Goal: Answer question/provide support: Share knowledge or assist other users

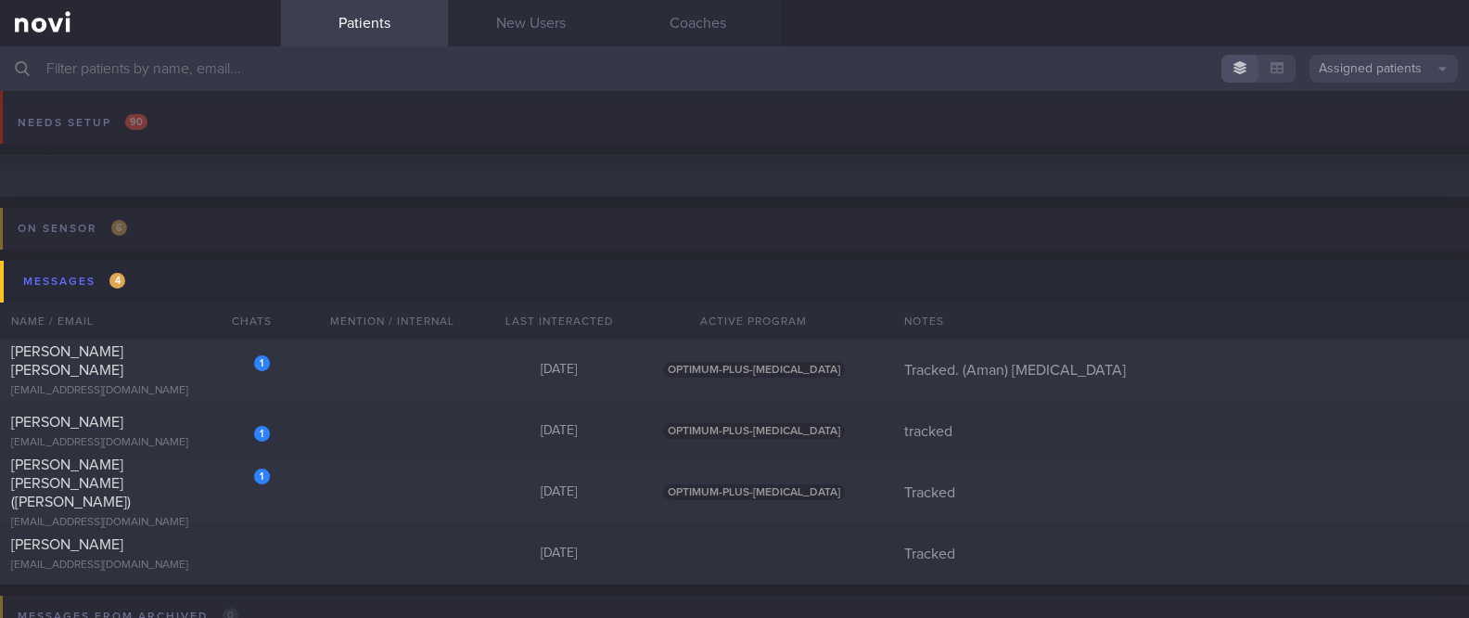
scroll to position [109, 0]
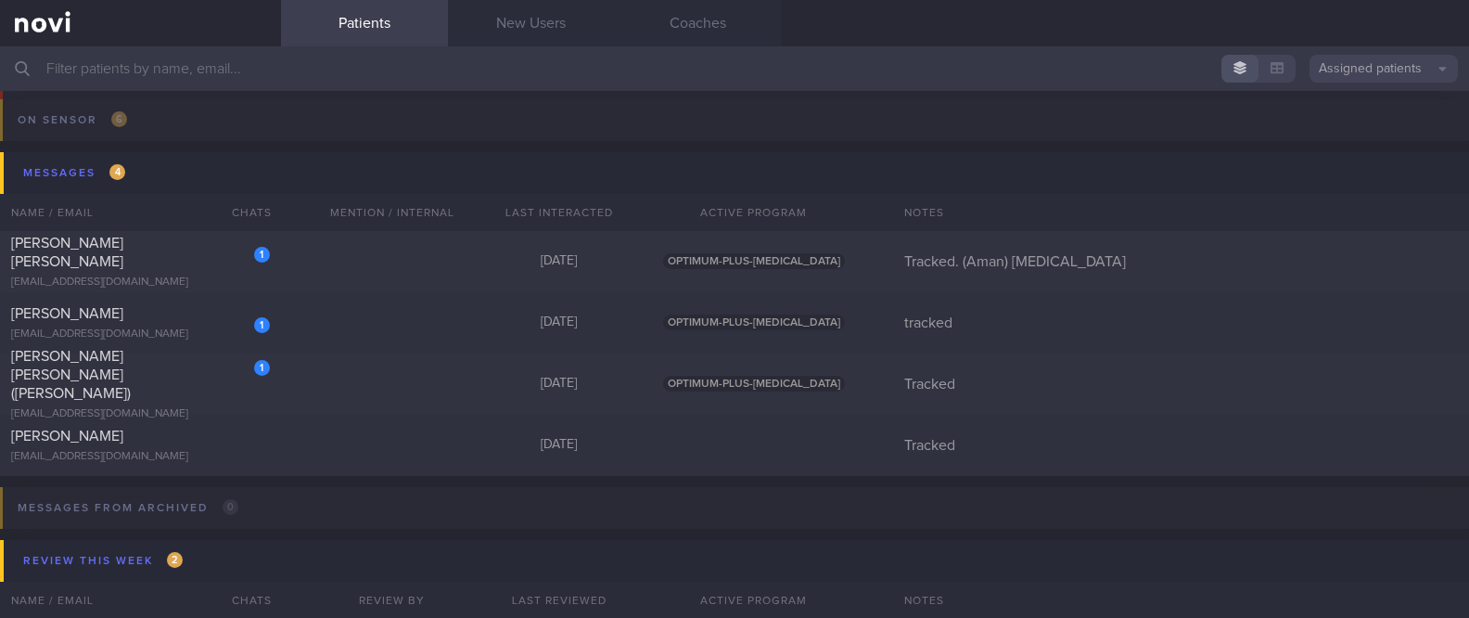
click at [697, 78] on input "text" at bounding box center [734, 68] width 1469 height 45
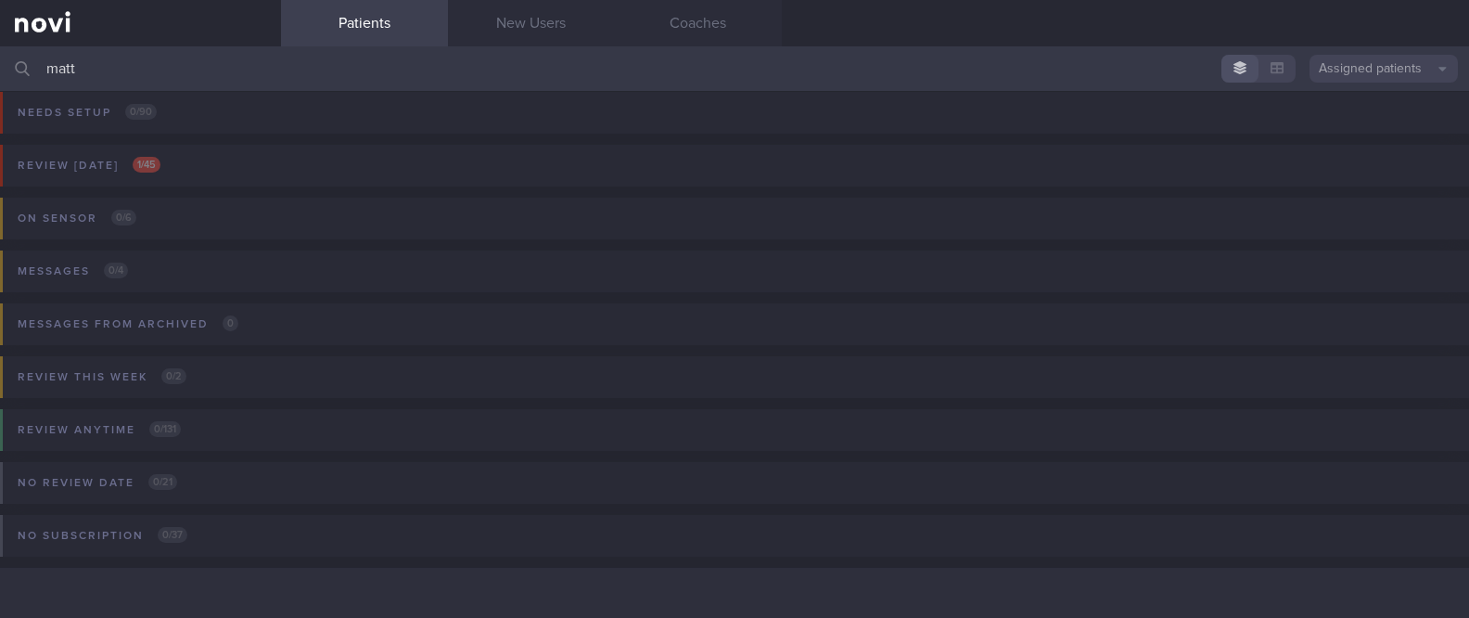
scroll to position [9, 0]
type input "matt"
click at [393, 164] on button "Review [DATE] 1 / 45" at bounding box center [731, 172] width 1475 height 53
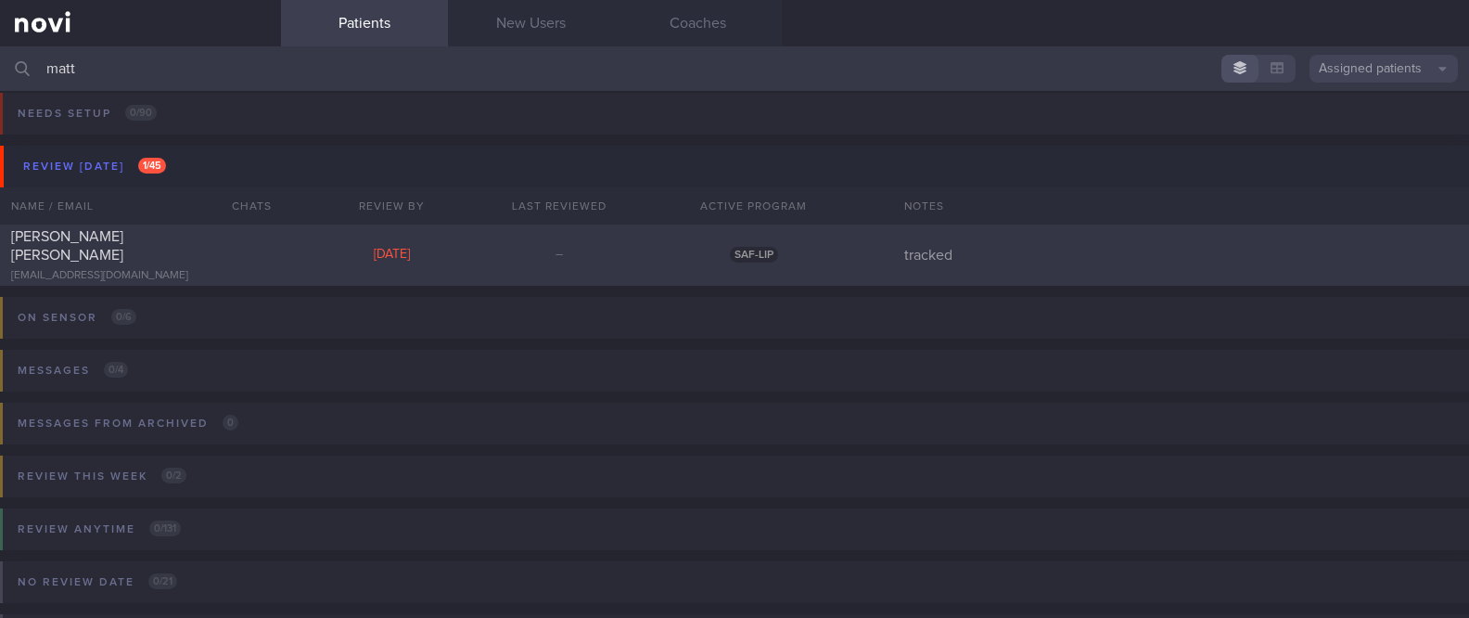
click at [302, 251] on div "[PERSON_NAME] [PERSON_NAME] [EMAIL_ADDRESS][DOMAIN_NAME] [DATE] – SAF-LIP track…" at bounding box center [734, 255] width 1469 height 61
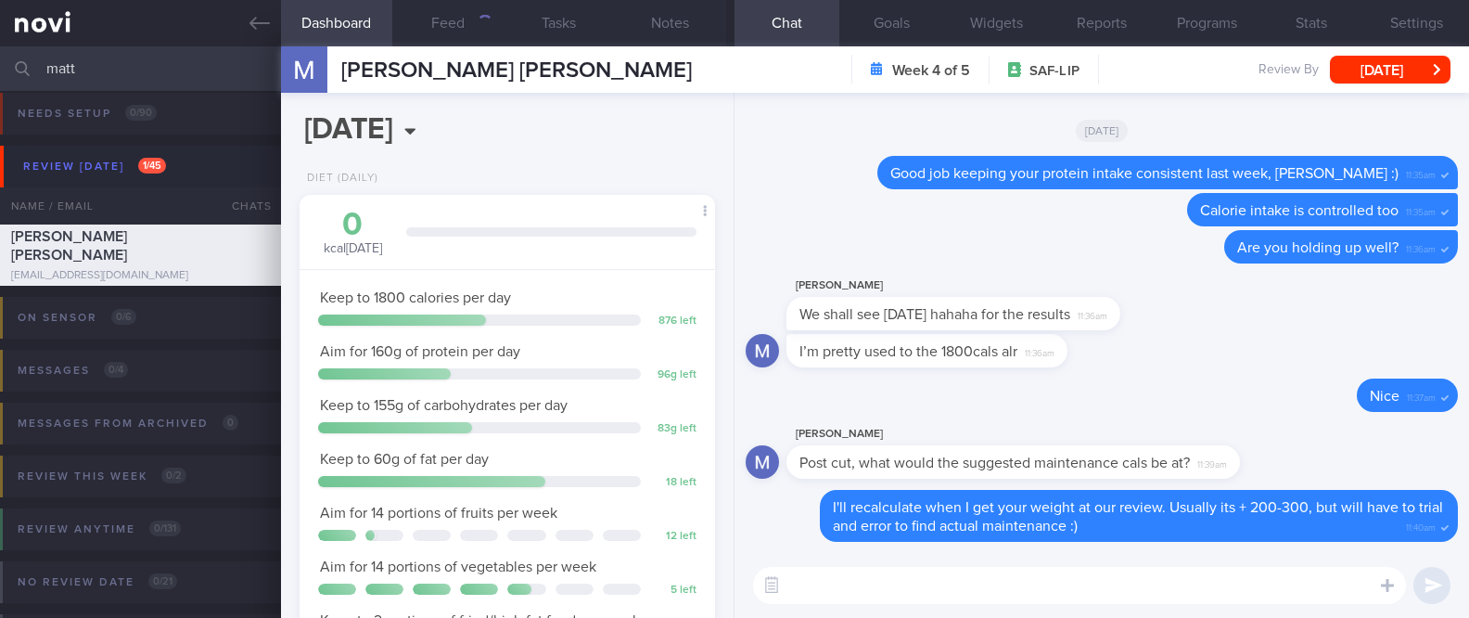
click at [617, 160] on div "[DATE], 28 Aug Diet (Daily) 0 kcal [DATE] Carbs Protein Fat 0 g 0 g 0 g Keep to…" at bounding box center [508, 355] width 455 height 525
click at [527, 115] on input "[DATE]" at bounding box center [428, 130] width 257 height 46
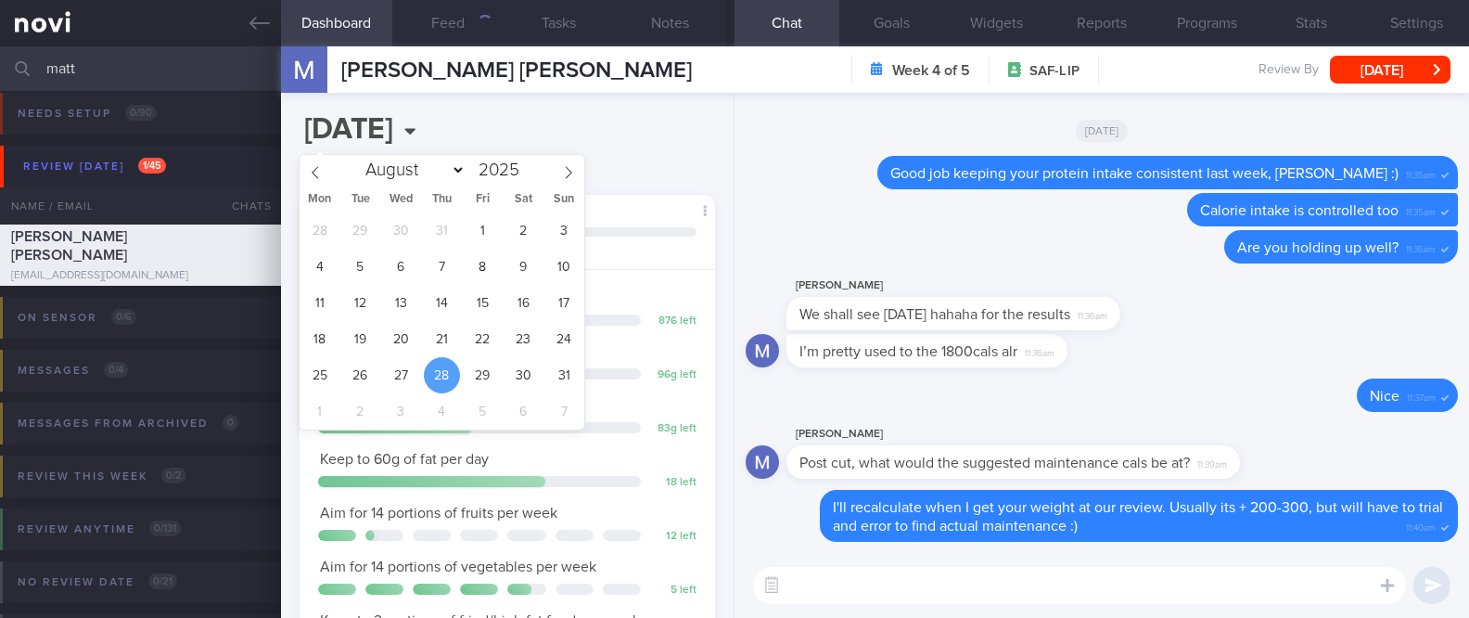
click at [586, 127] on div "[DATE], 28 Aug Diet (Daily) 0 kcal [DATE] Carbs Protein Fat 0 g 0 g 0 g Keep to…" at bounding box center [508, 355] width 455 height 525
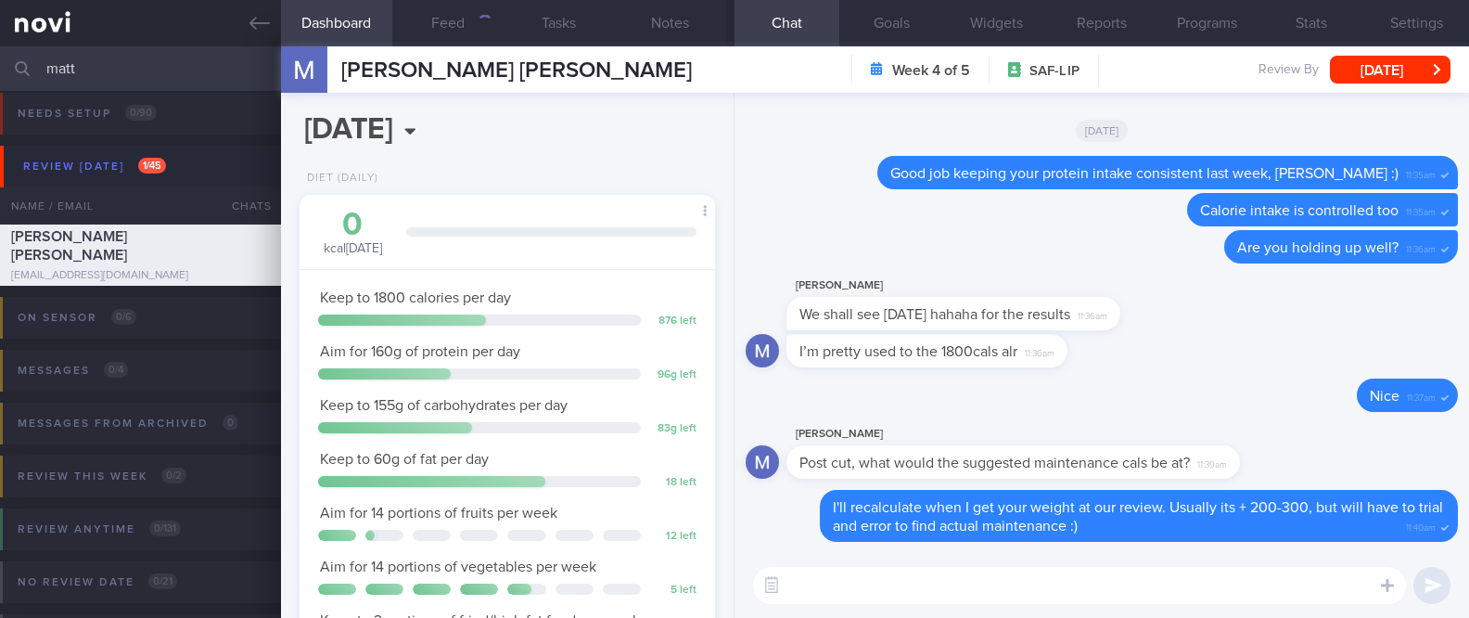
click at [634, 145] on div "[DATE], 28 Aug Diet (Daily) 0 kcal [DATE] Carbs Protein Fat 0 g 0 g 0 g Keep to…" at bounding box center [508, 355] width 455 height 525
click at [943, 223] on div "Delete Calorie intake is controlled too 11:35am" at bounding box center [1102, 211] width 712 height 37
click at [957, 589] on textarea at bounding box center [1079, 585] width 653 height 37
click at [878, 565] on div "​ ​" at bounding box center [1102, 585] width 735 height 65
click at [868, 570] on textarea at bounding box center [1079, 585] width 653 height 37
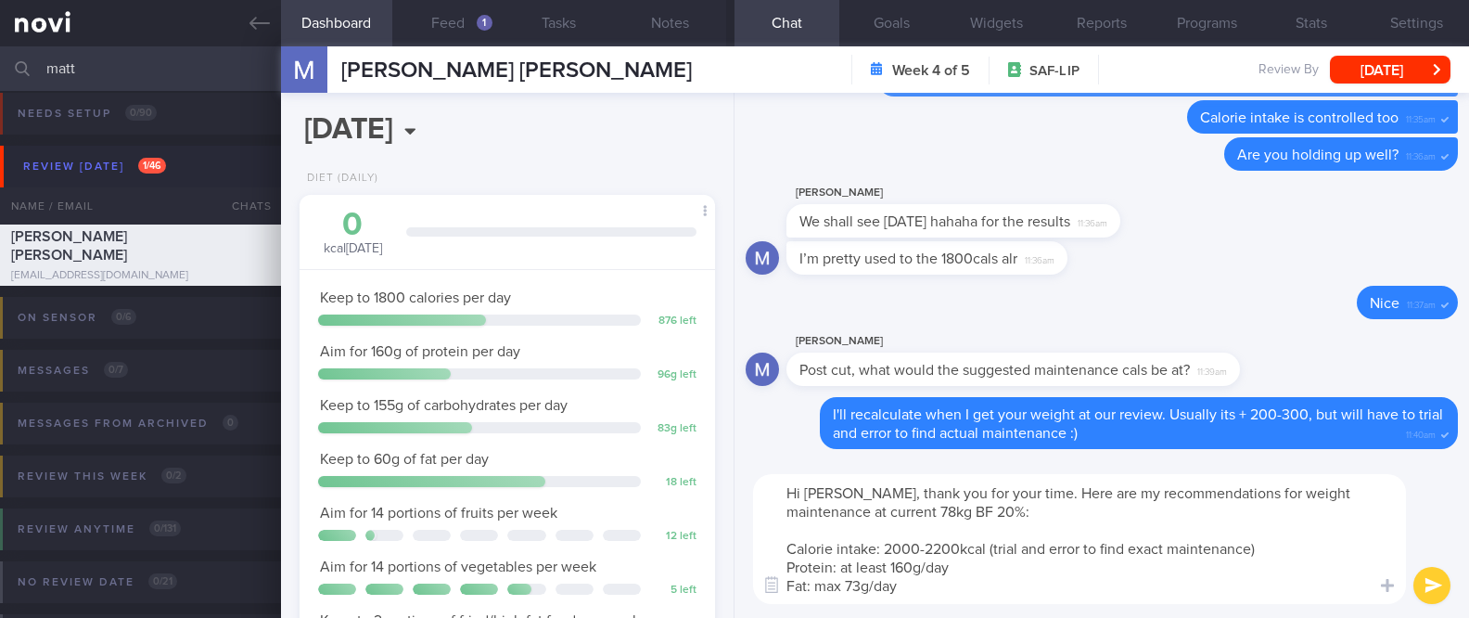
click at [1066, 573] on textarea "Hi [PERSON_NAME], thank you for your time. Here are my recommendations for weig…" at bounding box center [1079, 539] width 653 height 130
click at [1053, 588] on textarea "Hi [PERSON_NAME], thank you for your time. Here are my recommendations for weig…" at bounding box center [1079, 539] width 653 height 130
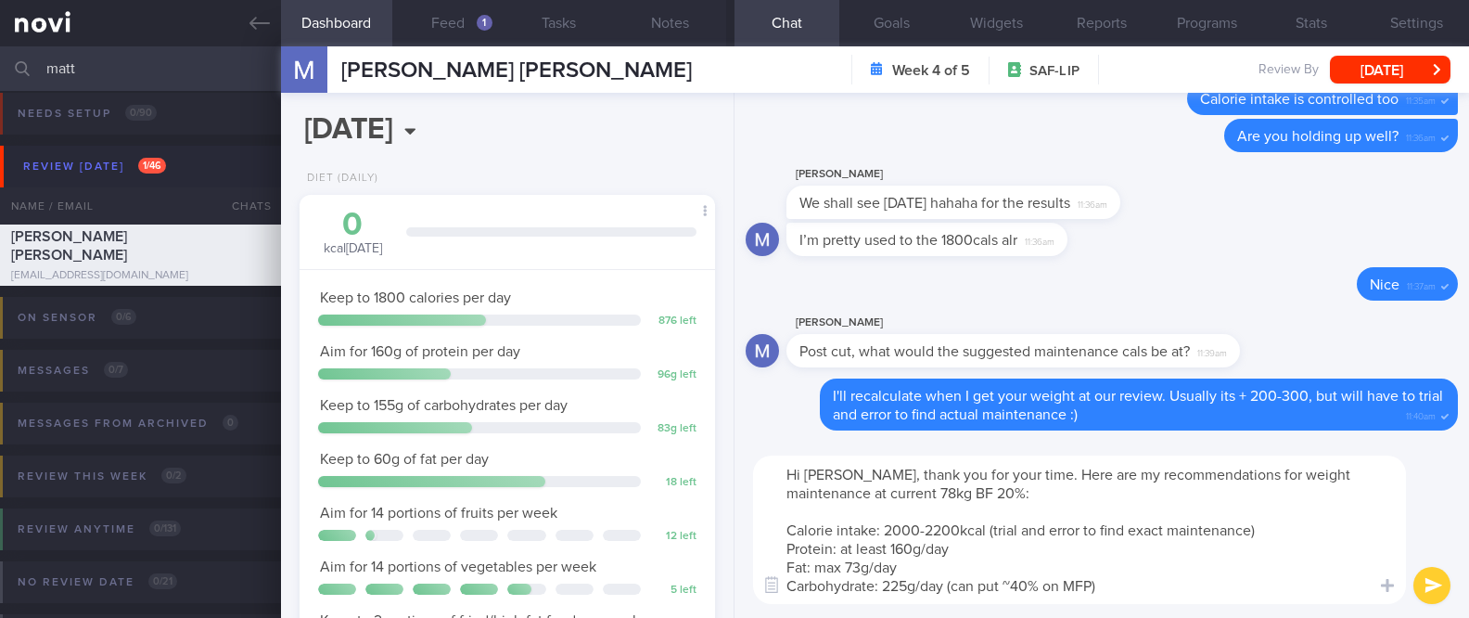
click at [1033, 555] on textarea "Hi [PERSON_NAME], thank you for your time. Here are my recommendations for weig…" at bounding box center [1079, 529] width 653 height 148
click at [1021, 567] on textarea "Hi [PERSON_NAME], thank you for your time. Here are my recommendations for weig…" at bounding box center [1079, 529] width 653 height 148
click at [1011, 545] on textarea "Hi [PERSON_NAME], thank you for your time. Here are my recommendations for weig…" at bounding box center [1079, 529] width 653 height 148
click at [1159, 582] on textarea "Hi [PERSON_NAME], thank you for your time. Here are my recommendations for weig…" at bounding box center [1079, 529] width 653 height 148
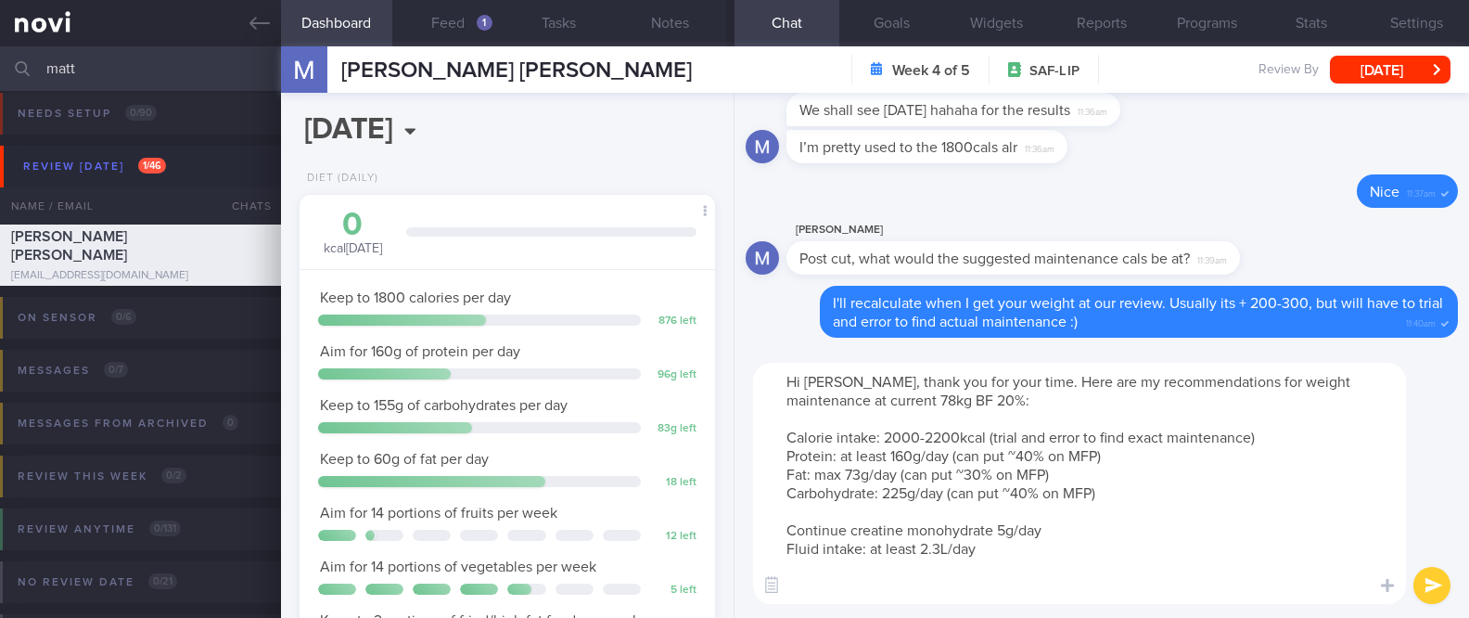
click at [1287, 440] on textarea "Hi [PERSON_NAME], thank you for your time. Here are my recommendations for weig…" at bounding box center [1079, 483] width 653 height 241
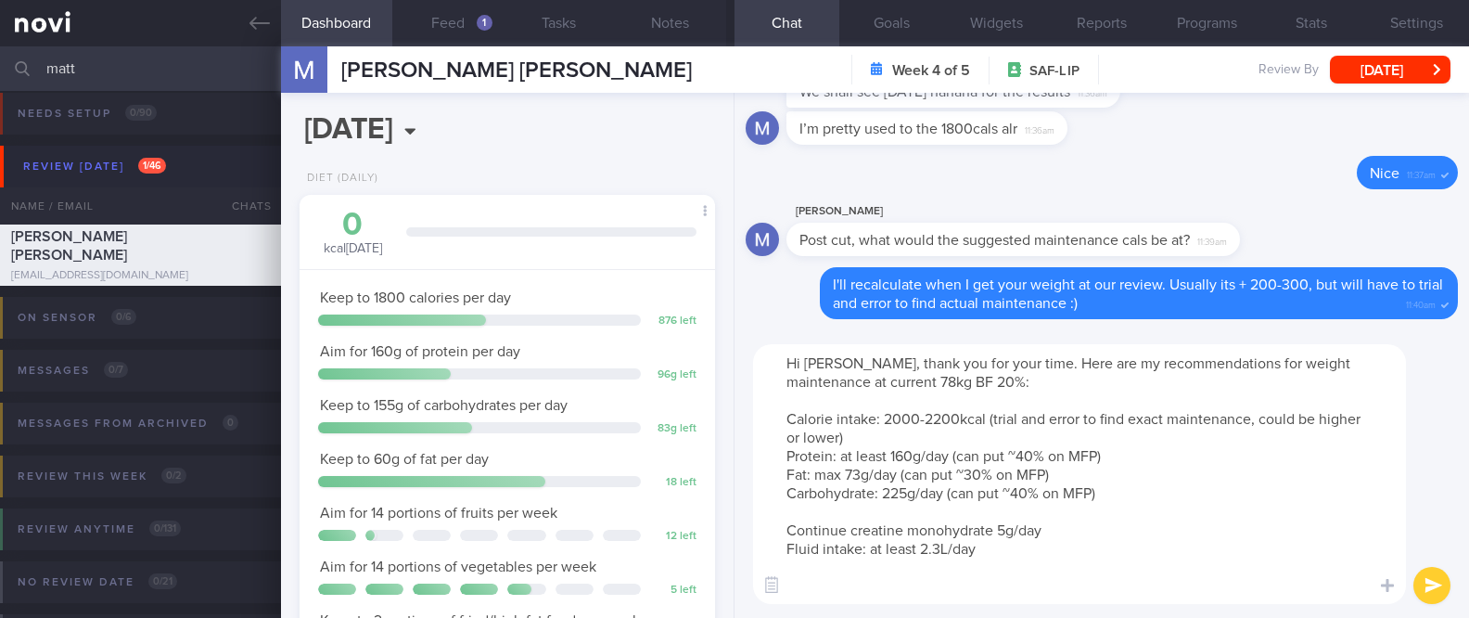
click at [1080, 588] on textarea "Hi [PERSON_NAME], thank you for your time. Here are my recommendations for weig…" at bounding box center [1079, 474] width 653 height 260
type textarea "Hi [PERSON_NAME], thank you for your time. Here are my recommendations for weig…"
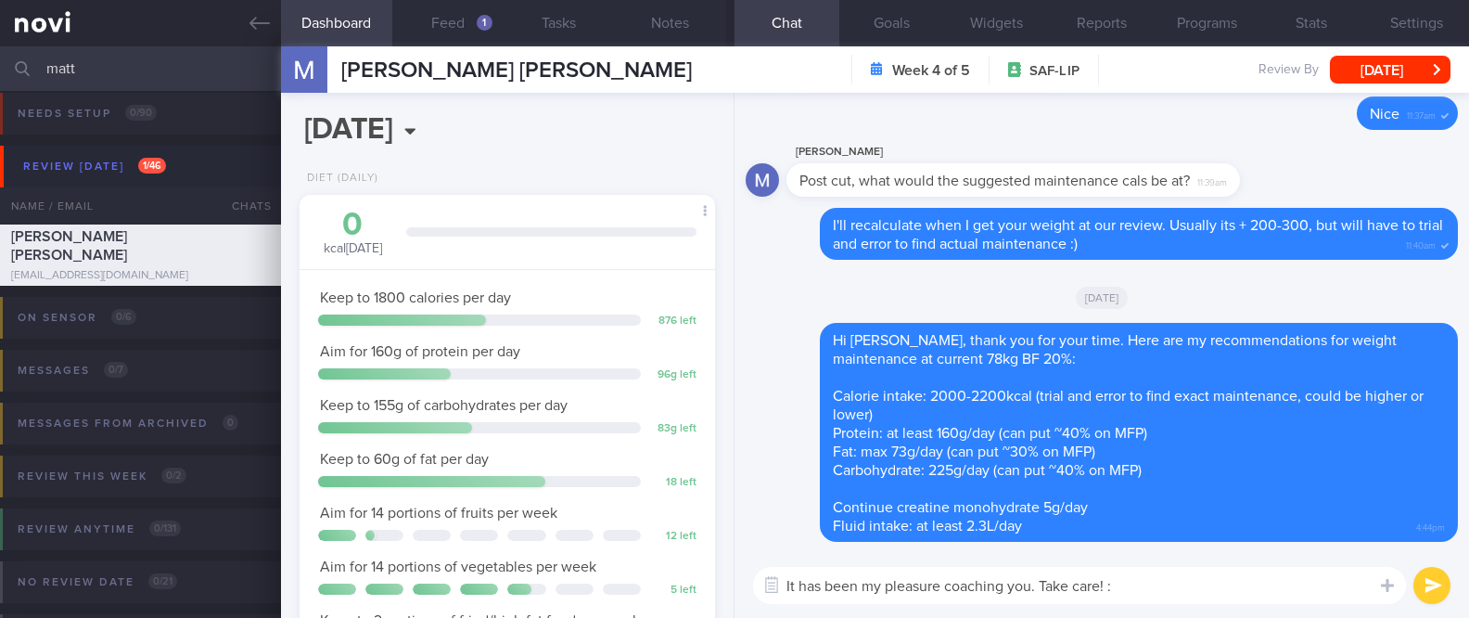
type textarea "It has been my pleasure coaching you. Take care! :)"
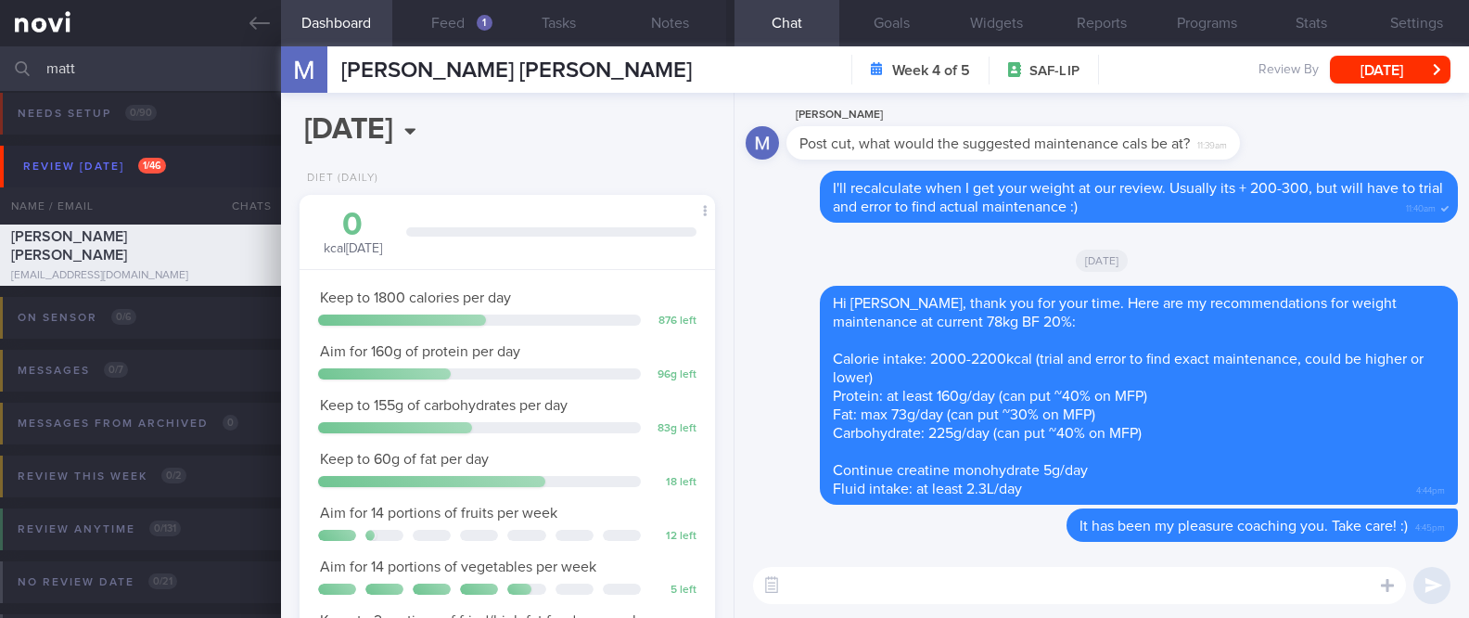
click at [784, 244] on div "[DATE]" at bounding box center [1102, 260] width 712 height 52
click at [1402, 13] on button "Settings" at bounding box center [1417, 23] width 105 height 46
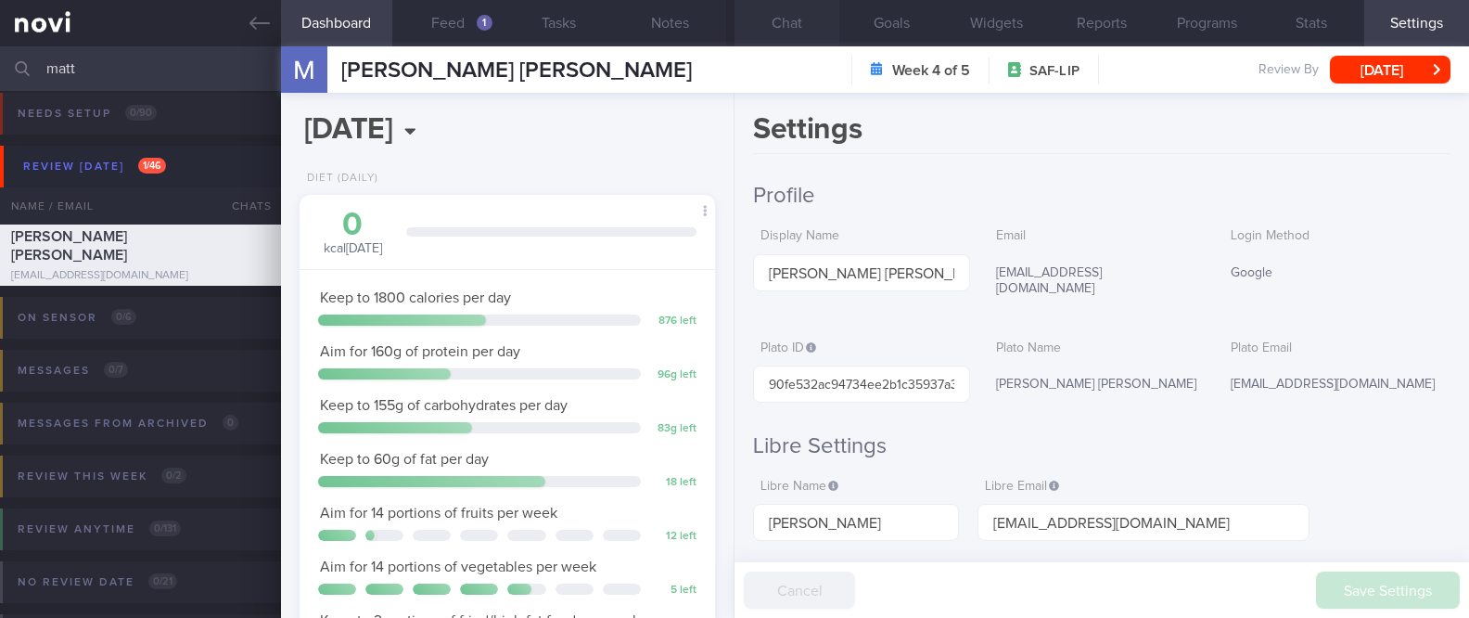
click at [799, 43] on button "Chat" at bounding box center [787, 23] width 105 height 46
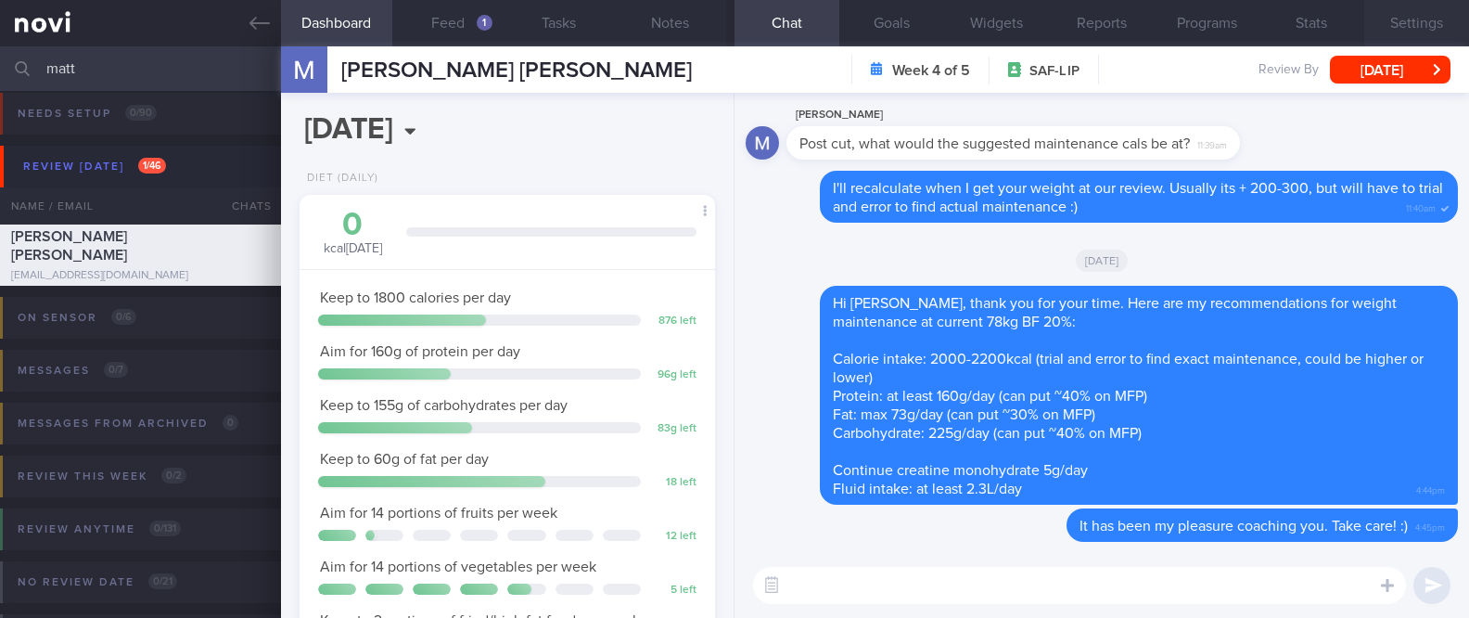
click at [1392, 39] on button "Settings" at bounding box center [1417, 23] width 105 height 46
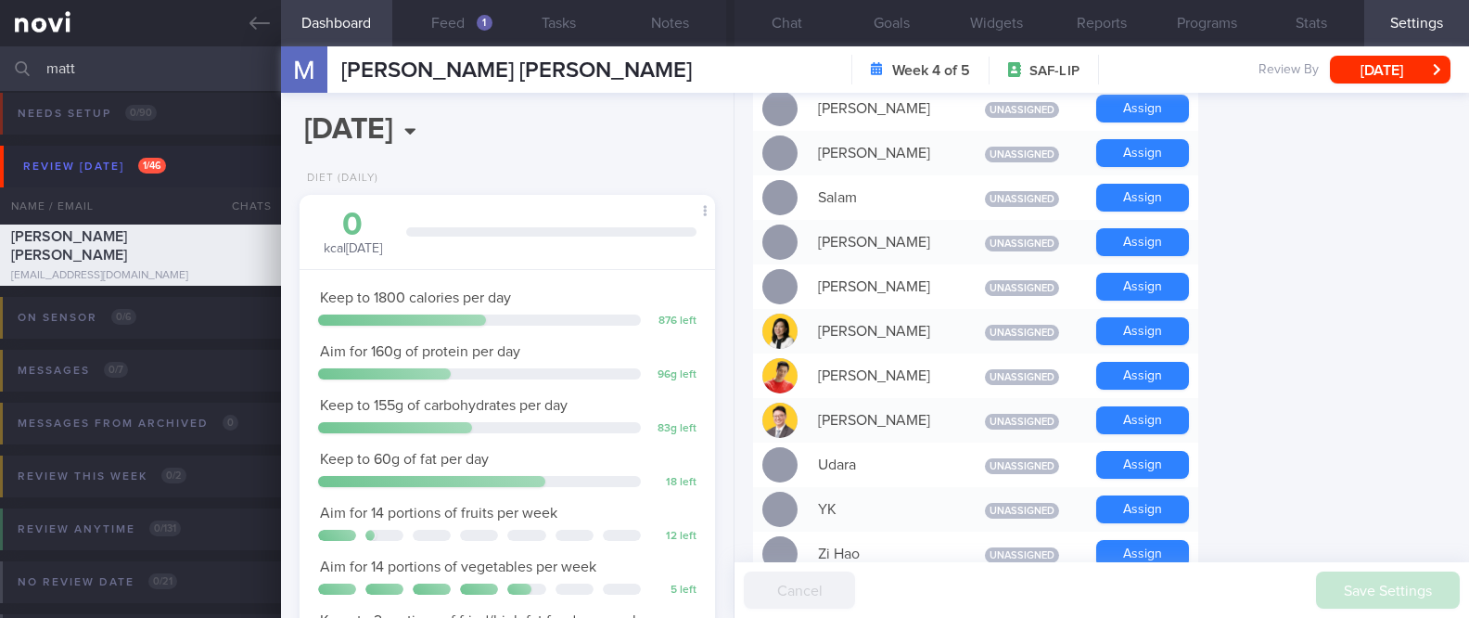
scroll to position [1822, 0]
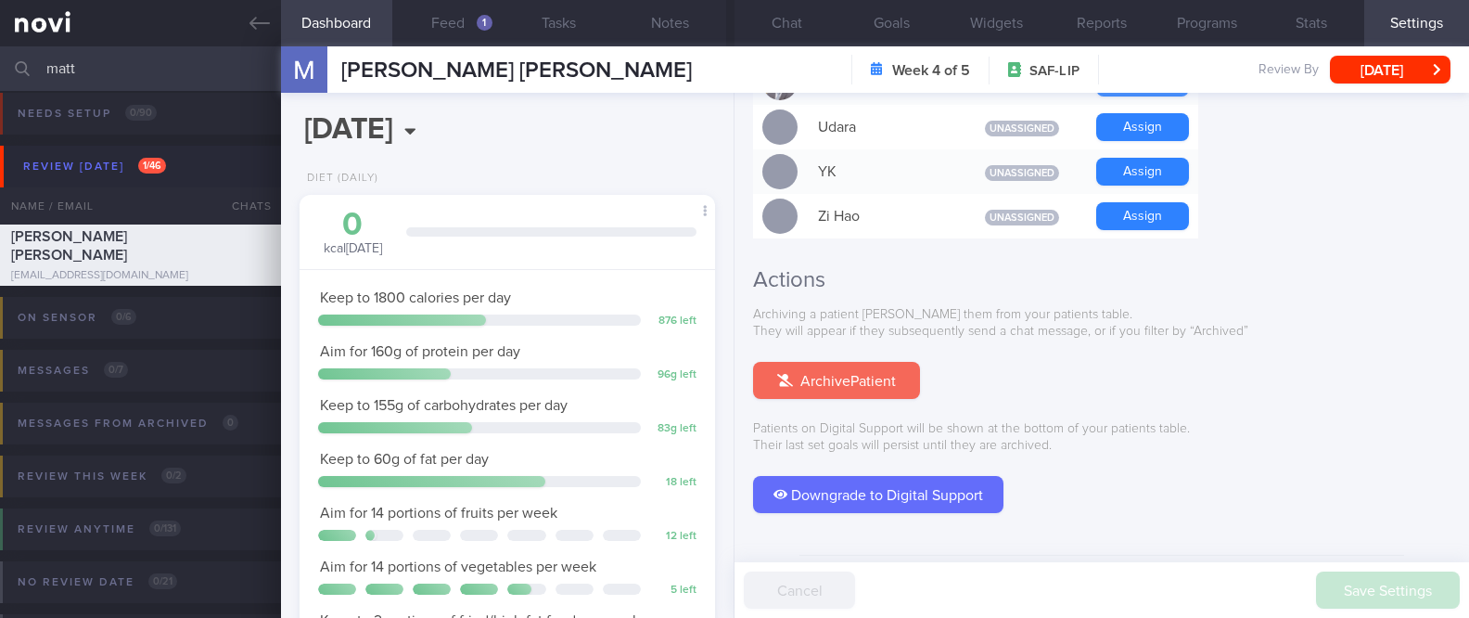
click at [898, 362] on button "Archive Patient" at bounding box center [836, 380] width 167 height 37
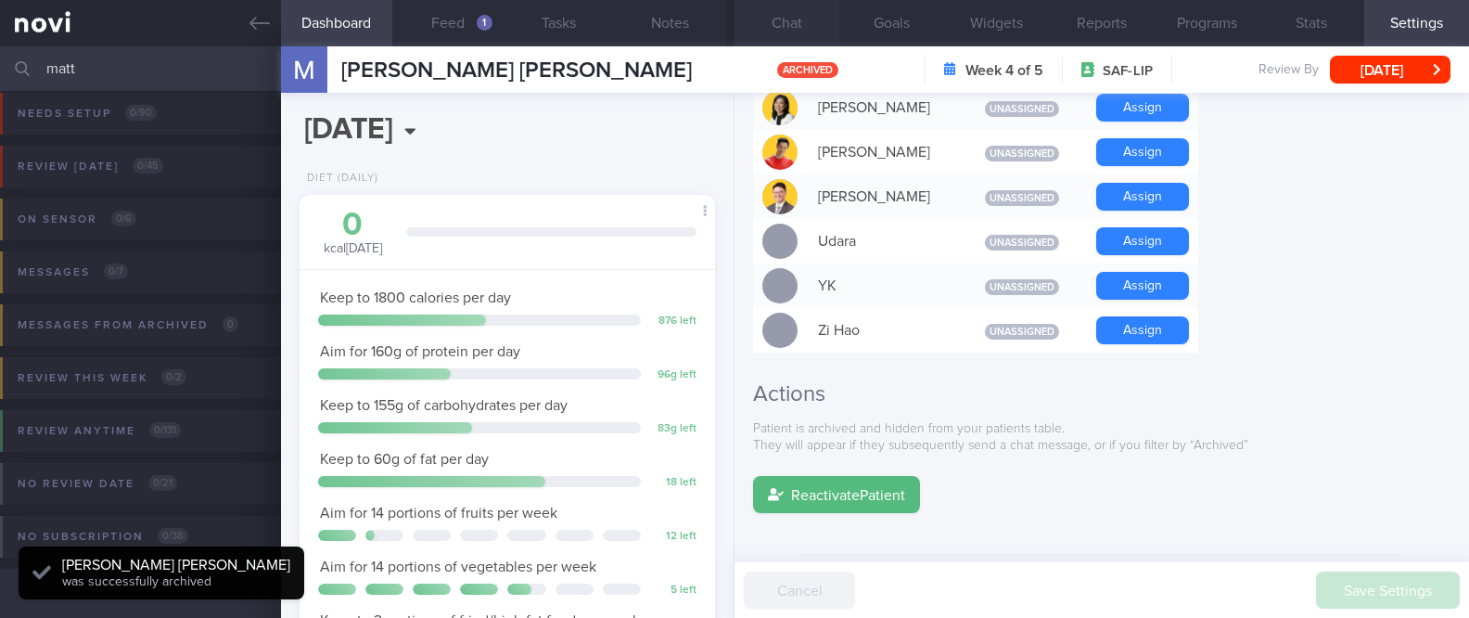
scroll to position [186, 371]
drag, startPoint x: 794, startPoint y: 37, endPoint x: 794, endPoint y: 14, distance: 23.2
click at [794, 35] on button "Chat" at bounding box center [787, 23] width 105 height 46
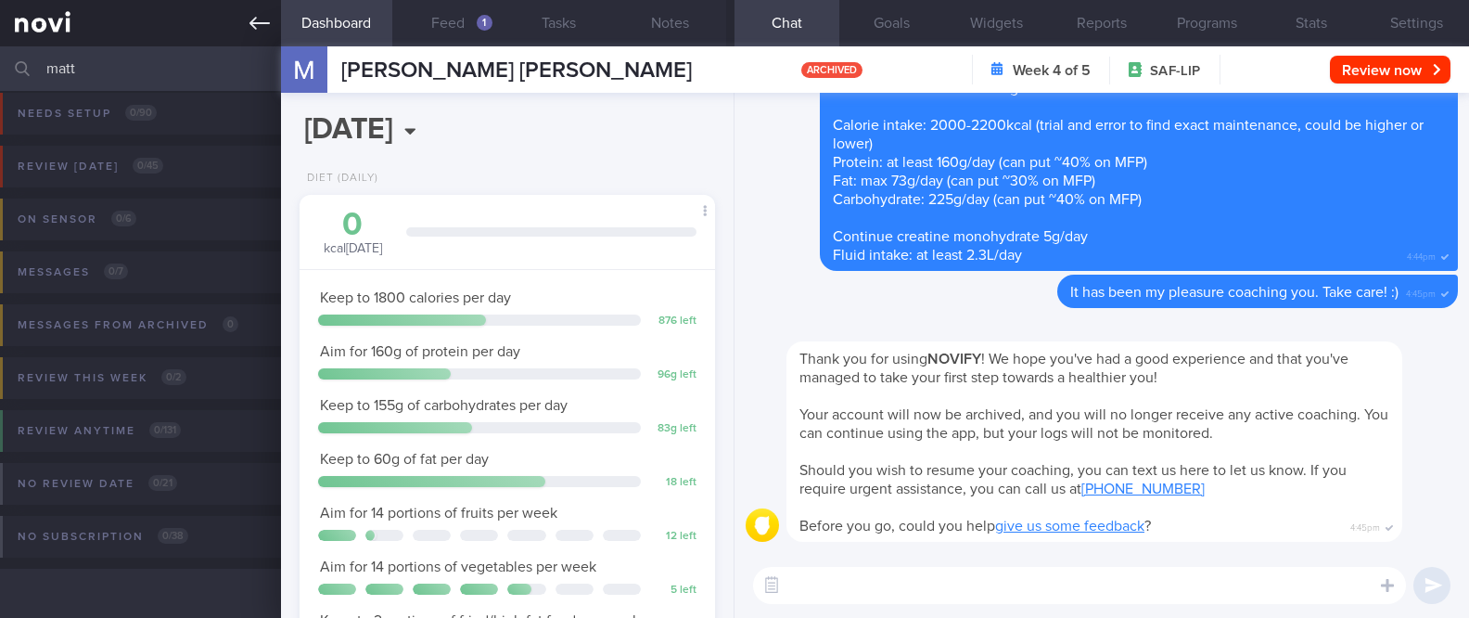
click at [242, 19] on link at bounding box center [140, 23] width 281 height 46
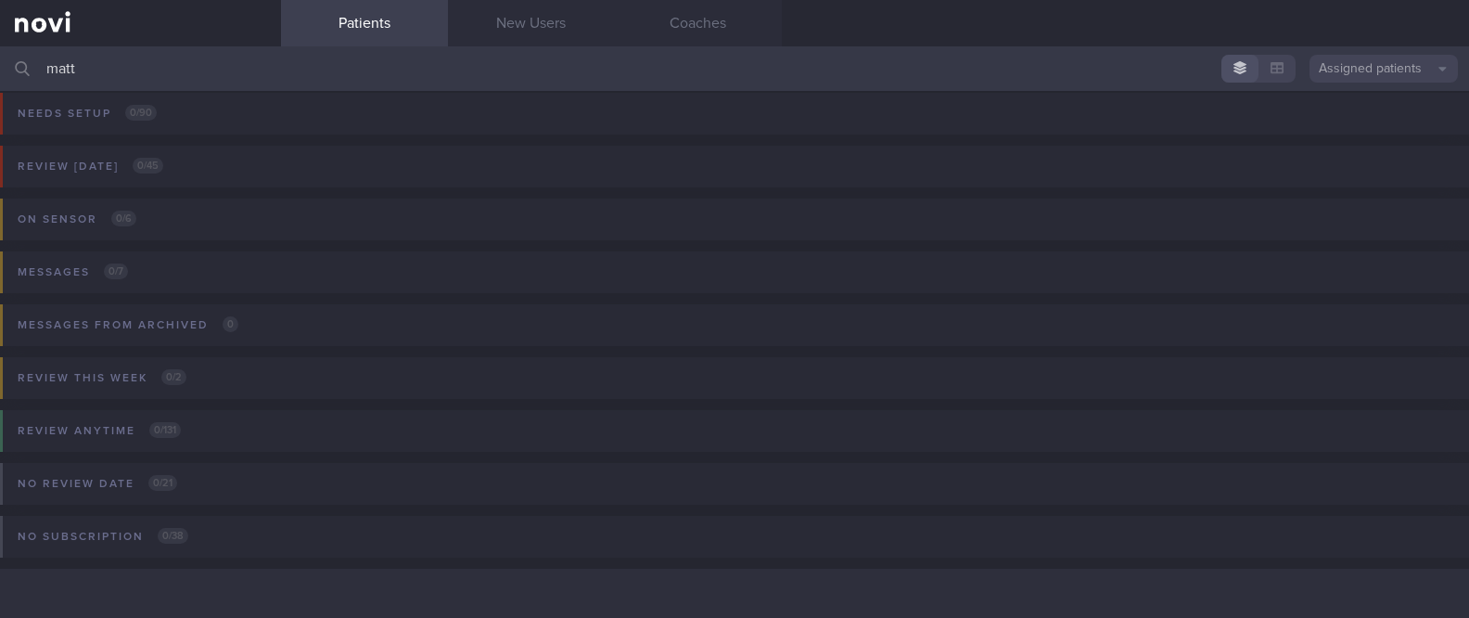
drag, startPoint x: 520, startPoint y: 78, endPoint x: -74, endPoint y: 82, distance: 593.7
click at [0, 82] on html "You are offline! Some functionality will be unavailable Patients New Users Coac…" at bounding box center [734, 309] width 1469 height 618
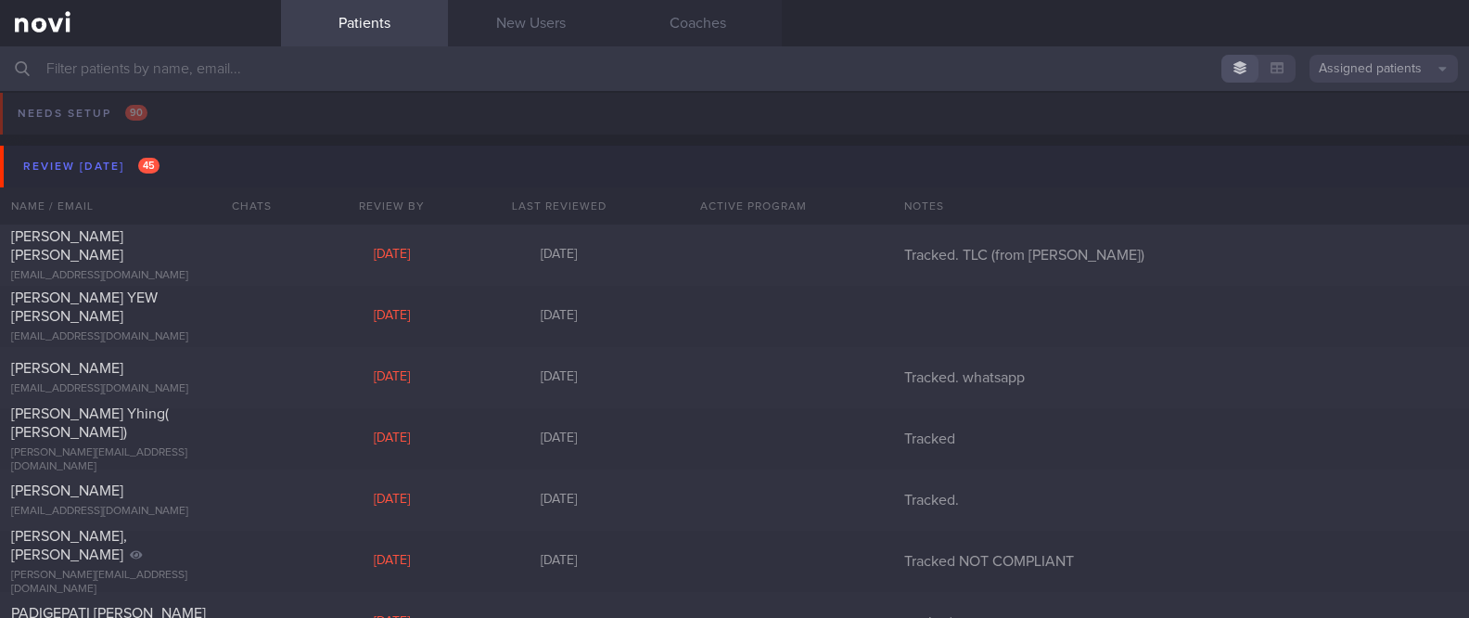
click at [180, 160] on button "Review [DATE] 45" at bounding box center [737, 167] width 1475 height 42
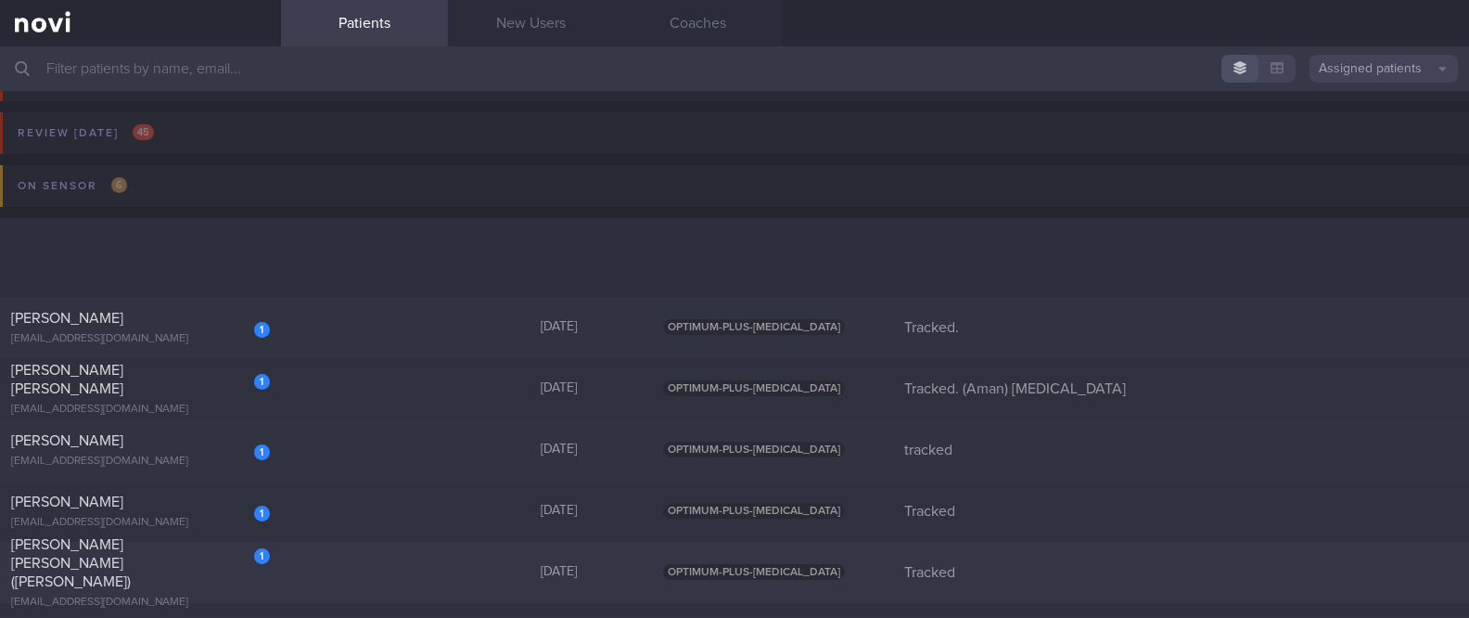
scroll to position [257, 0]
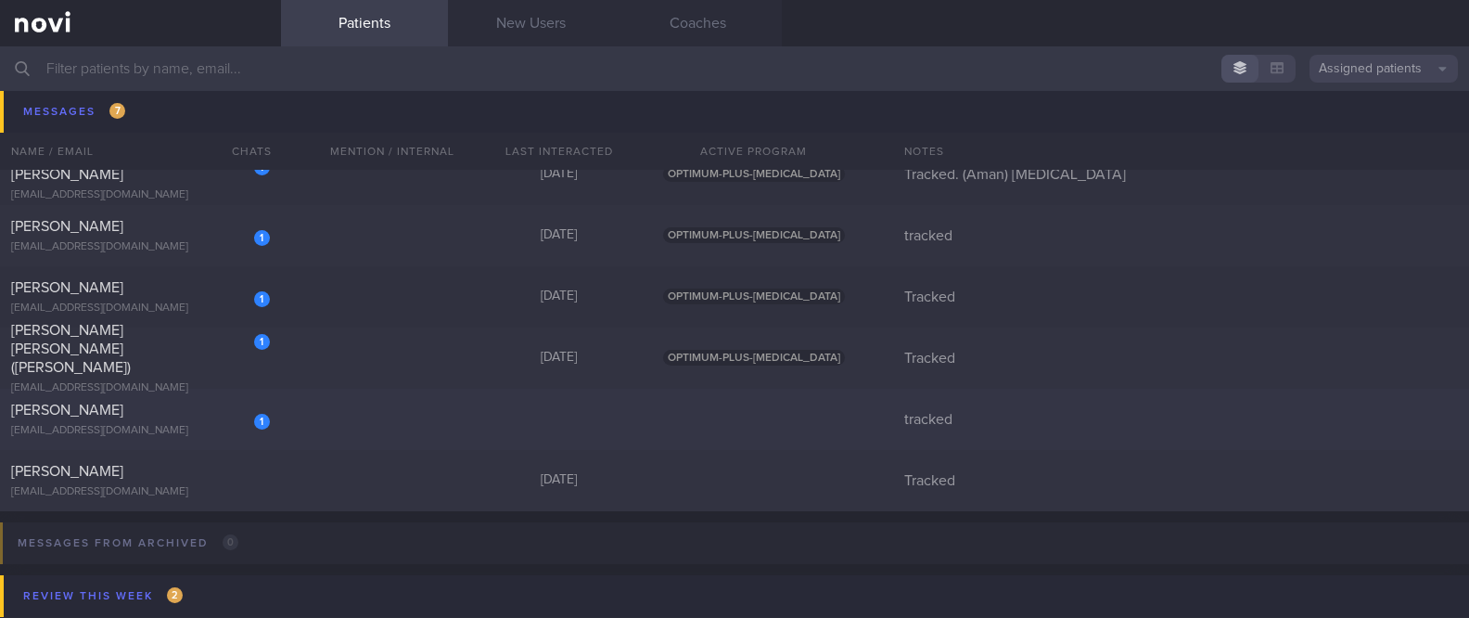
click at [403, 406] on div "1 [PERSON_NAME] [EMAIL_ADDRESS][DOMAIN_NAME] tracked" at bounding box center [734, 419] width 1469 height 61
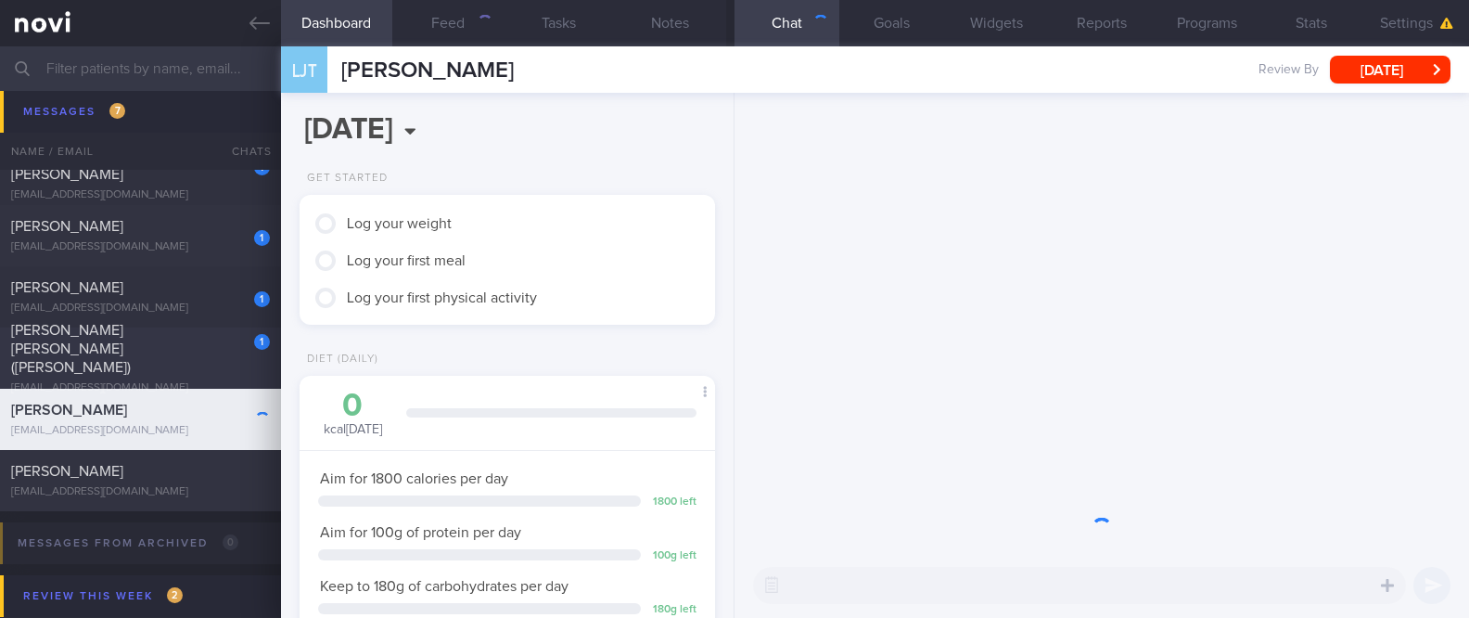
scroll to position [186, 371]
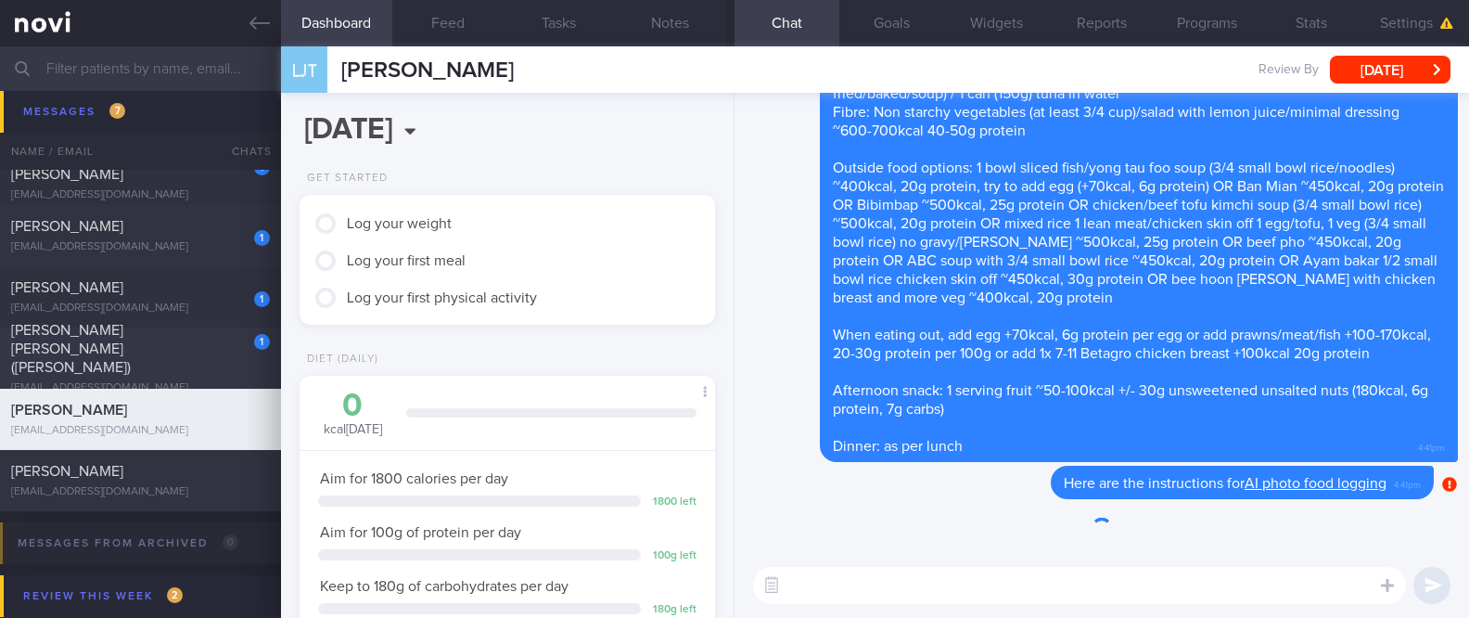
click at [173, 351] on div "[PERSON_NAME] [PERSON_NAME] ([PERSON_NAME])" at bounding box center [138, 349] width 254 height 56
type input "Tracked"
select select "8"
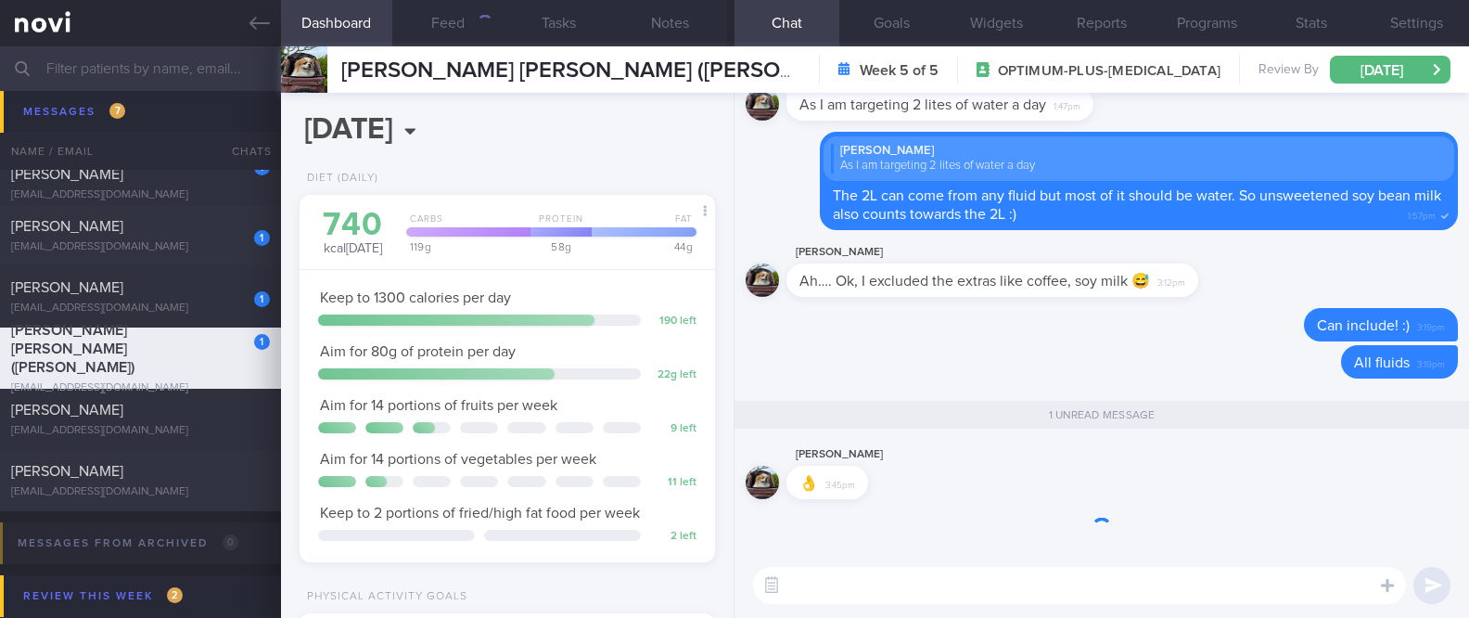
scroll to position [181, 364]
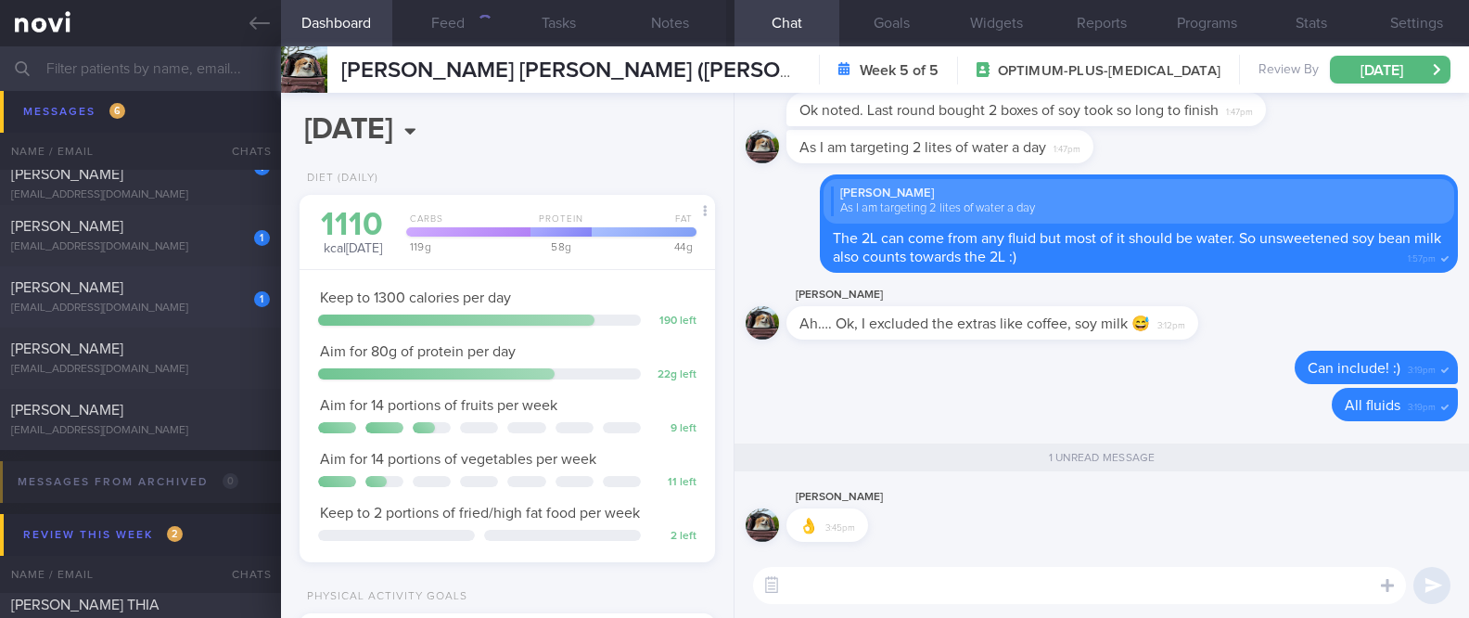
click at [199, 297] on div "1 [PERSON_NAME] [EMAIL_ADDRESS][DOMAIN_NAME]" at bounding box center [140, 296] width 281 height 37
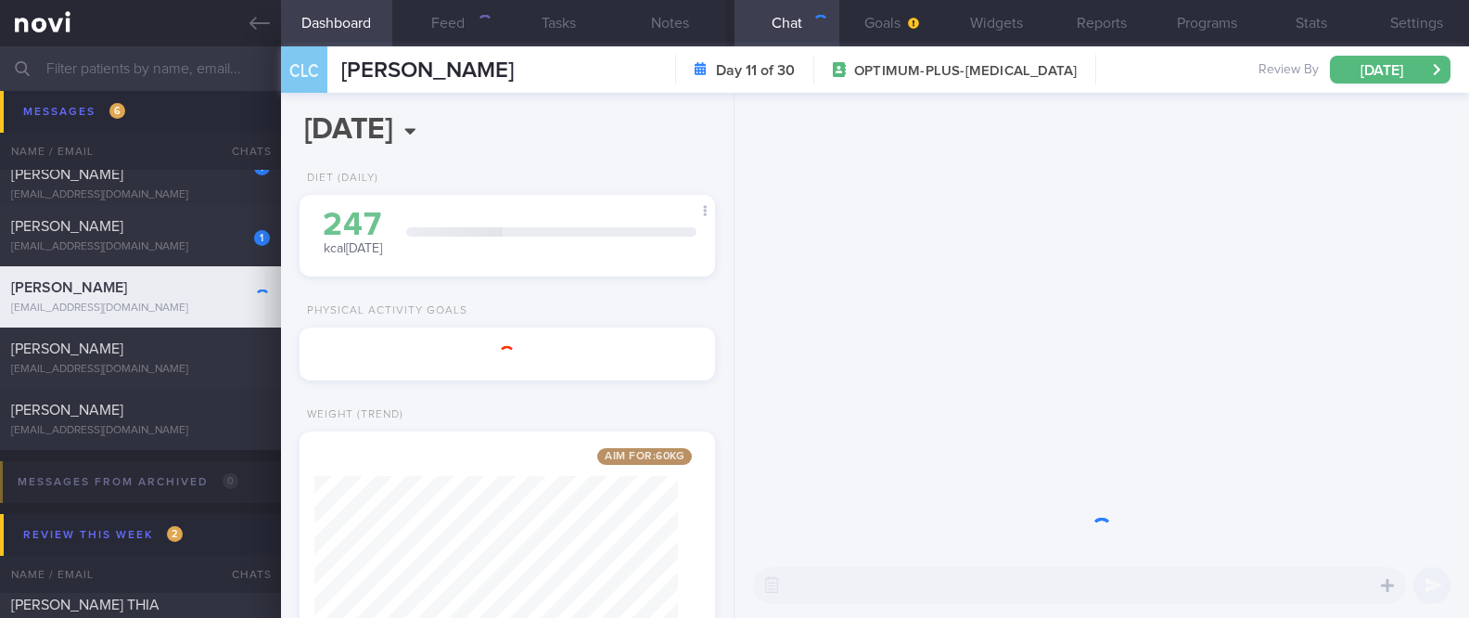
scroll to position [208, 364]
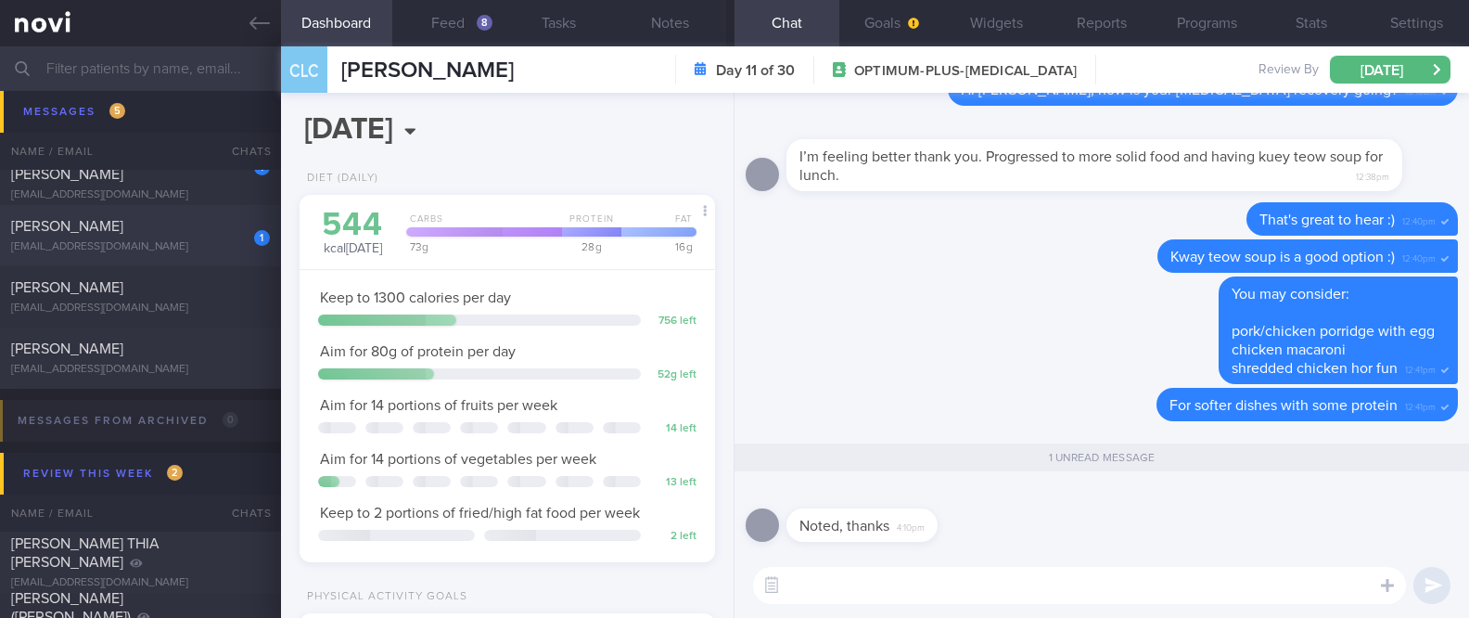
click at [198, 228] on div "[PERSON_NAME]" at bounding box center [138, 226] width 254 height 19
type input "tracked"
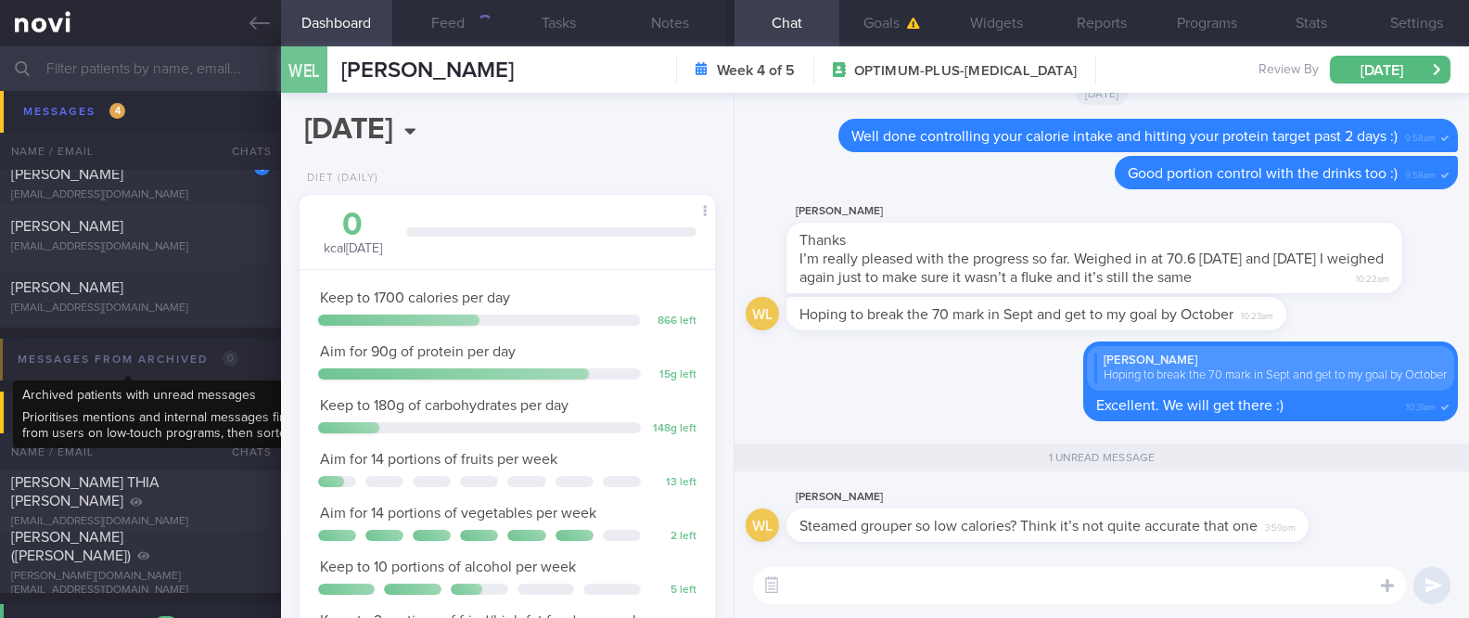
scroll to position [181, 364]
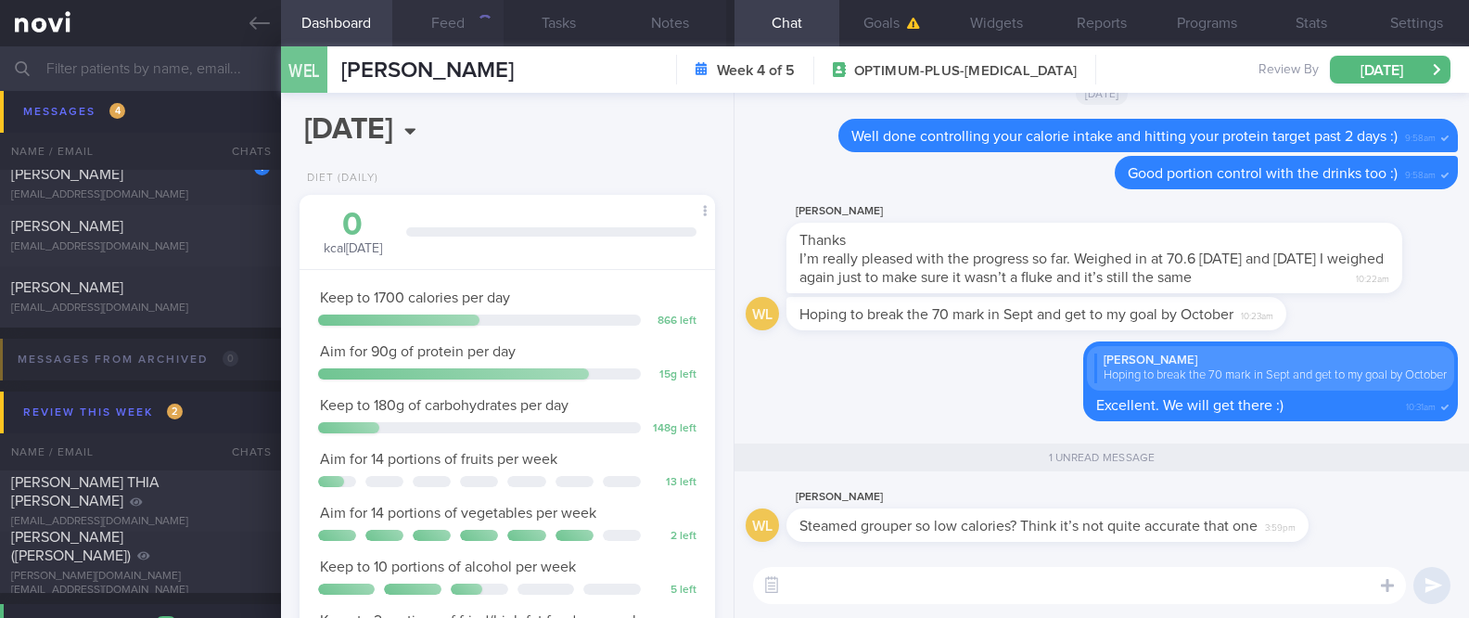
click at [453, 34] on button "Feed" at bounding box center [447, 23] width 111 height 46
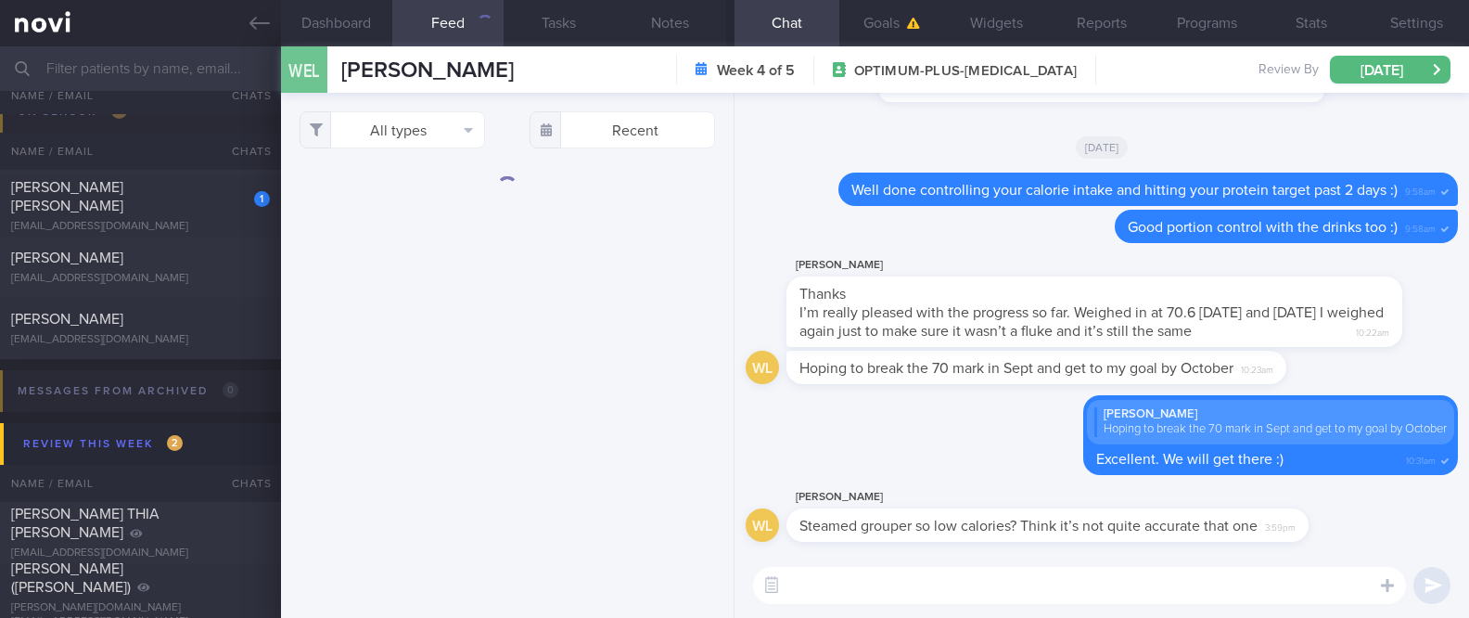
scroll to position [134, 0]
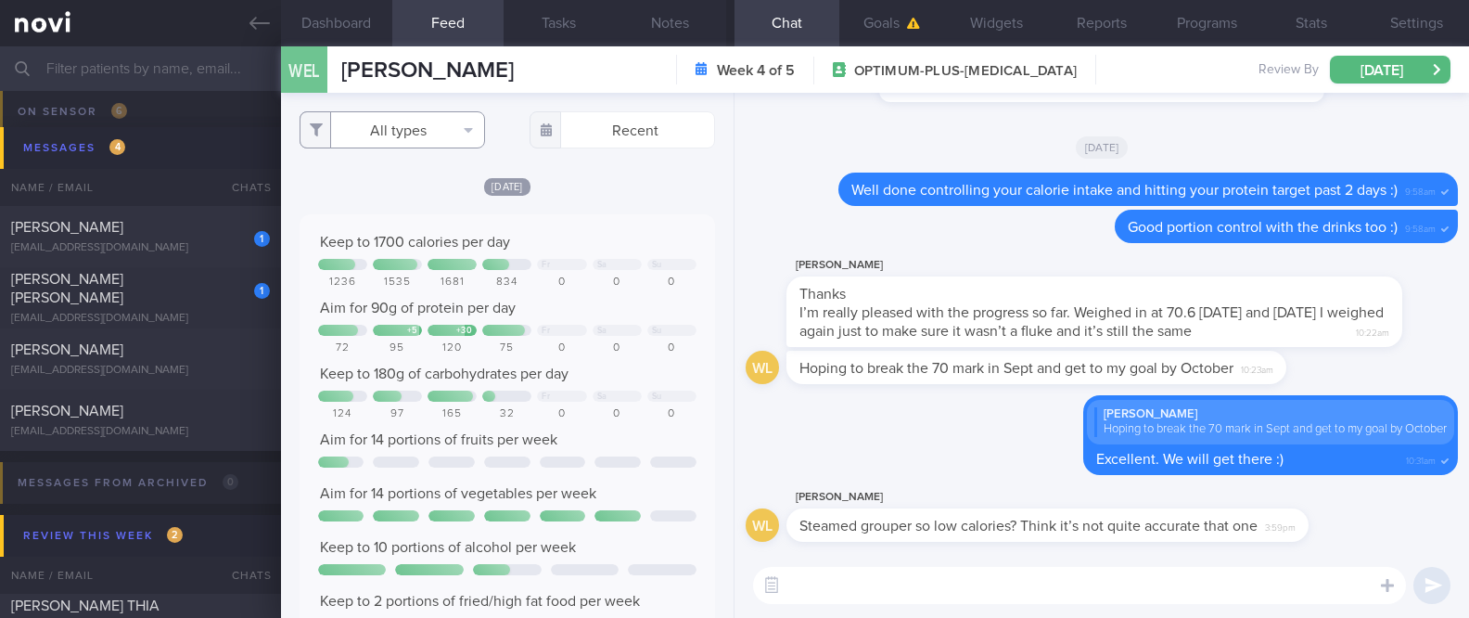
click at [434, 133] on button "All types" at bounding box center [393, 129] width 186 height 37
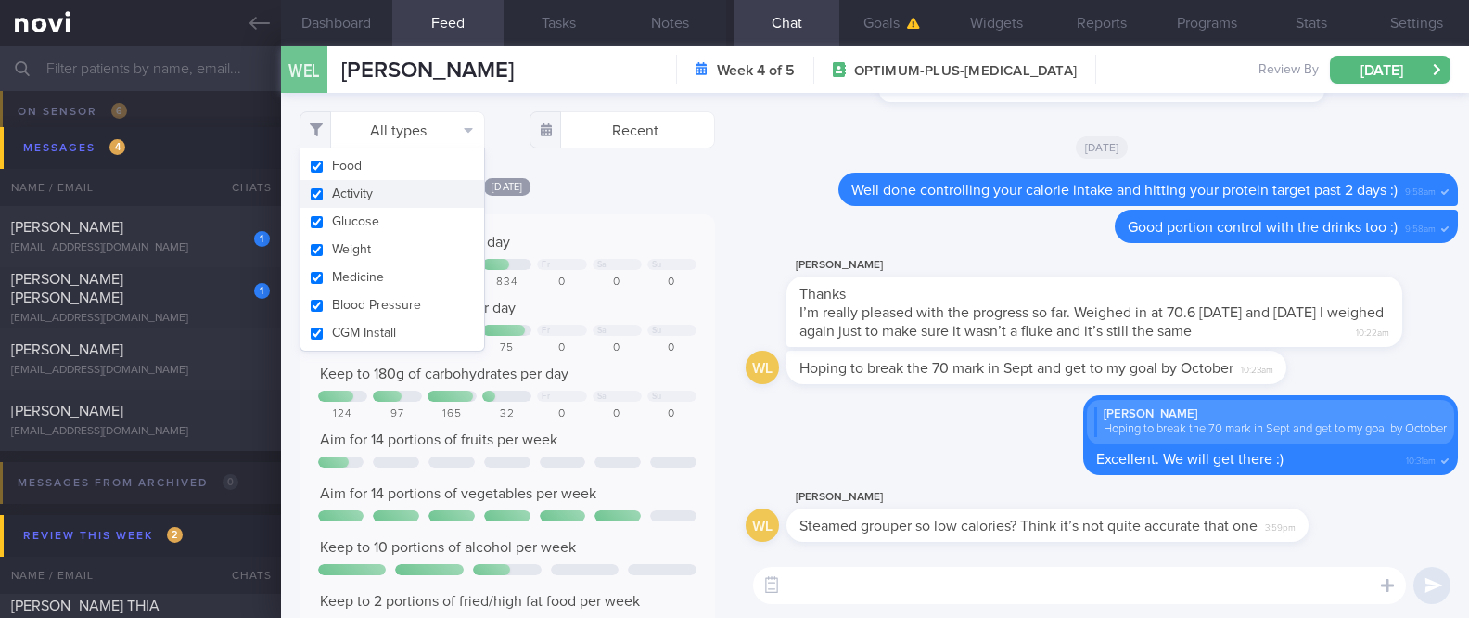
click at [396, 199] on button "Activity" at bounding box center [393, 194] width 184 height 28
checkbox input "false"
click at [539, 193] on div "[DATE]" at bounding box center [508, 185] width 417 height 19
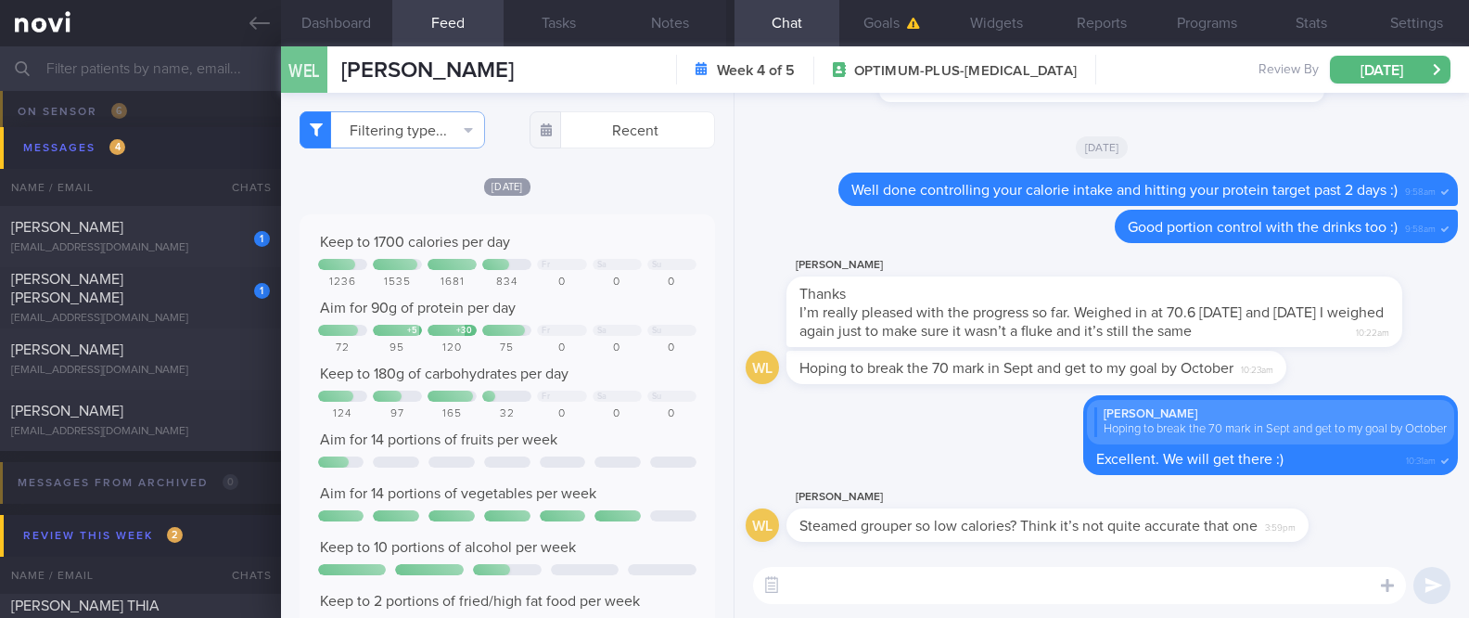
scroll to position [494, 0]
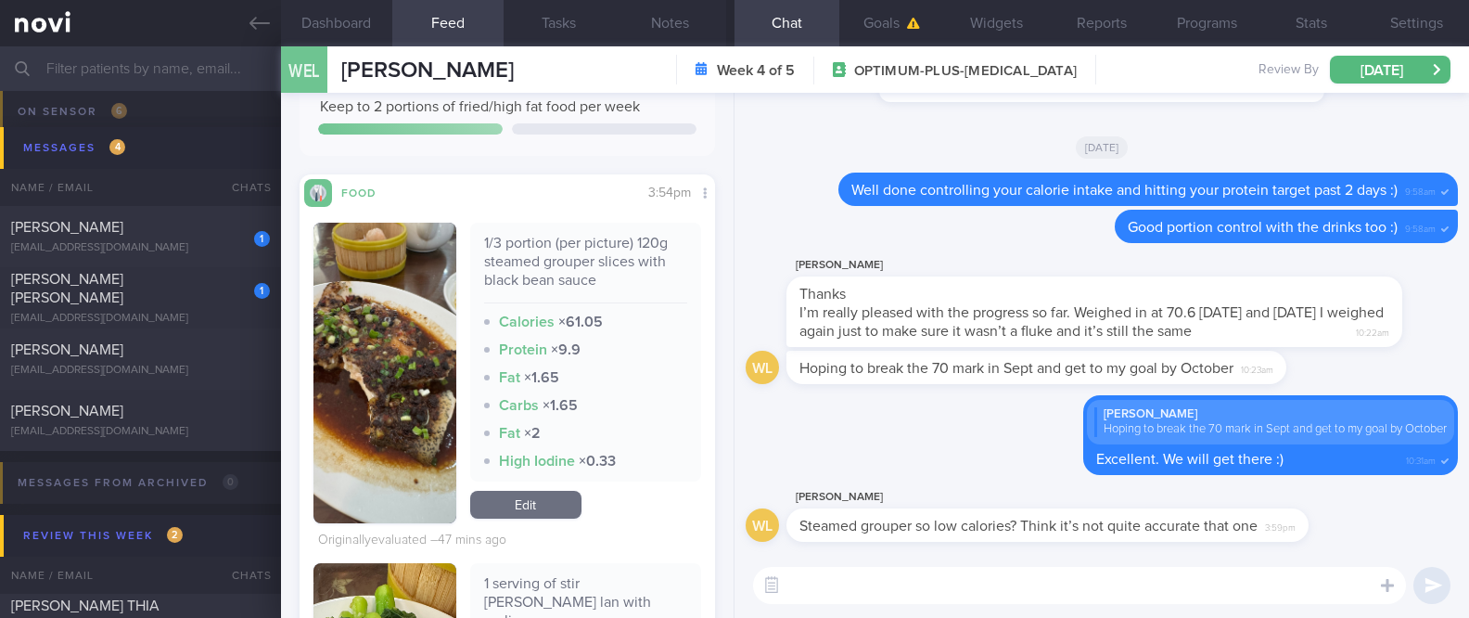
click at [404, 422] on button "button" at bounding box center [385, 373] width 143 height 301
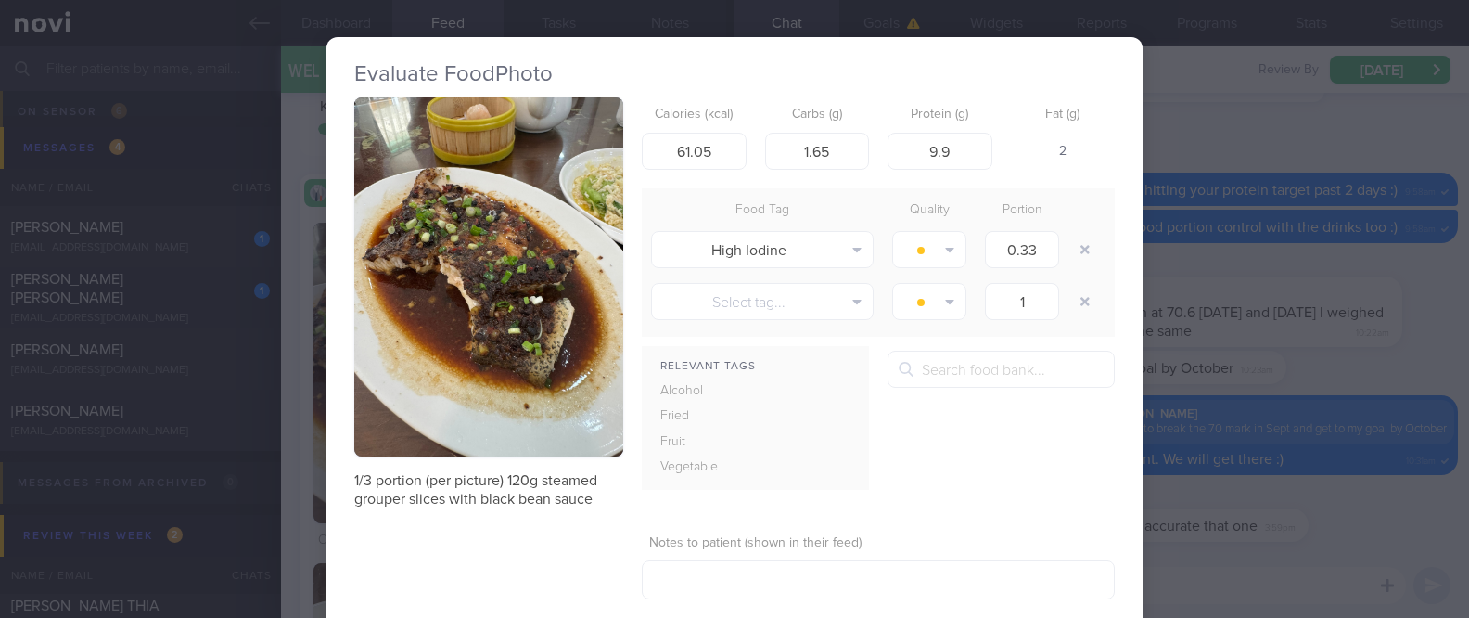
click at [1195, 382] on div "Evaluate Food Photo 1/3 portion (per picture) 120g steamed grouper slices with …" at bounding box center [734, 309] width 1469 height 618
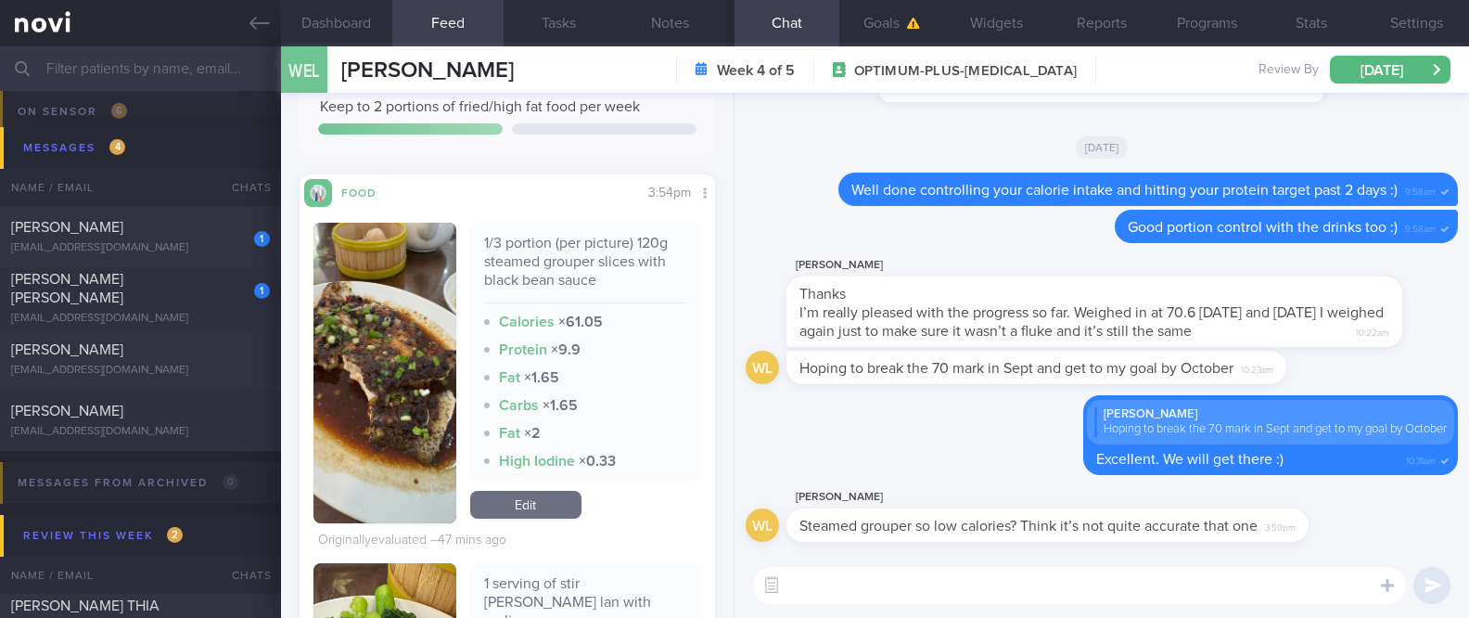
click at [401, 412] on button "button" at bounding box center [385, 373] width 143 height 301
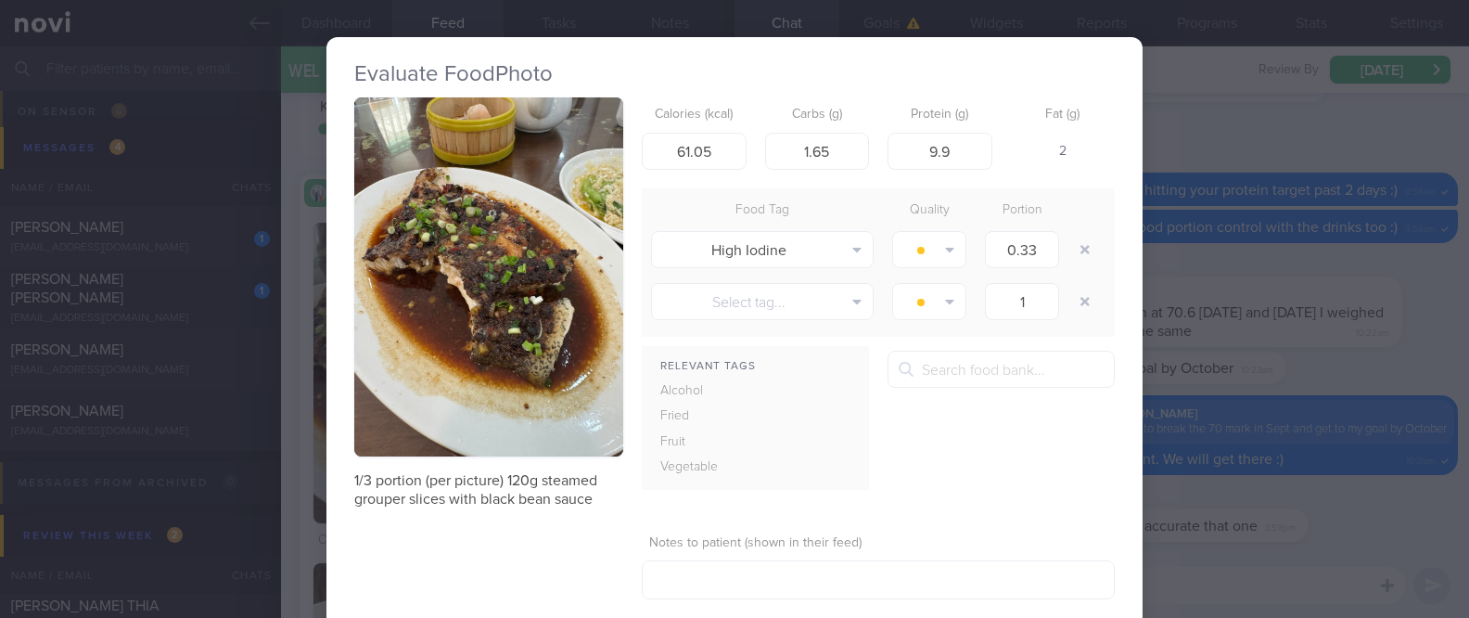
click at [1148, 237] on div "Evaluate Food Photo 1/3 portion (per picture) 120g steamed grouper slices with …" at bounding box center [734, 309] width 1469 height 618
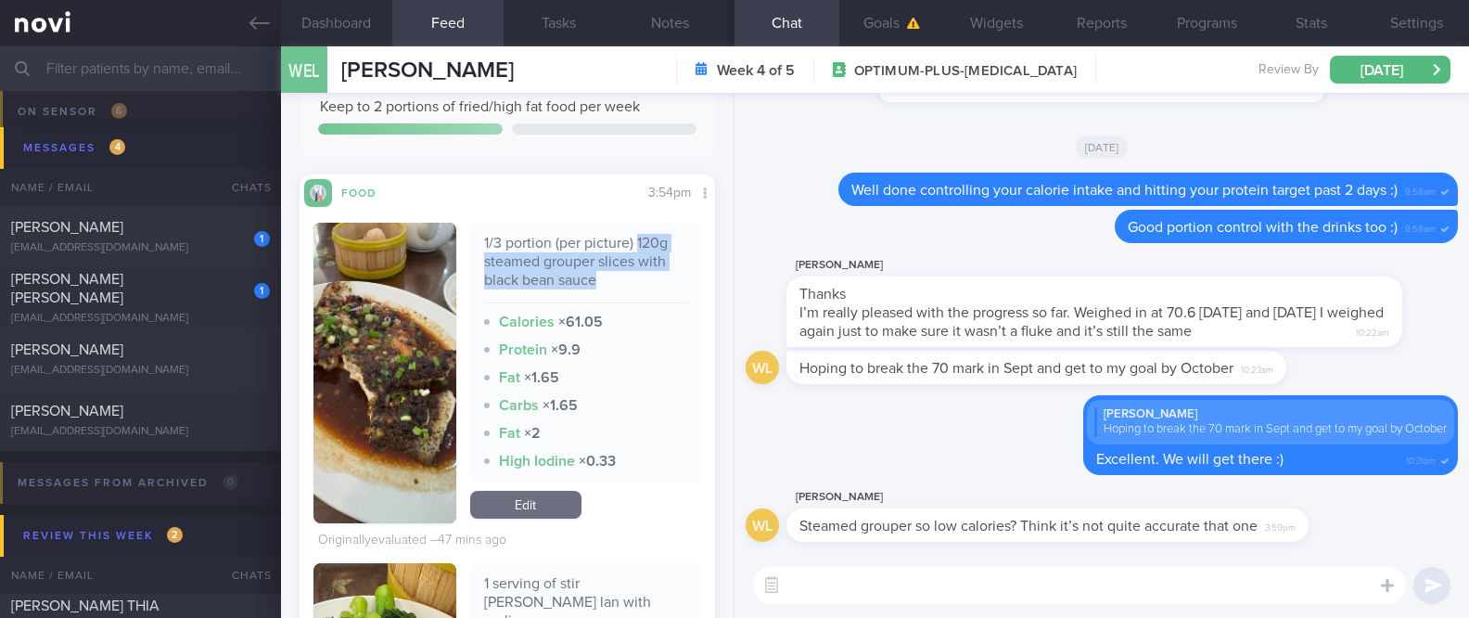
drag, startPoint x: 608, startPoint y: 286, endPoint x: 632, endPoint y: 241, distance: 50.6
click at [632, 241] on div "1/3 portion (per picture) 120g steamed grouper slices with black bean sauce" at bounding box center [585, 269] width 203 height 70
copy div "120g steamed grouper slices with black bean sauce"
drag, startPoint x: 385, startPoint y: 156, endPoint x: 404, endPoint y: 149, distance: 20.5
click at [387, 152] on div "[DATE] Keep to 1700 calories per day Fr Sa Su 1236 1535 1681 834 0 0 0 Aim for …" at bounding box center [508, 306] width 417 height 1249
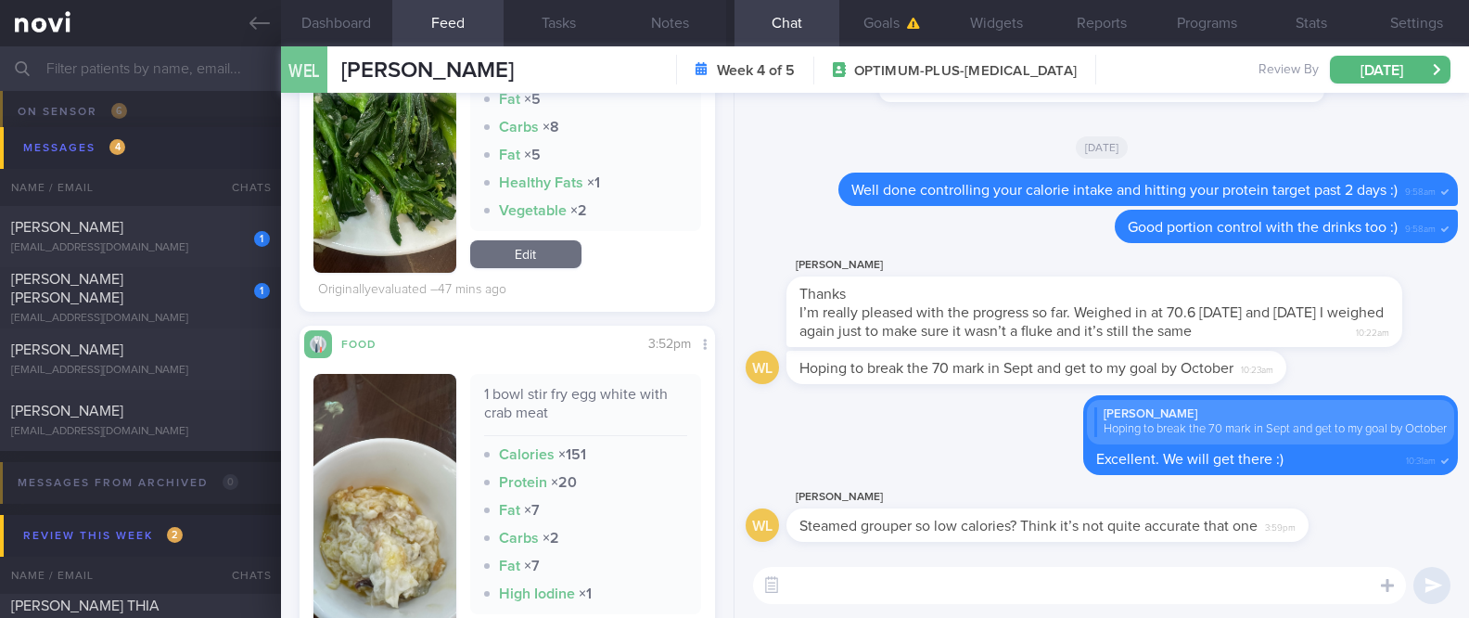
scroll to position [618, 0]
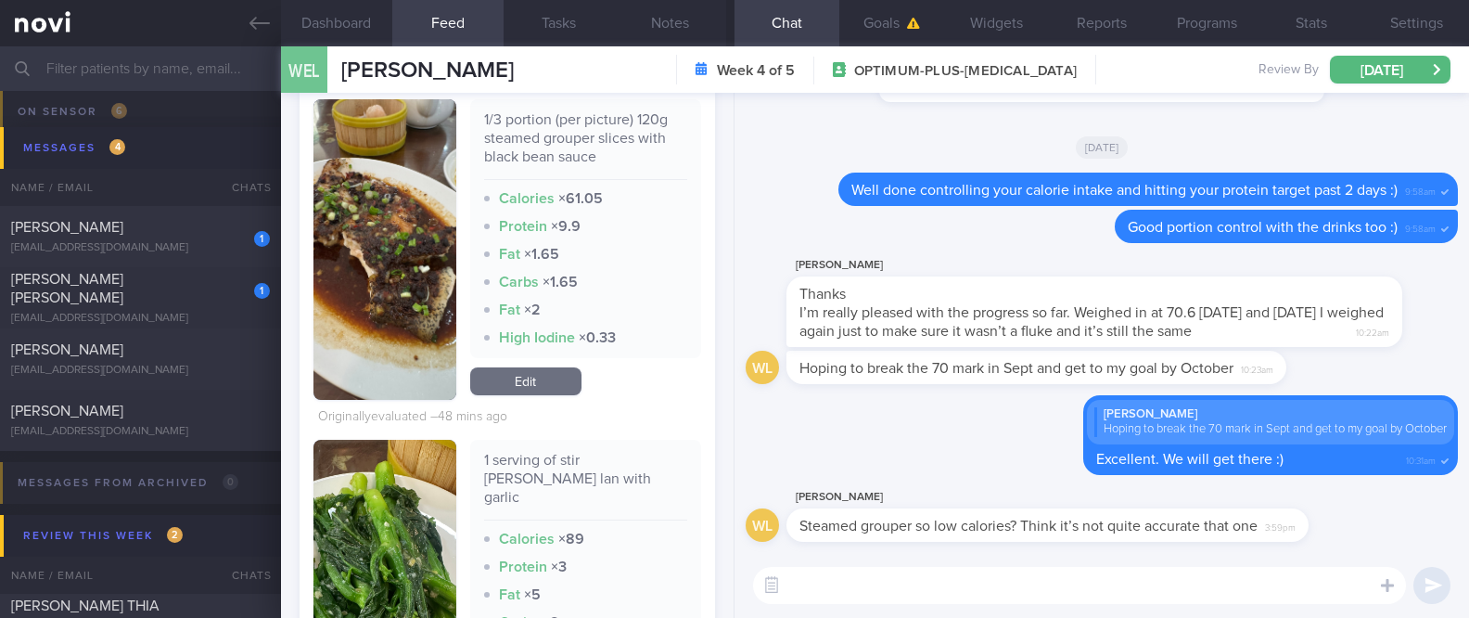
click at [394, 294] on button "button" at bounding box center [385, 249] width 143 height 301
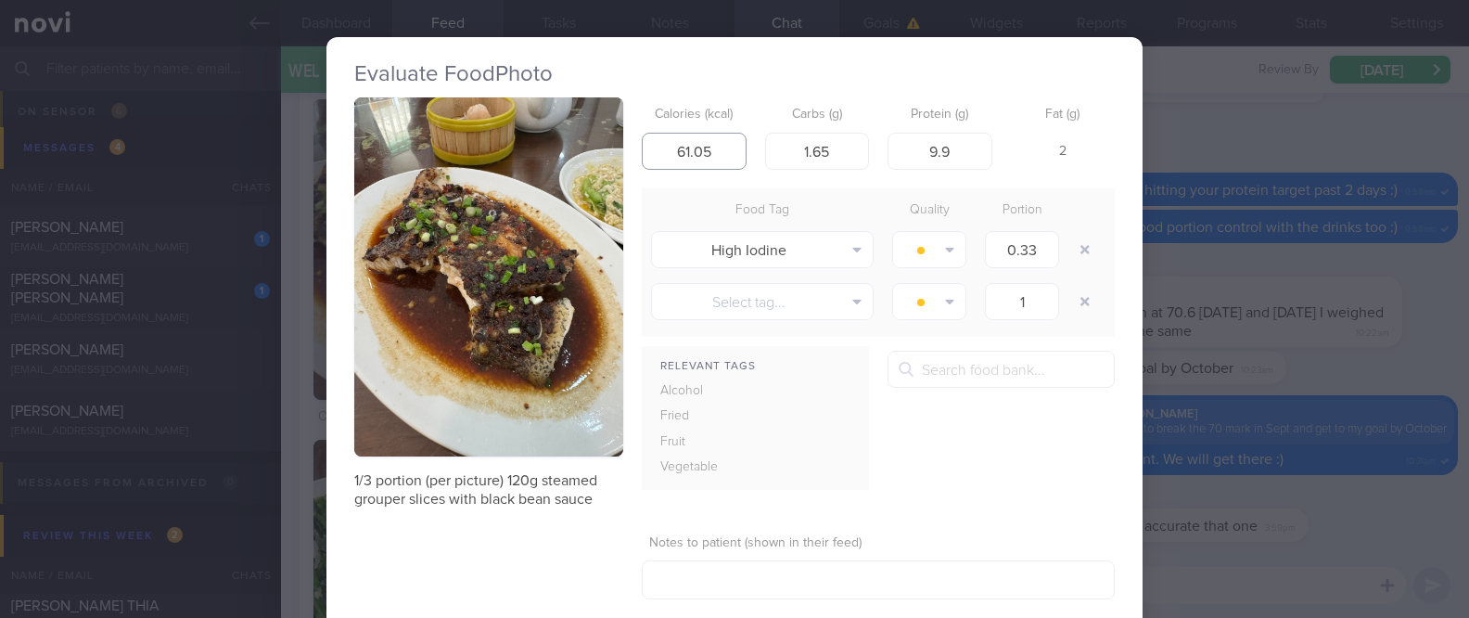
drag, startPoint x: 705, startPoint y: 161, endPoint x: 559, endPoint y: 159, distance: 145.7
click at [559, 159] on div "1/3 portion (per picture) 120g steamed grouper slices with black bean sauce Cal…" at bounding box center [734, 377] width 761 height 561
type input "180"
drag, startPoint x: 831, startPoint y: 148, endPoint x: 638, endPoint y: 114, distance: 196.0
click at [642, 114] on div "Calories (kcal) 180 Carbs (g) 1.65 Protein (g) 9.9 Fat (g) 15" at bounding box center [878, 133] width 473 height 73
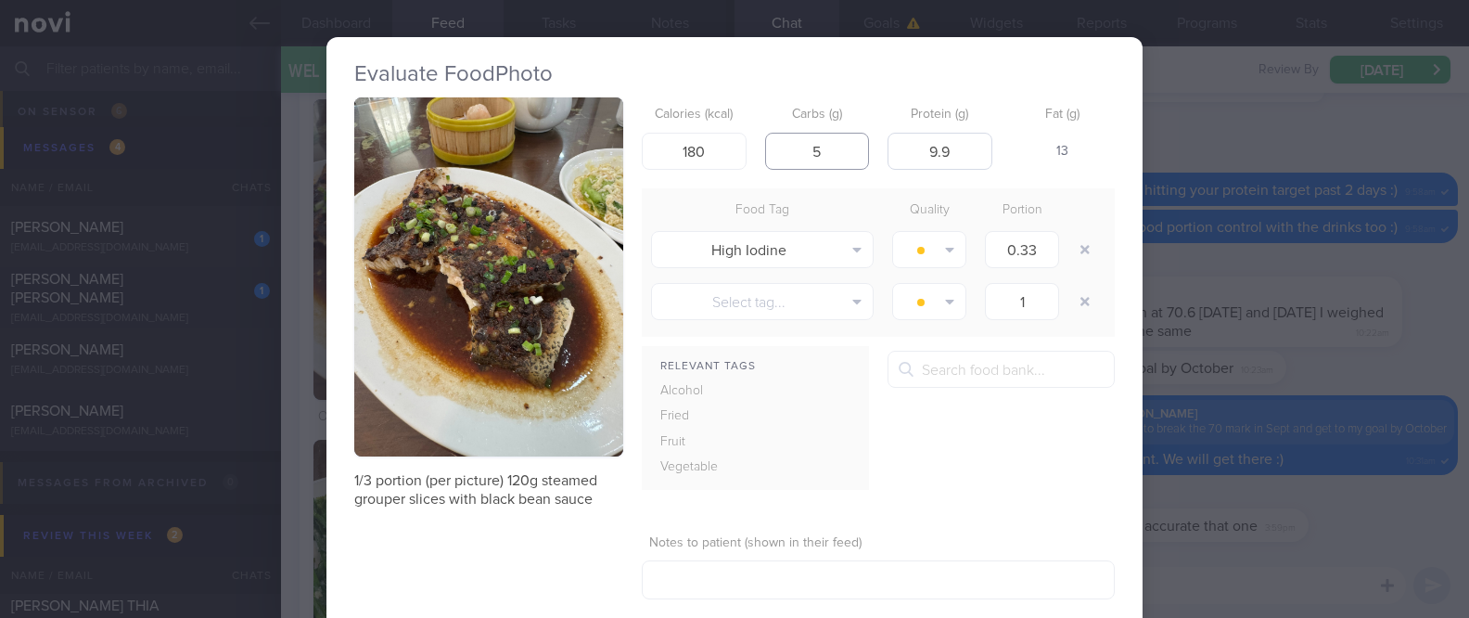
type input "5"
drag, startPoint x: 963, startPoint y: 146, endPoint x: 740, endPoint y: 122, distance: 223.9
click at [740, 122] on div "Calories (kcal) 180 Carbs (g) 5 Protein (g) 9.9 Fat (g) 13" at bounding box center [878, 133] width 473 height 73
type input "3"
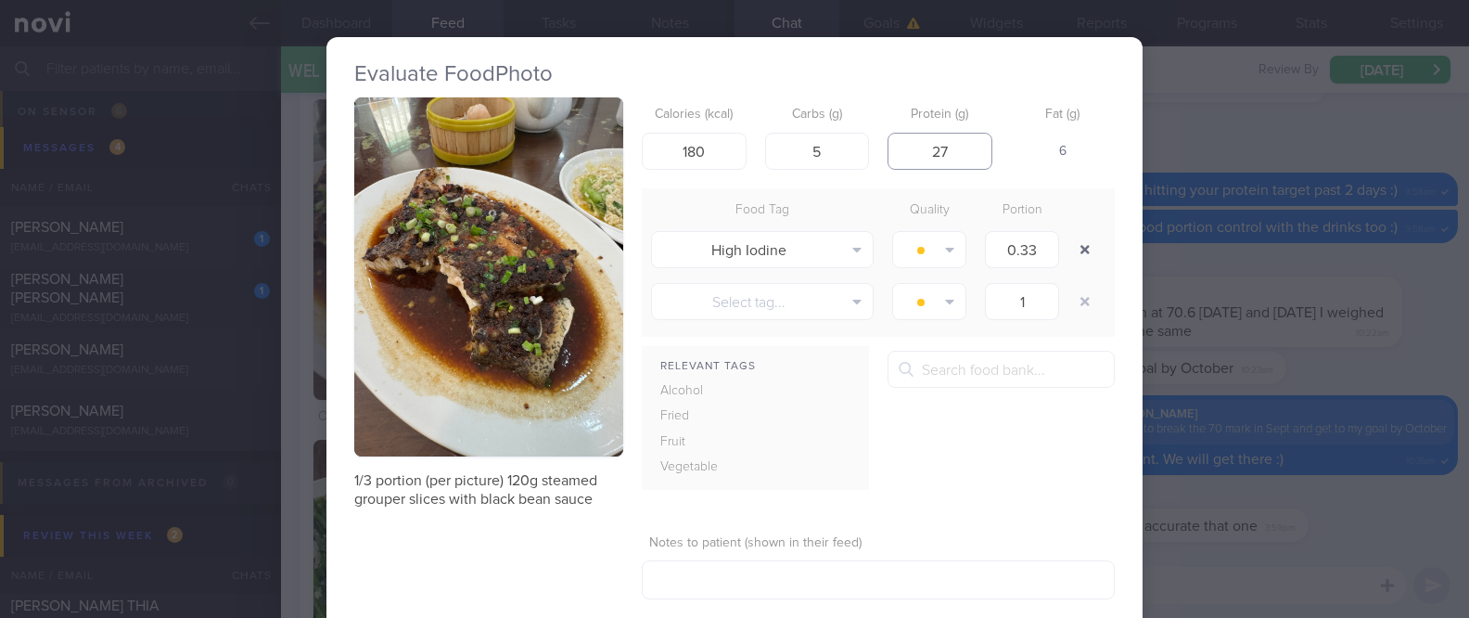
type input "27"
click at [1071, 249] on button "button" at bounding box center [1085, 249] width 33 height 33
type input "1"
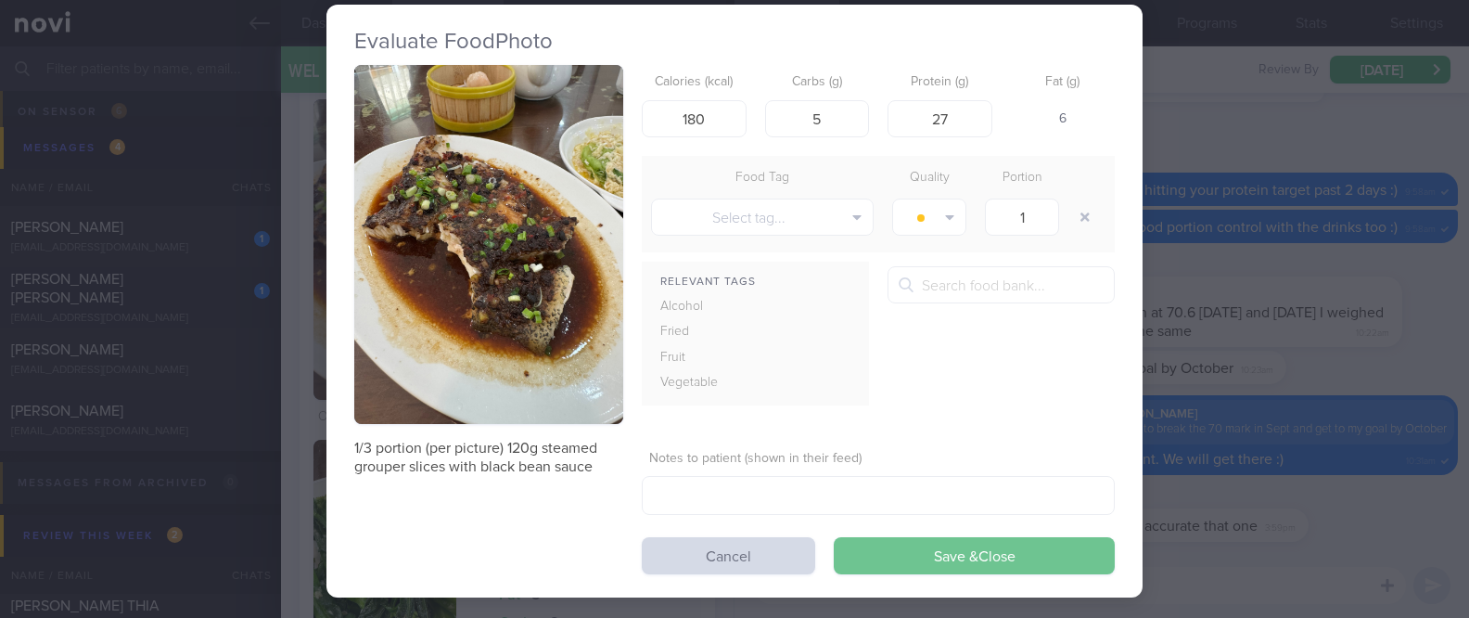
scroll to position [49, 0]
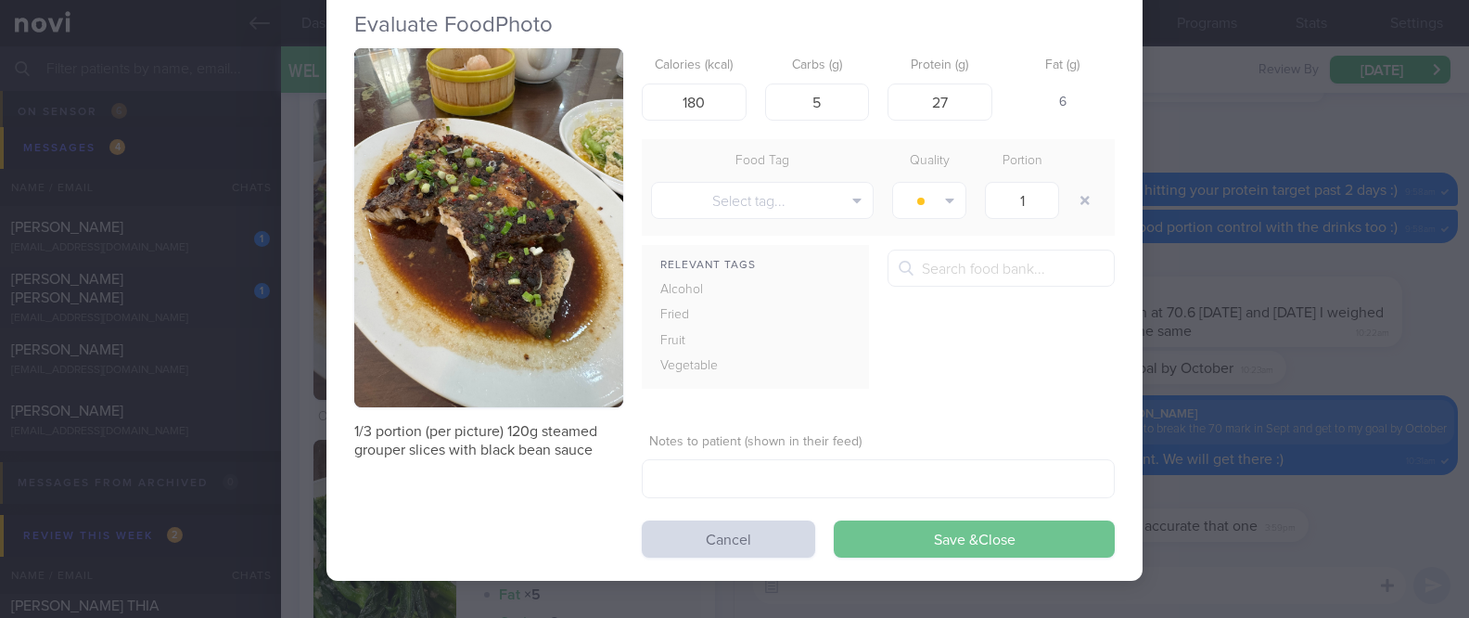
click at [1025, 544] on button "Save & Close" at bounding box center [974, 538] width 281 height 37
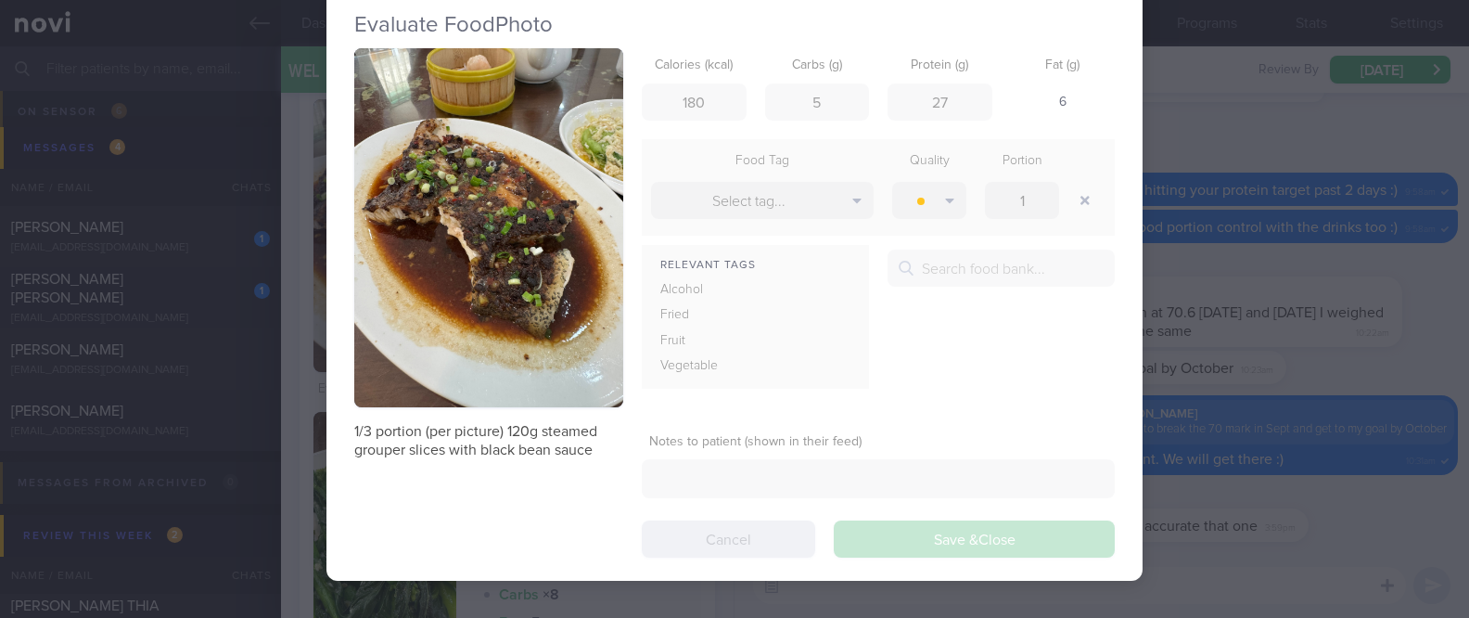
scroll to position [0, 0]
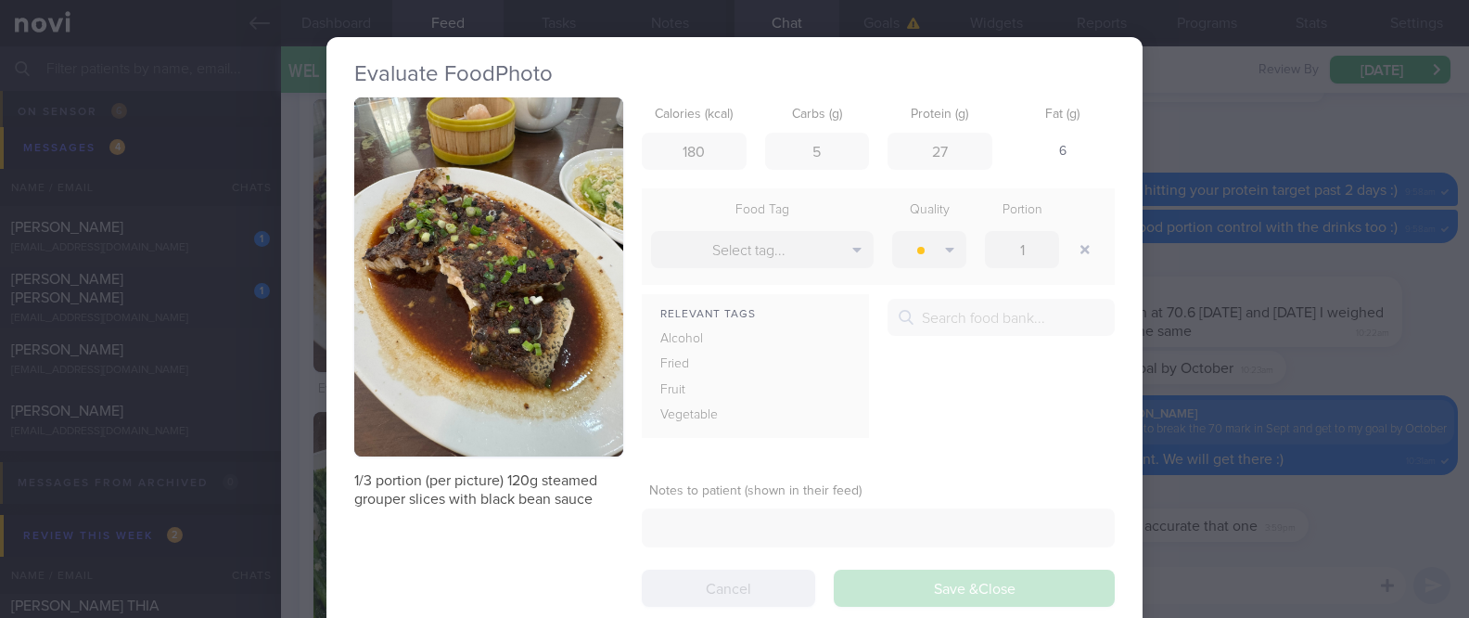
click at [1164, 592] on div "Evaluate Food Photo 1/3 portion (per picture) 120g steamed grouper slices with …" at bounding box center [734, 309] width 1469 height 618
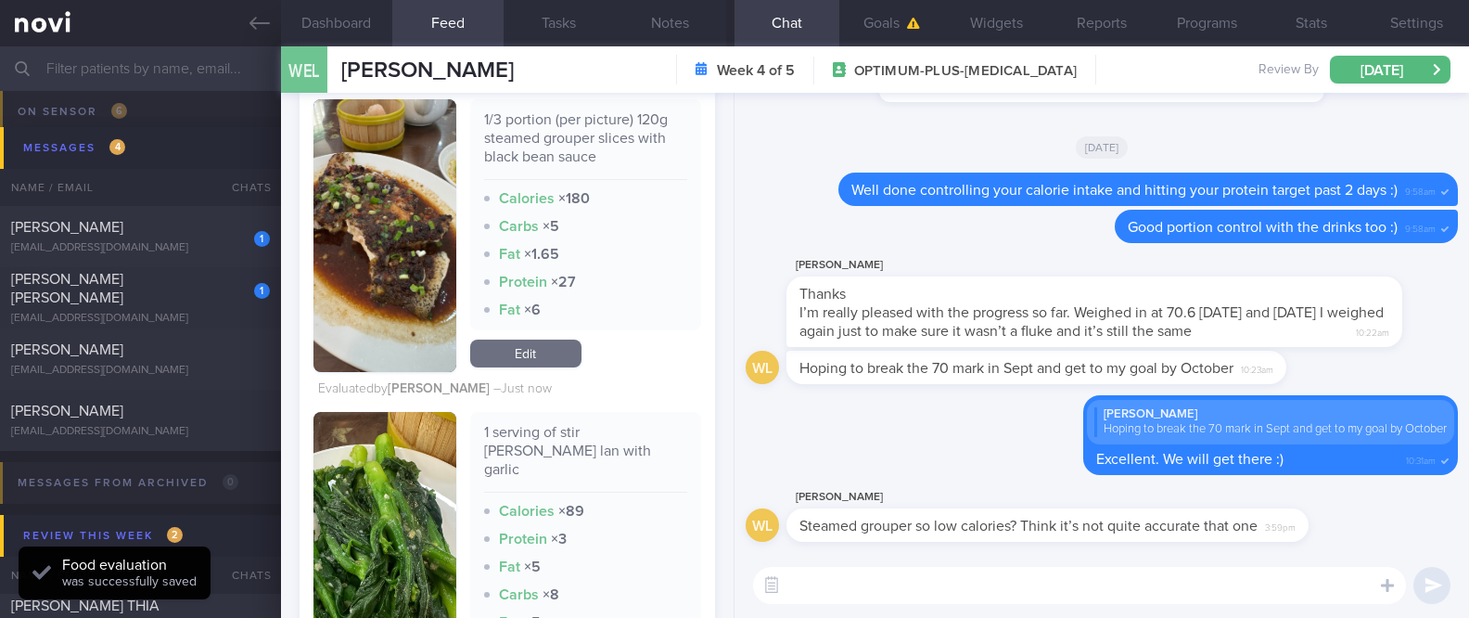
click at [1192, 585] on textarea at bounding box center [1079, 585] width 653 height 37
click at [1153, 577] on textarea at bounding box center [1079, 585] width 653 height 37
click at [1151, 577] on textarea at bounding box center [1079, 585] width 653 height 37
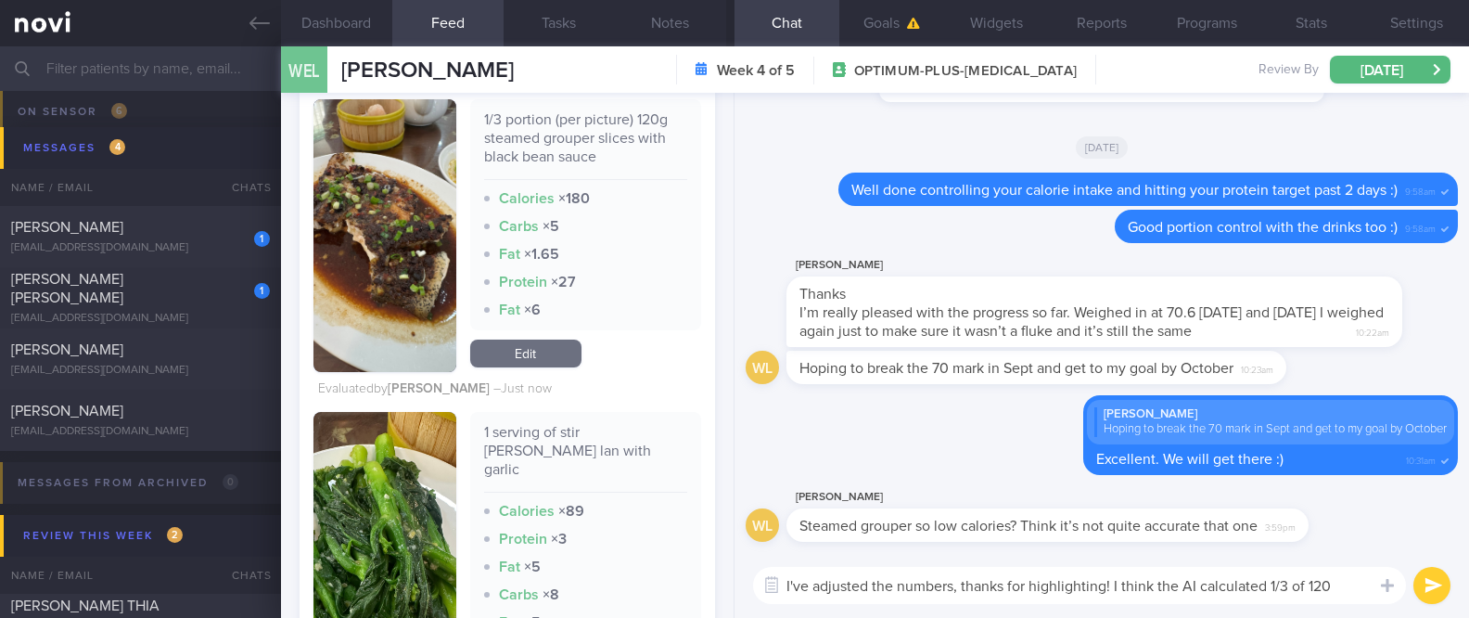
type textarea "I've adjusted the numbers, thanks for highlighting! I think the AI calculated 1…"
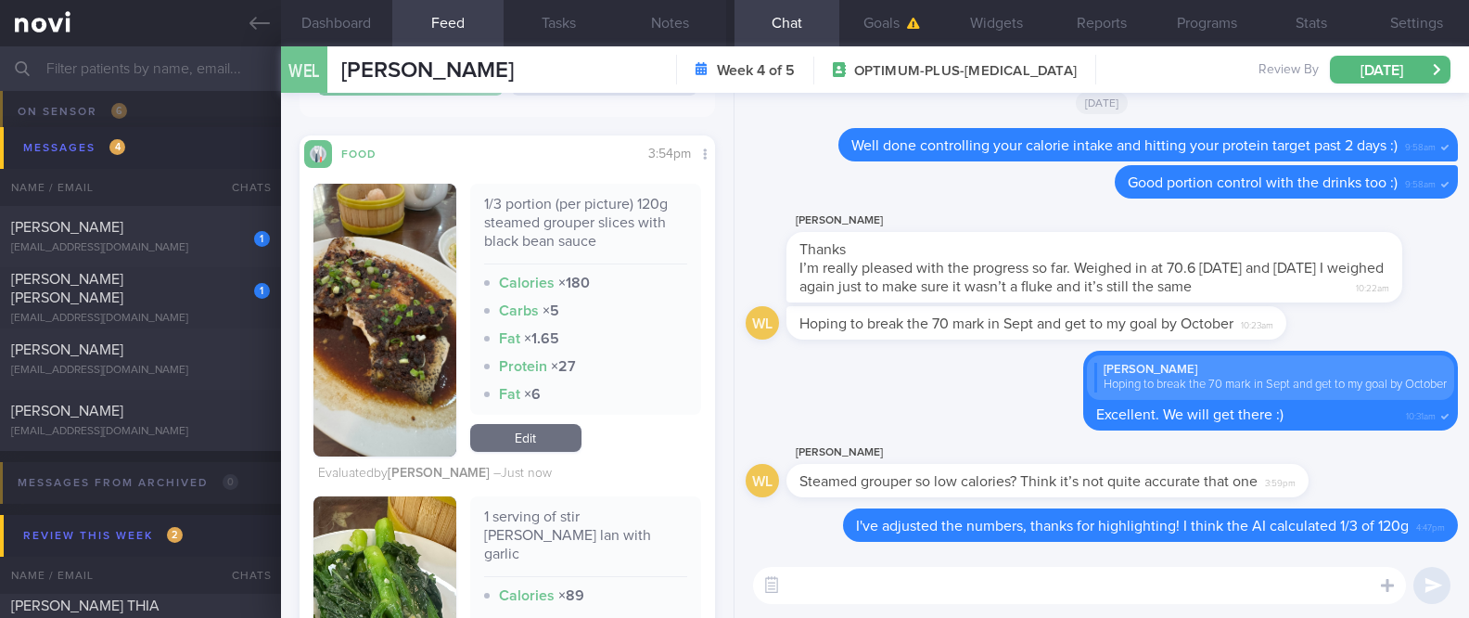
scroll to position [494, 0]
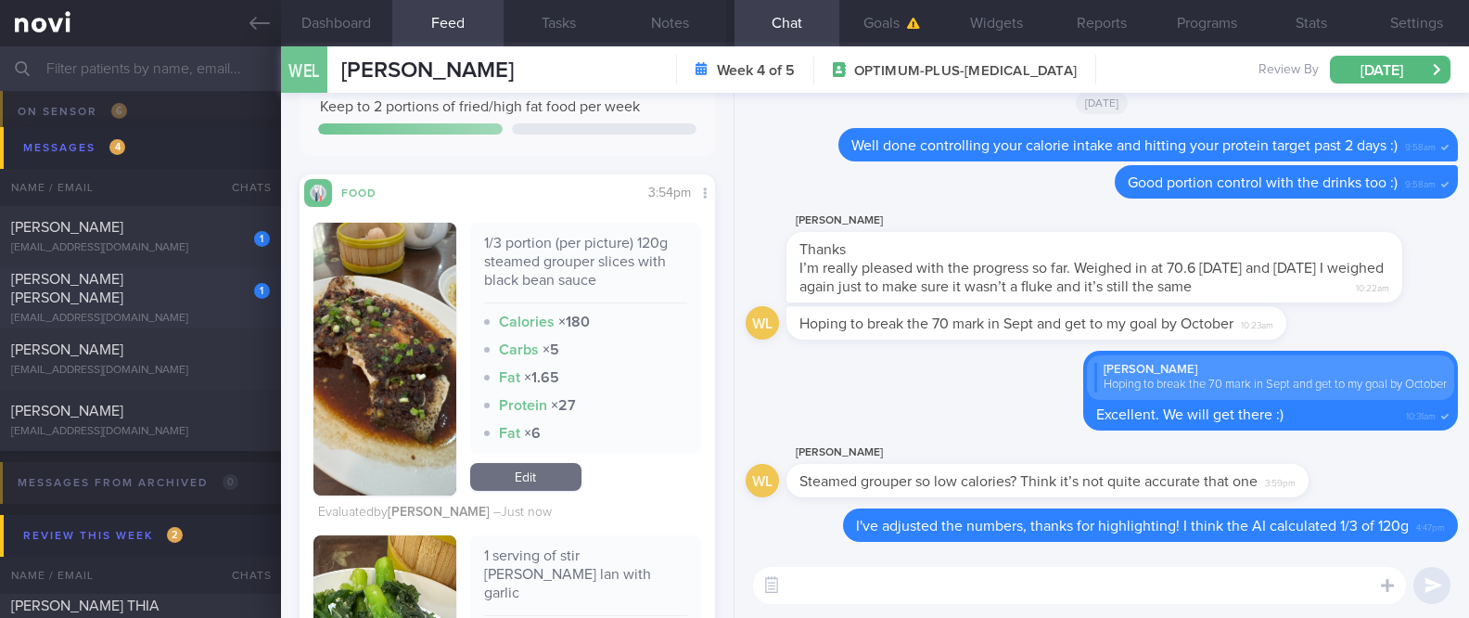
click at [178, 301] on div "[PERSON_NAME] [PERSON_NAME]" at bounding box center [138, 288] width 254 height 37
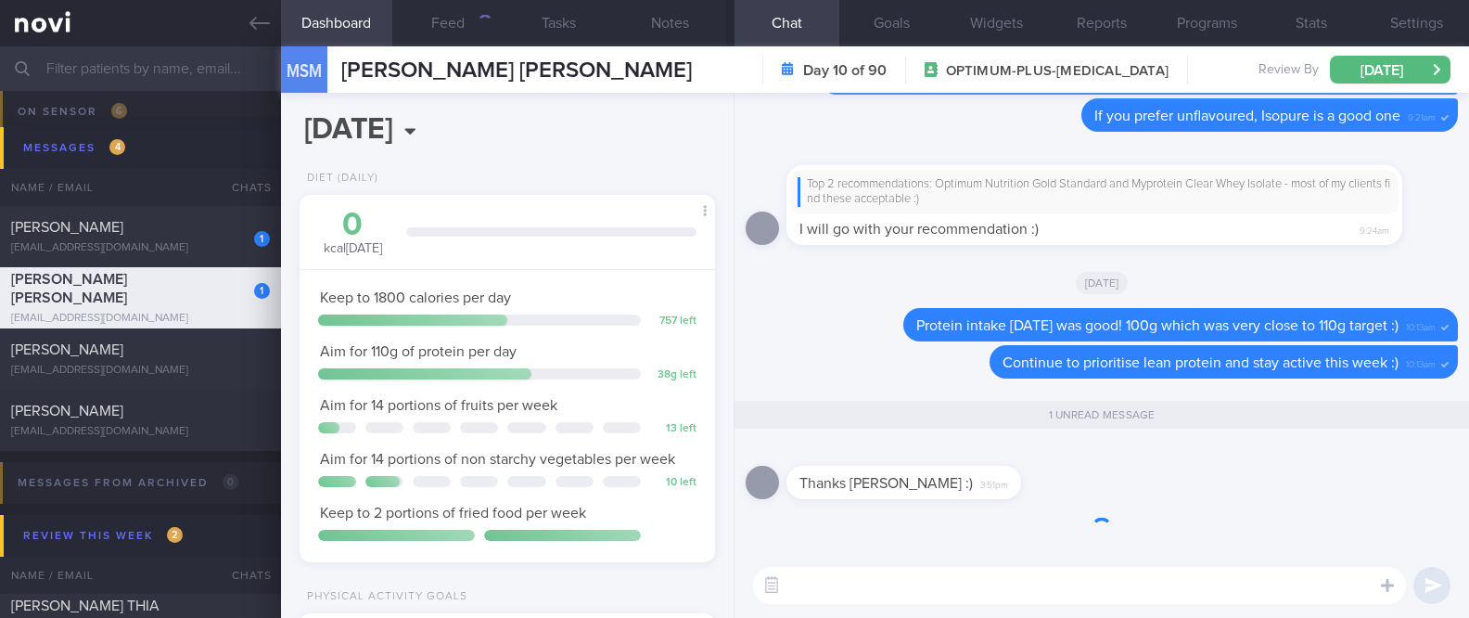
scroll to position [208, 364]
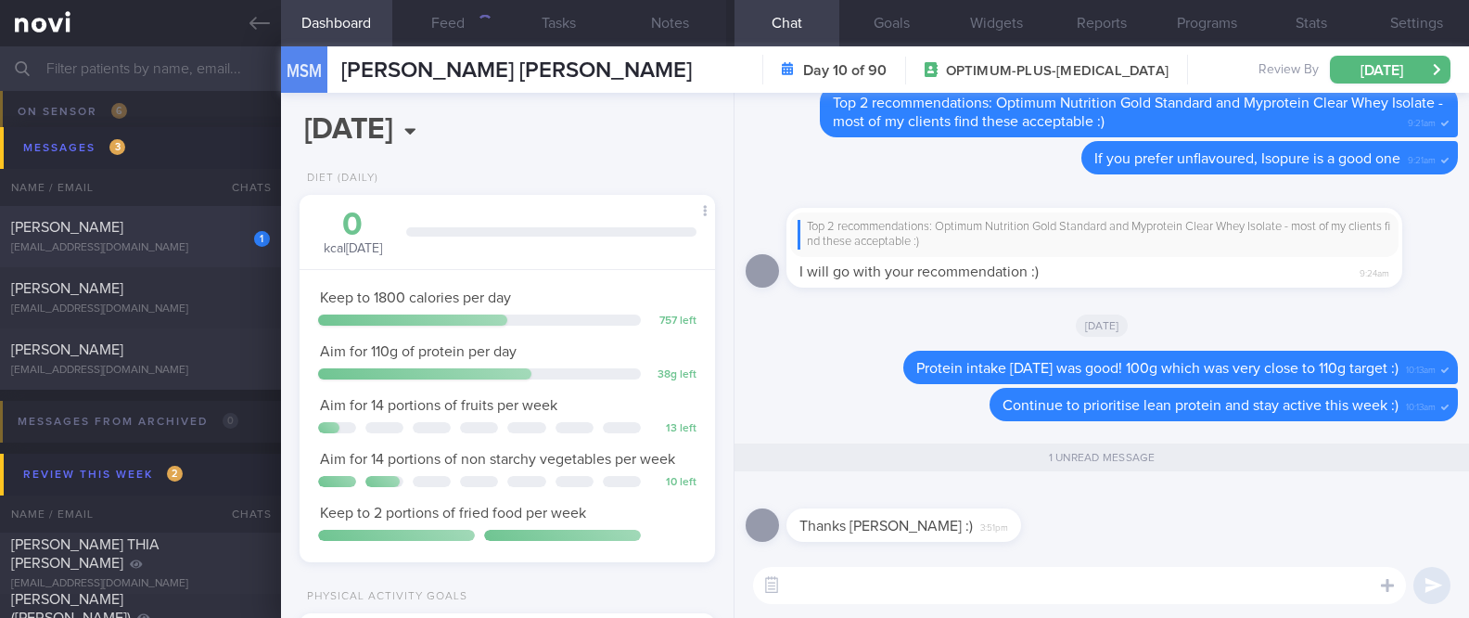
click at [169, 238] on div "1 [PERSON_NAME] [EMAIL_ADDRESS][DOMAIN_NAME]" at bounding box center [140, 236] width 281 height 37
type input "Tracked."
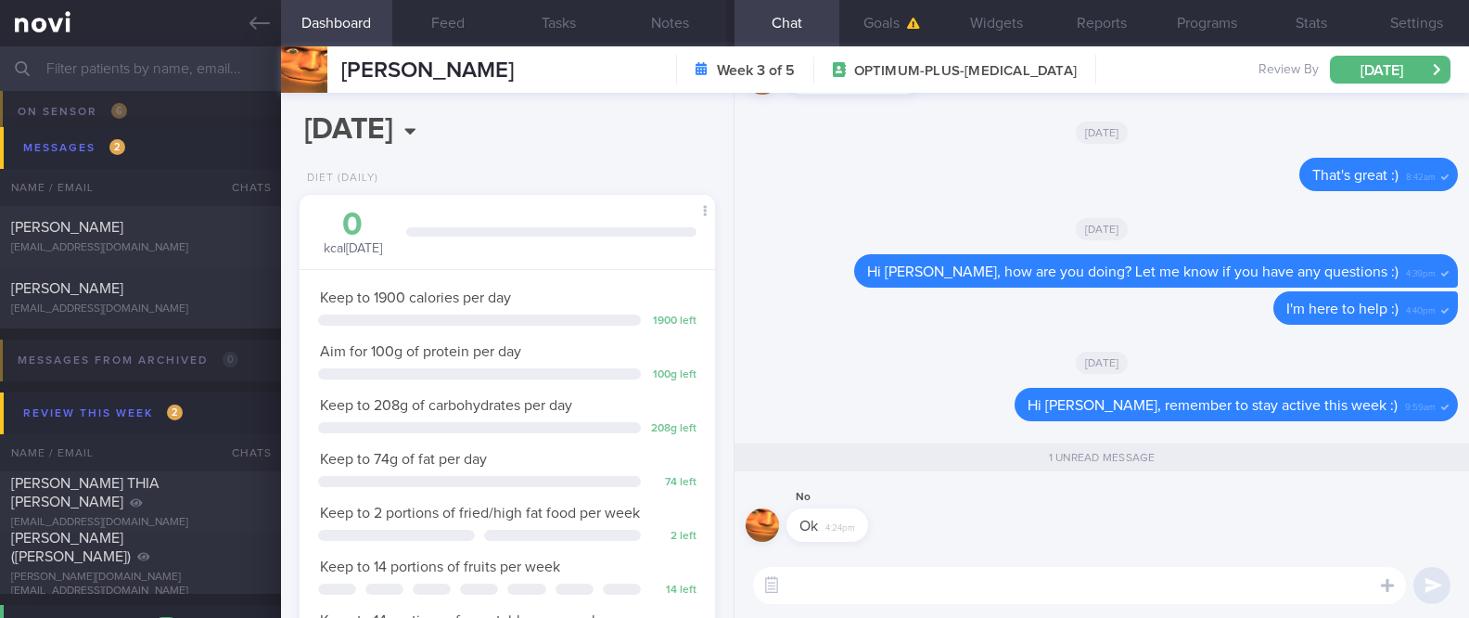
scroll to position [208, 364]
click at [273, 37] on link at bounding box center [140, 23] width 281 height 46
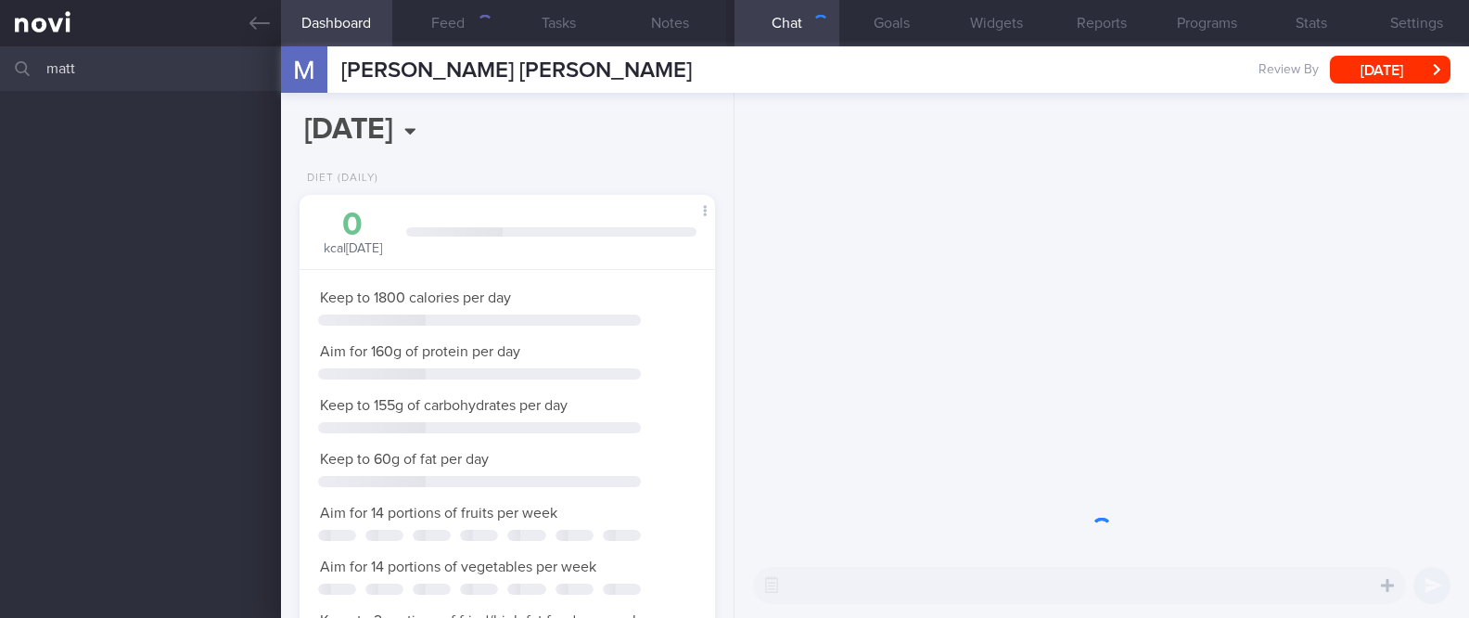
scroll to position [208, 364]
click at [259, 33] on link at bounding box center [140, 23] width 281 height 46
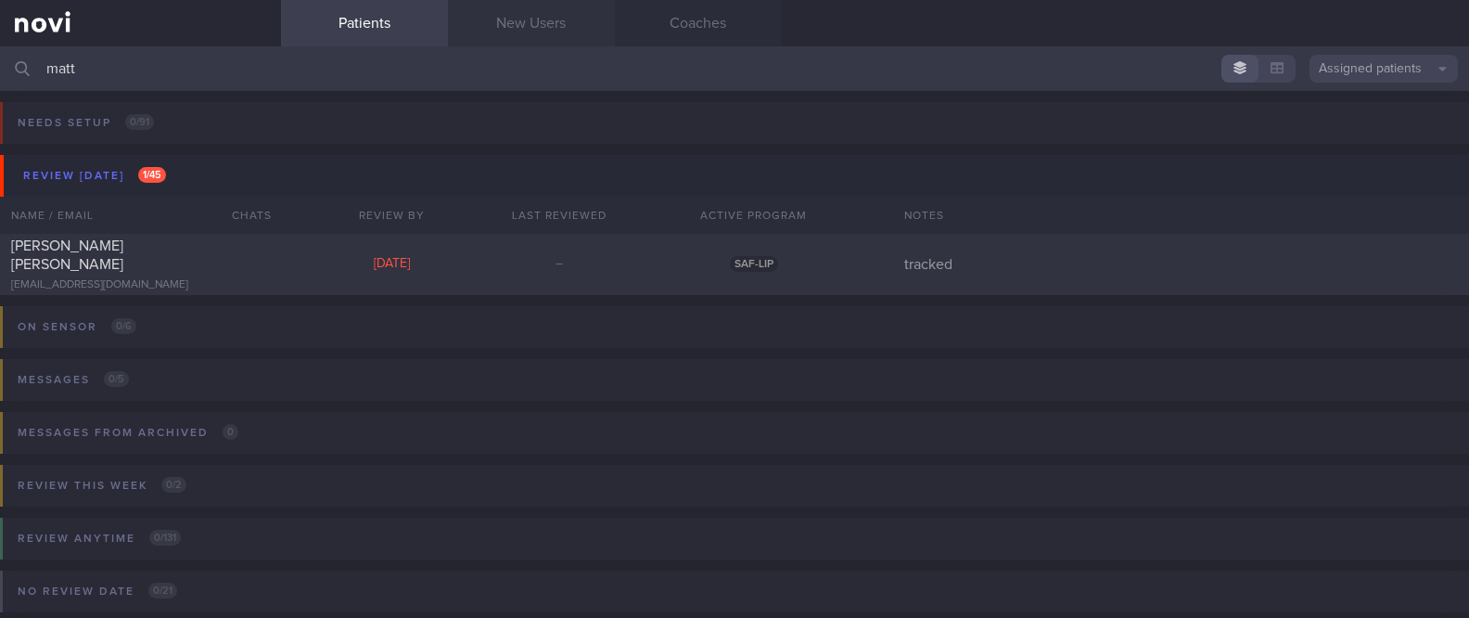
click at [563, 31] on link "New Users" at bounding box center [531, 23] width 167 height 46
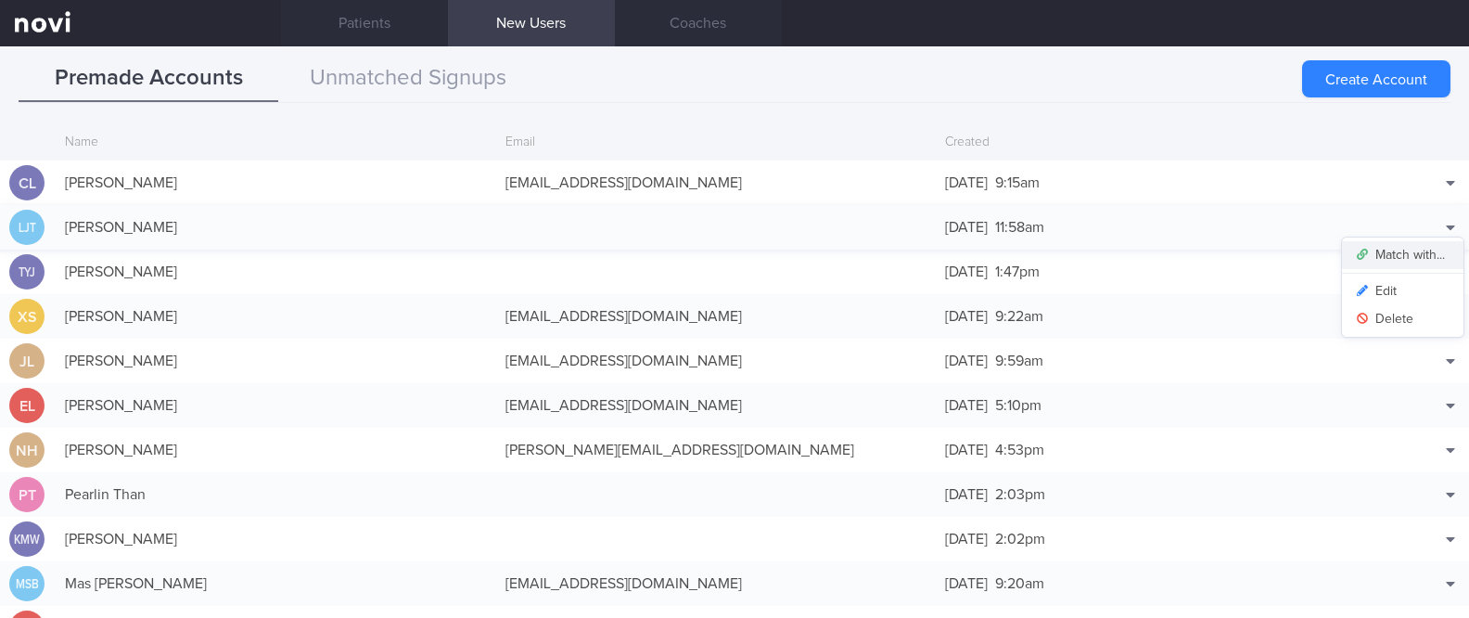
click at [1415, 246] on button "Match with..." at bounding box center [1403, 255] width 122 height 28
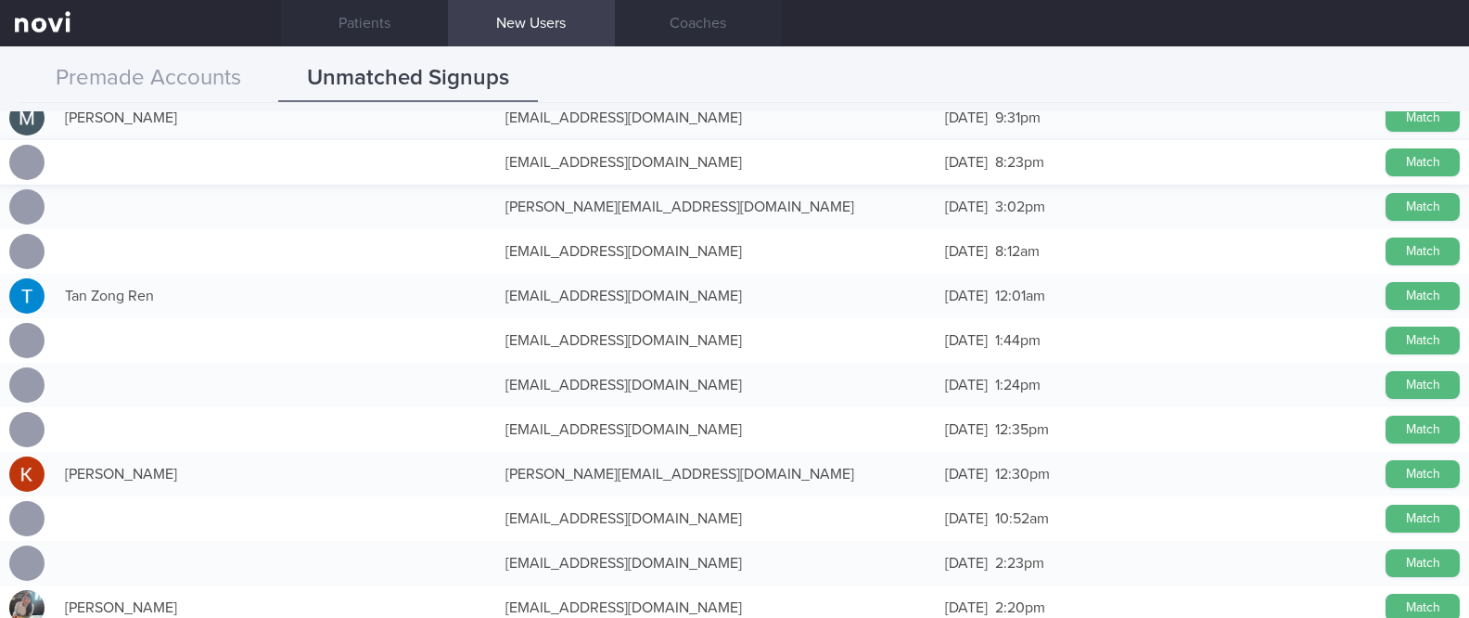
scroll to position [371, 0]
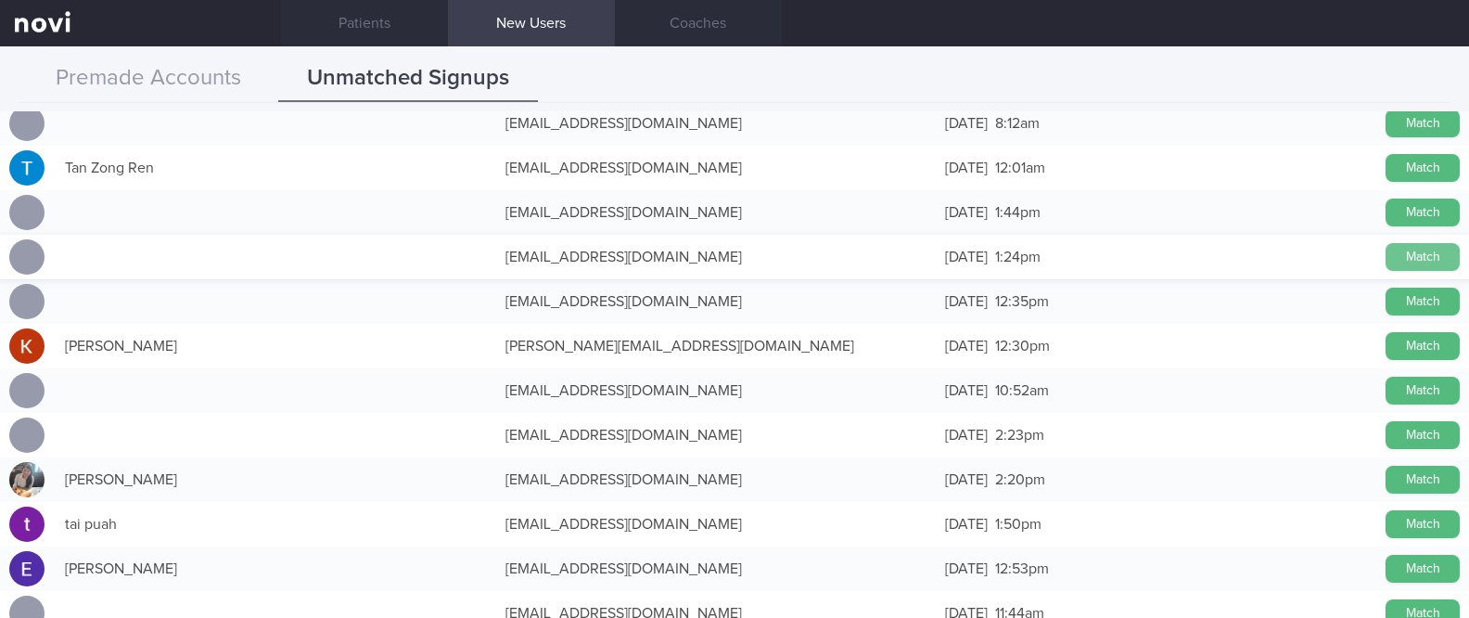
click at [1386, 255] on button "Match" at bounding box center [1423, 257] width 74 height 28
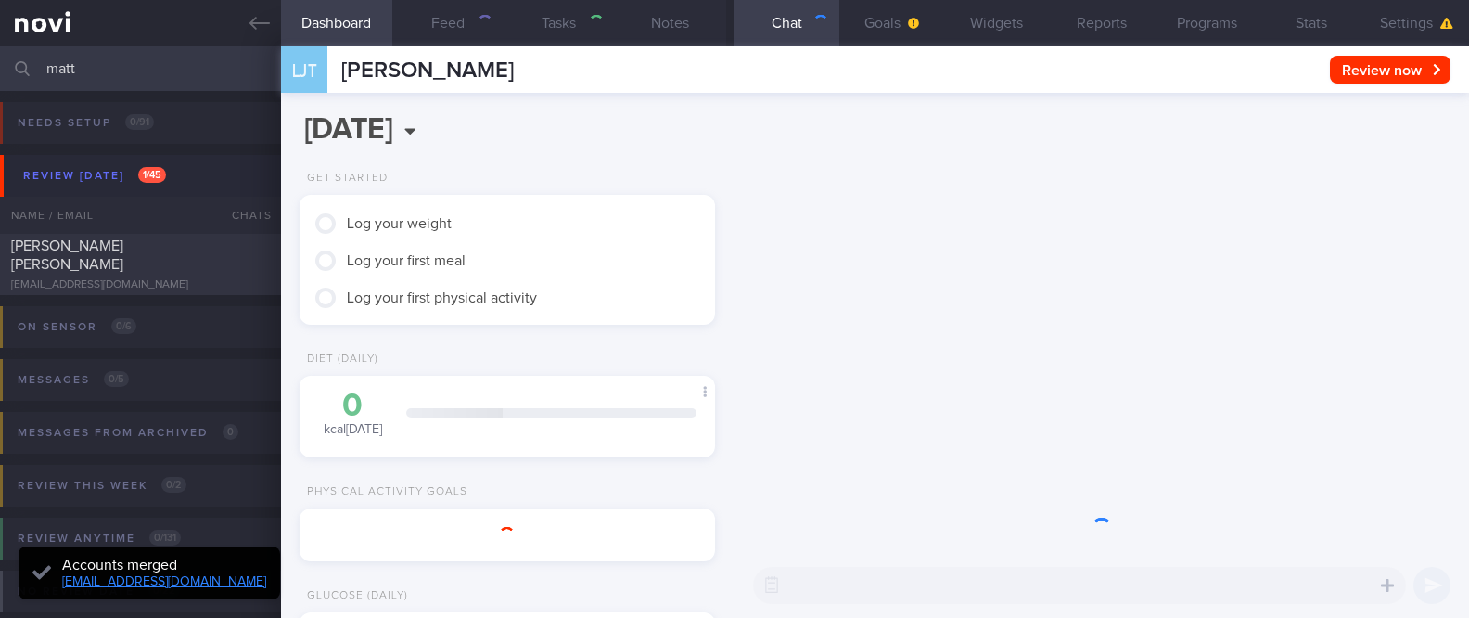
type input "tracked"
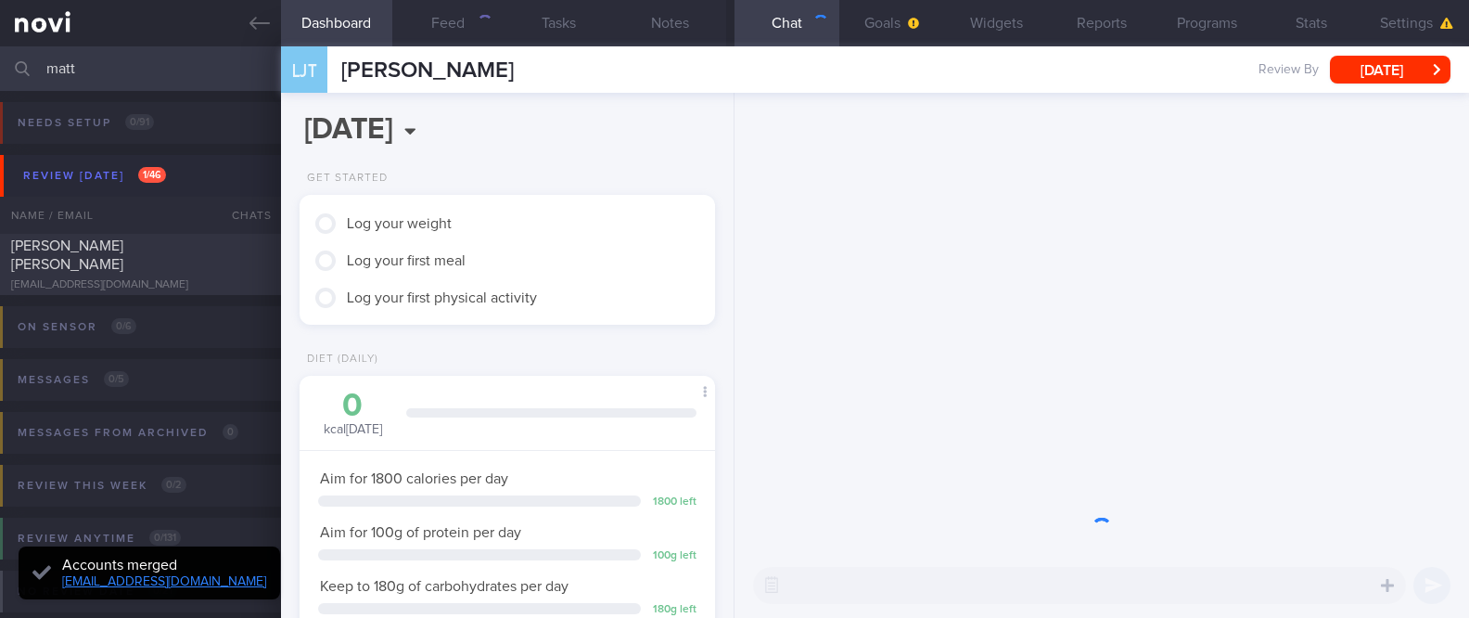
scroll to position [186, 371]
click at [674, 17] on button "Notes" at bounding box center [670, 23] width 111 height 46
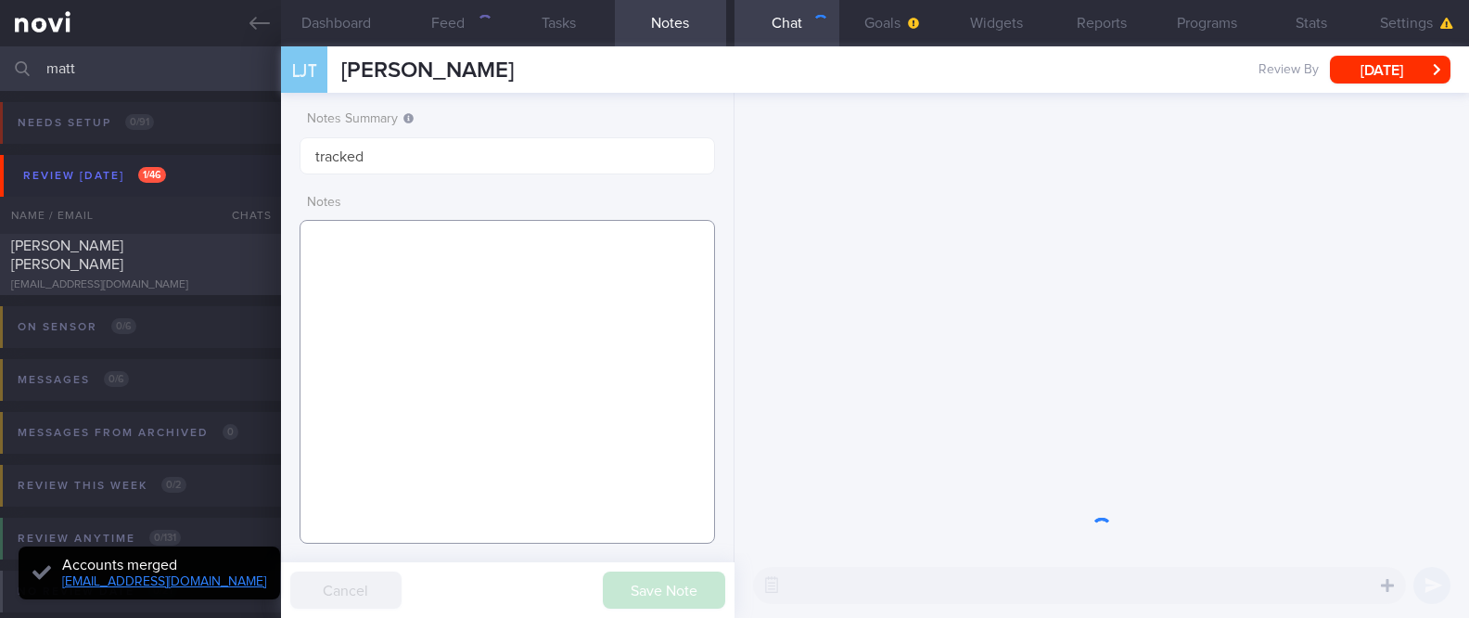
click at [594, 302] on textarea at bounding box center [508, 382] width 417 height 324
paste textarea "currently sedentary Snapfitness (yet to start)"
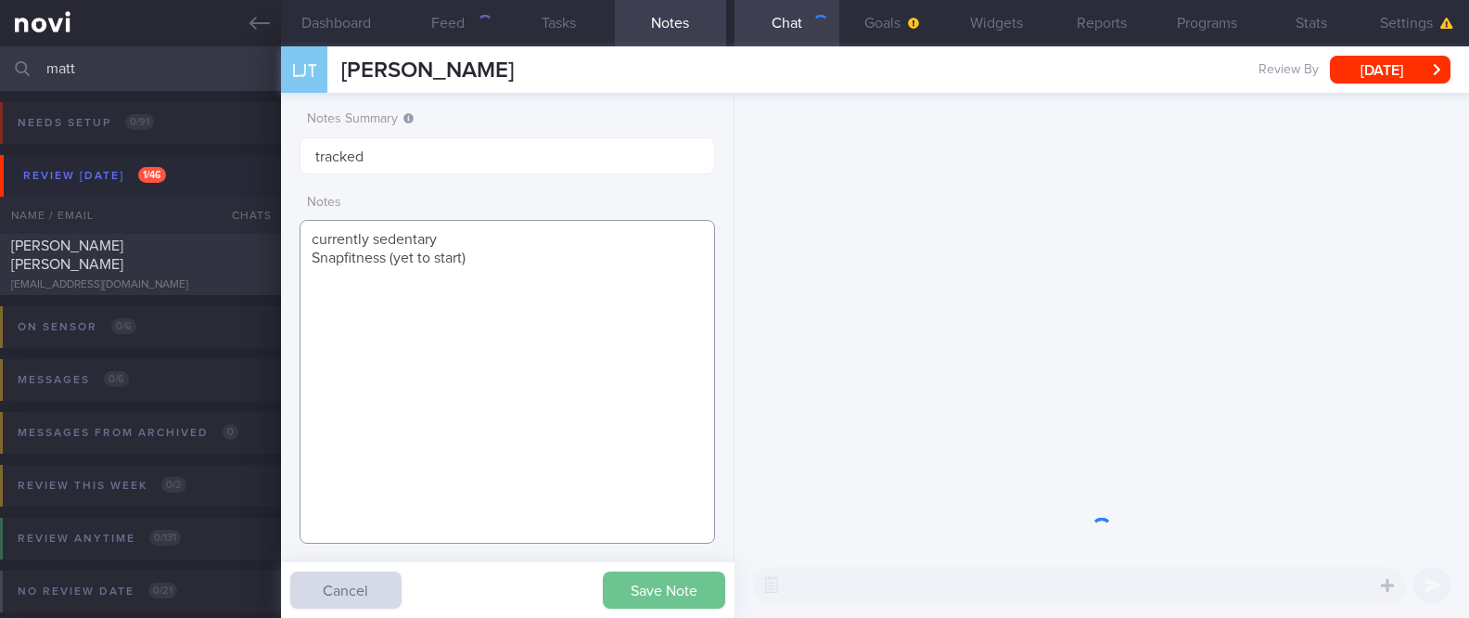
type textarea "currently sedentary Snapfitness (yet to start)"
click at [678, 597] on button "Save Note" at bounding box center [664, 589] width 122 height 37
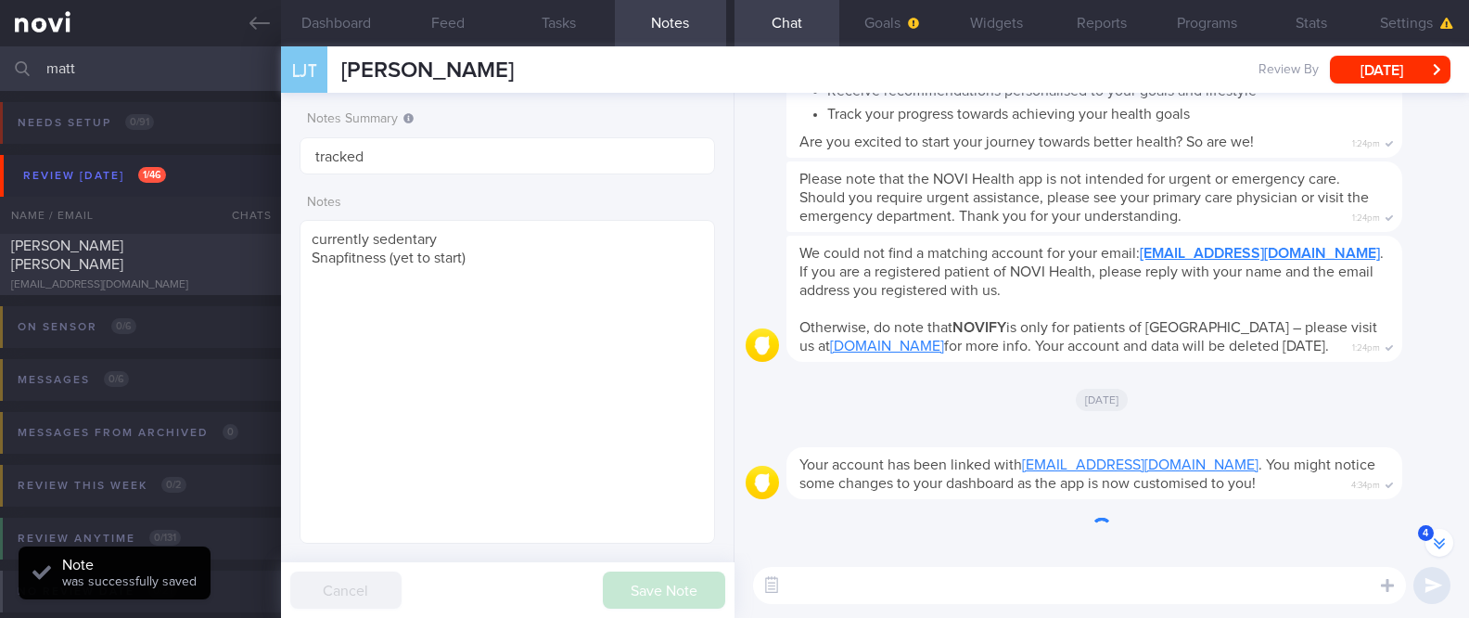
scroll to position [-336, 0]
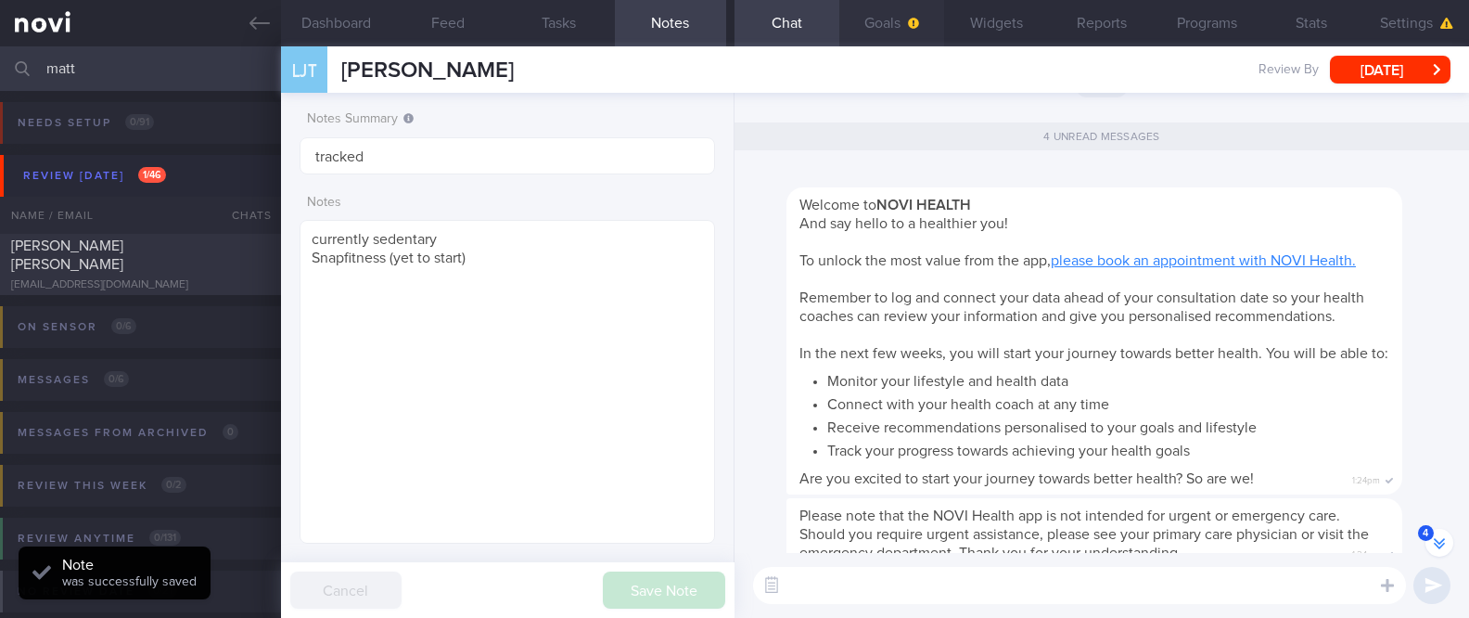
click at [897, 22] on button "Goals" at bounding box center [892, 23] width 105 height 46
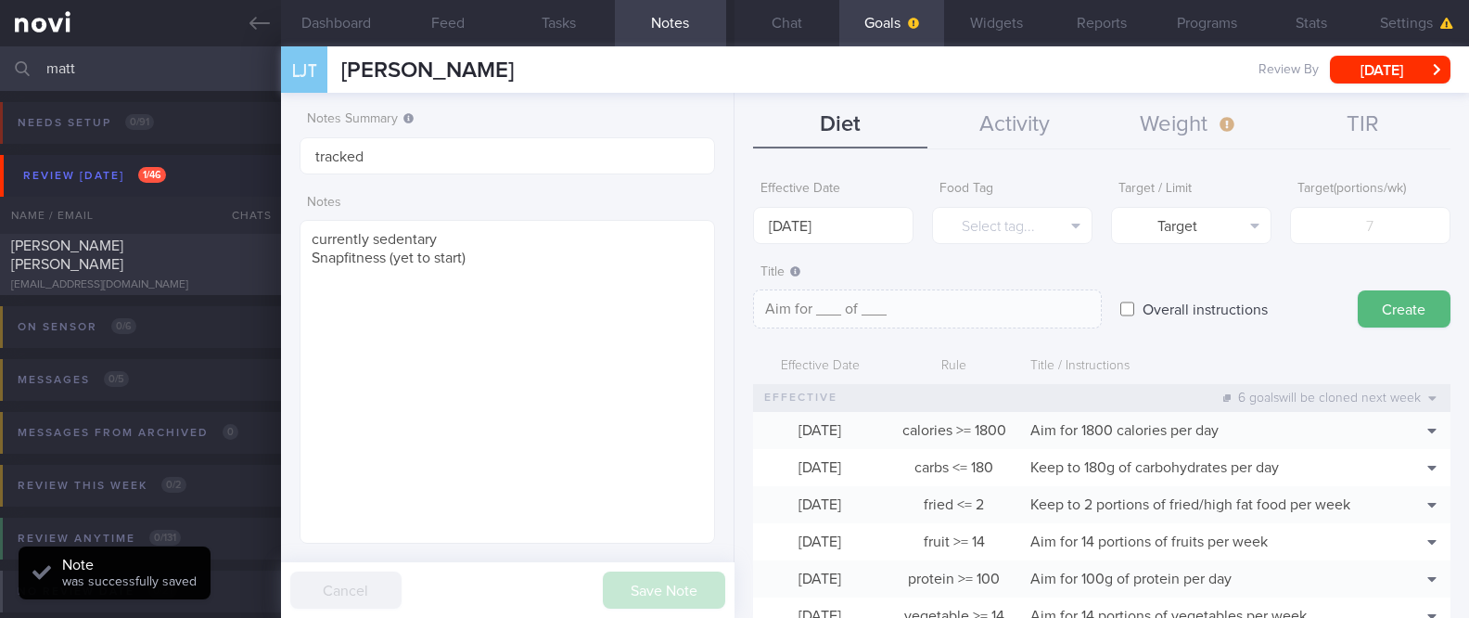
scroll to position [-291, 0]
click at [1130, 130] on button "Weight" at bounding box center [1189, 125] width 174 height 46
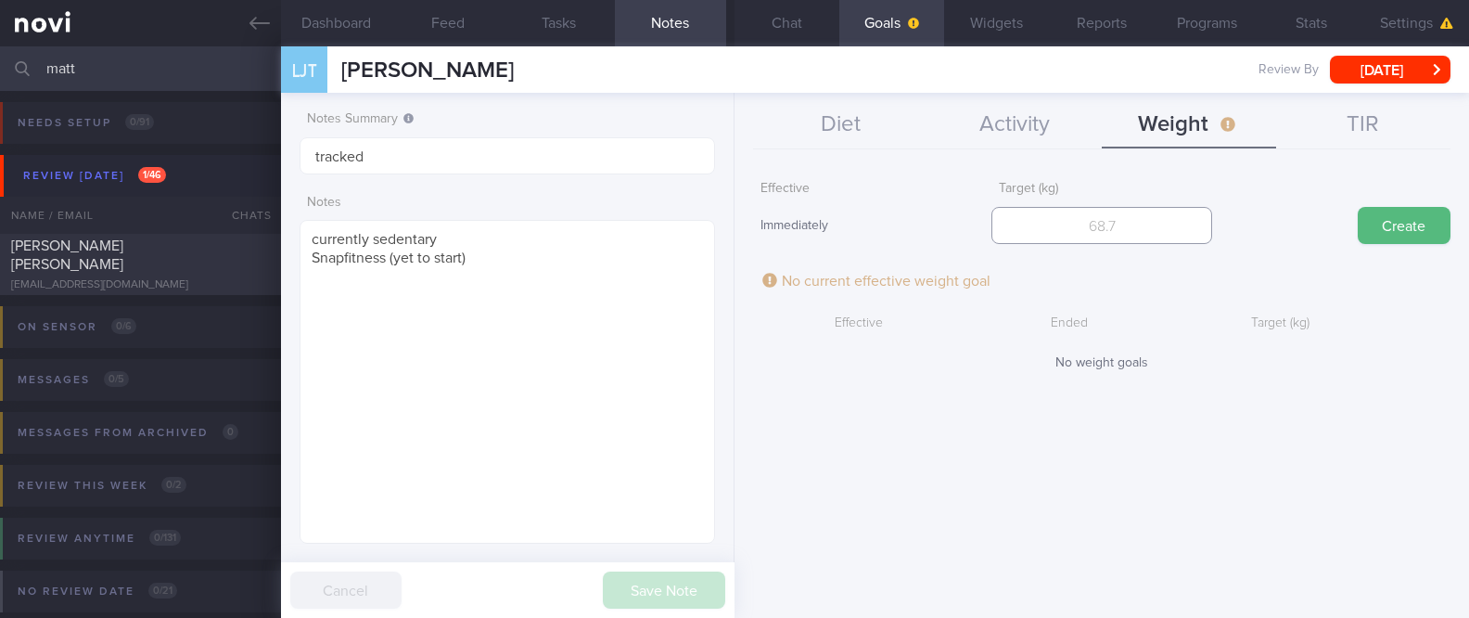
click at [1118, 237] on input "number" at bounding box center [1102, 225] width 220 height 37
type input "82"
click at [1418, 237] on button "Create" at bounding box center [1404, 225] width 93 height 37
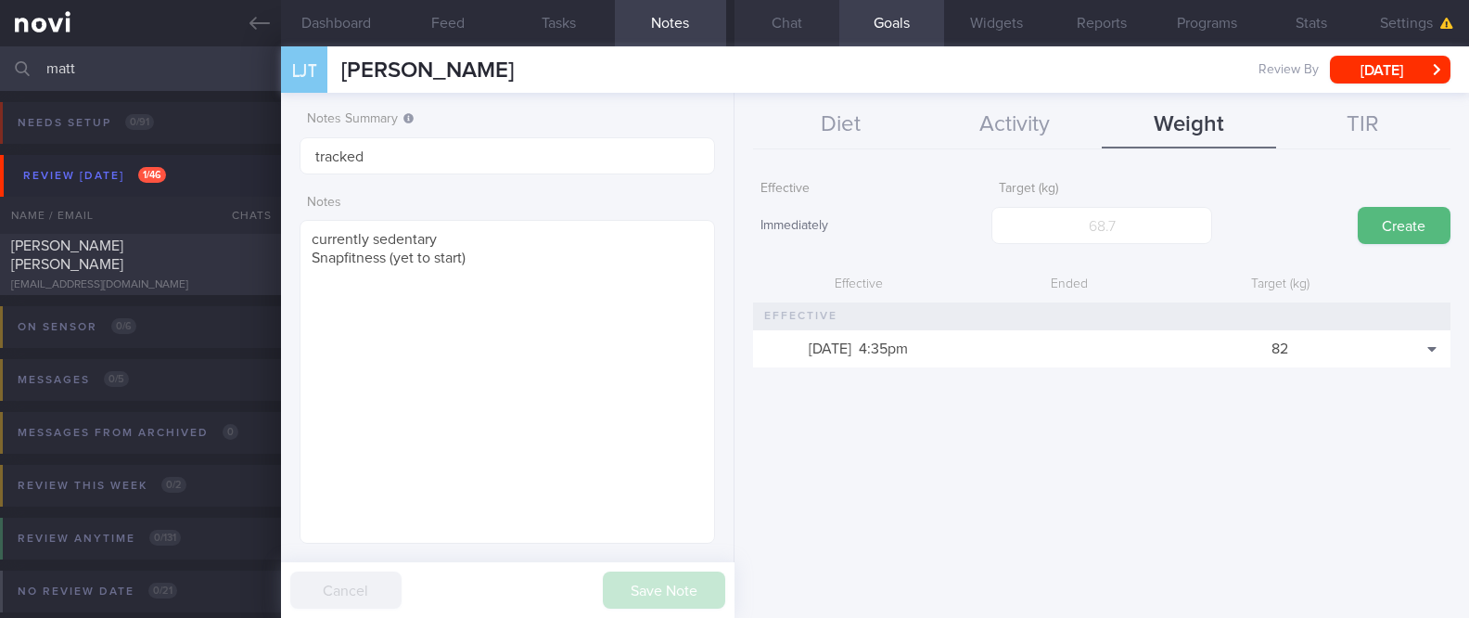
click at [805, 19] on button "Chat" at bounding box center [787, 23] width 105 height 46
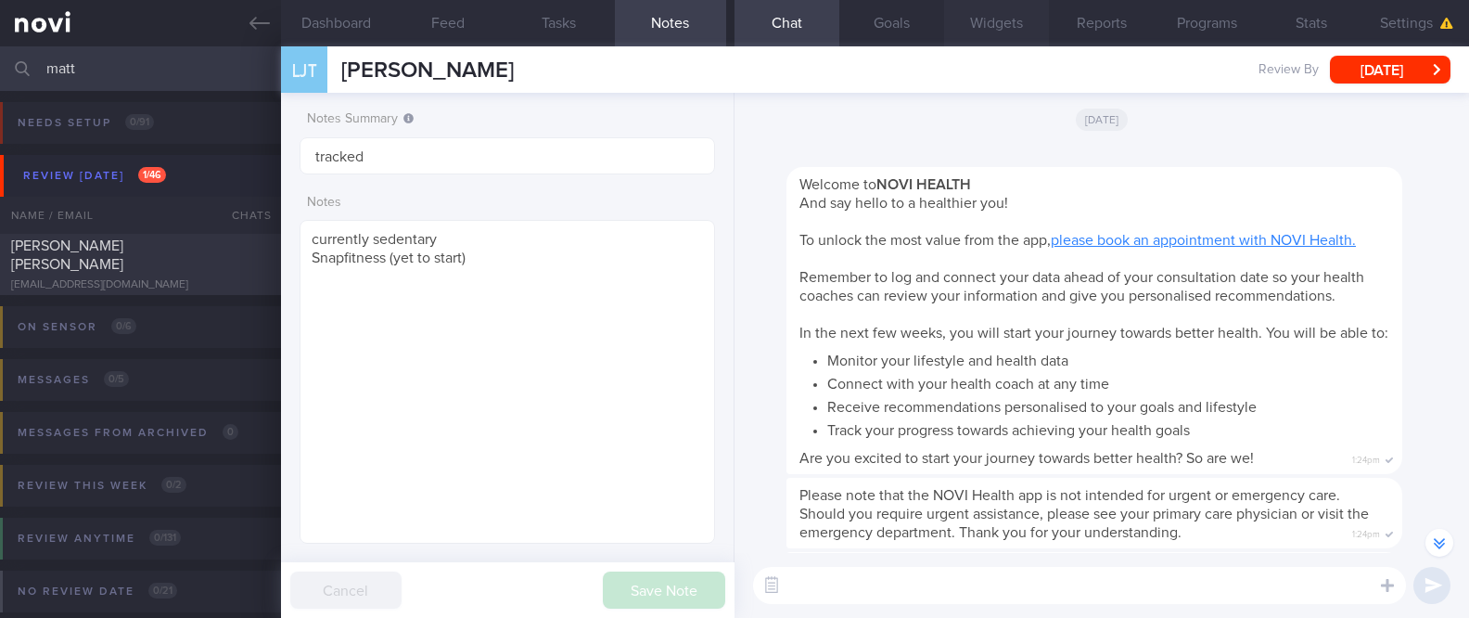
click at [989, 24] on button "Widgets" at bounding box center [996, 23] width 105 height 46
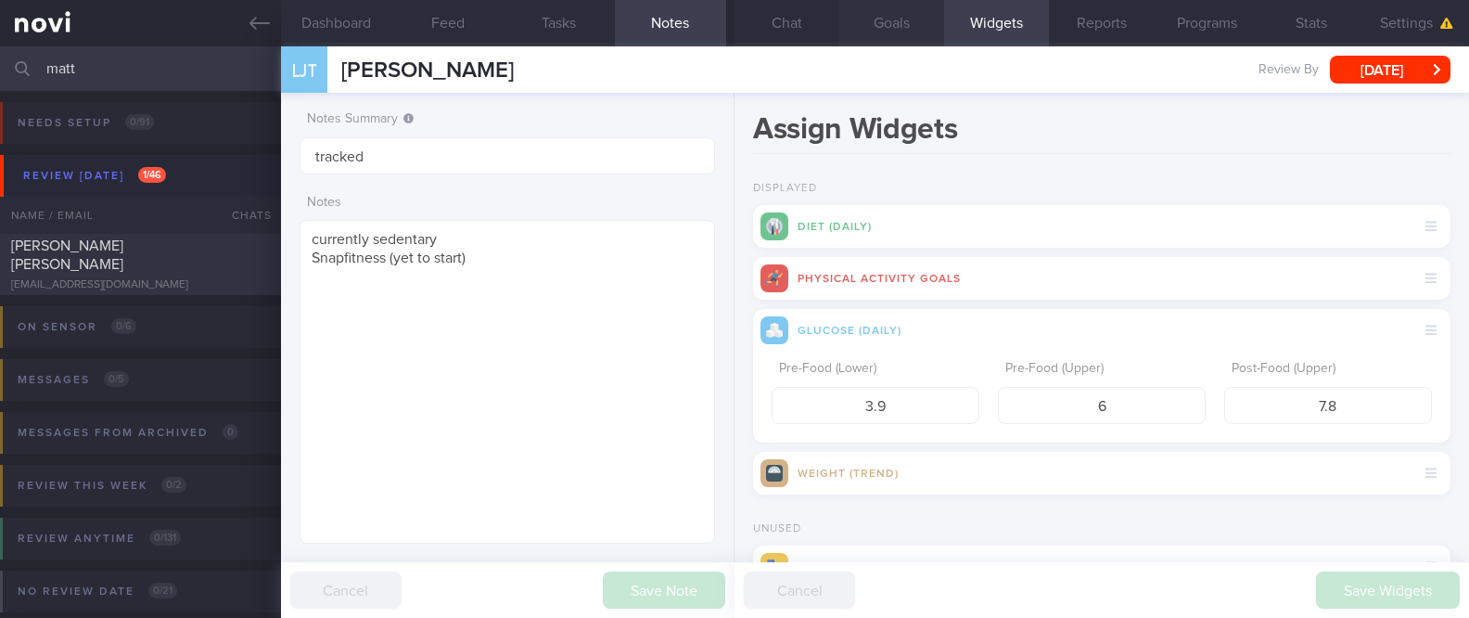
click at [879, 44] on button "Goals" at bounding box center [892, 23] width 105 height 46
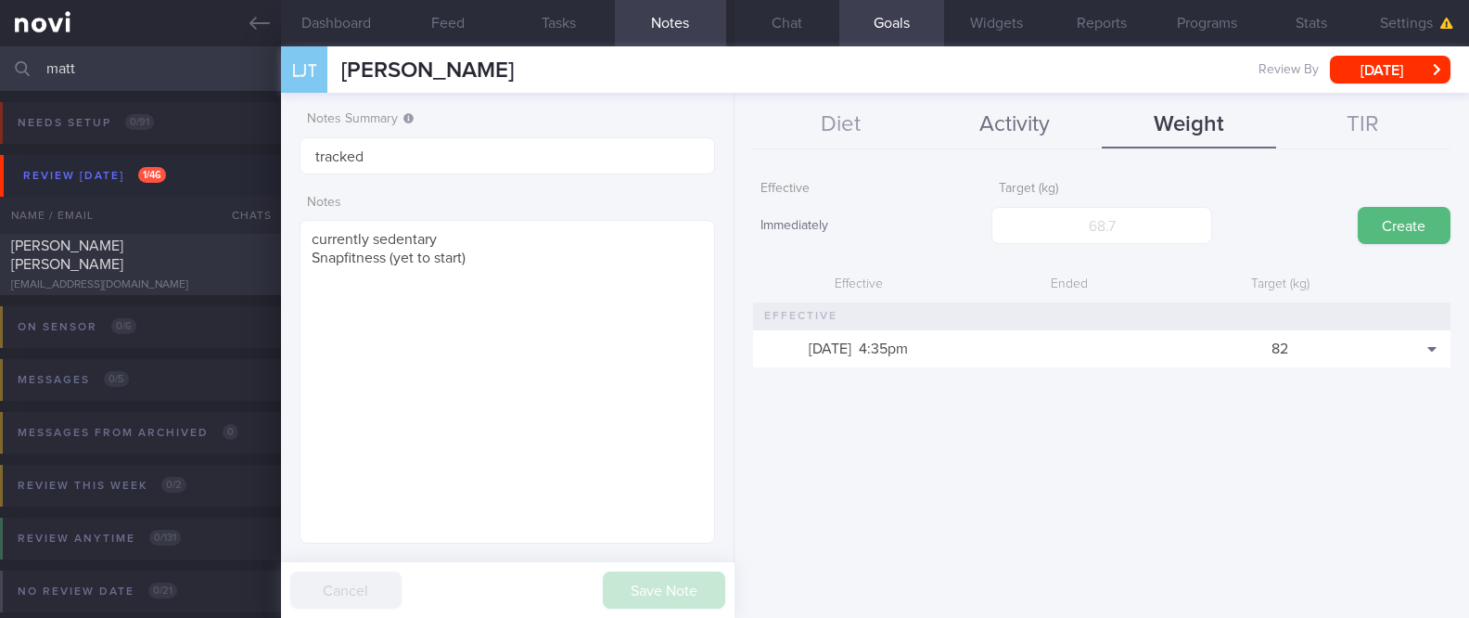
click at [1033, 143] on button "Activity" at bounding box center [1015, 125] width 174 height 46
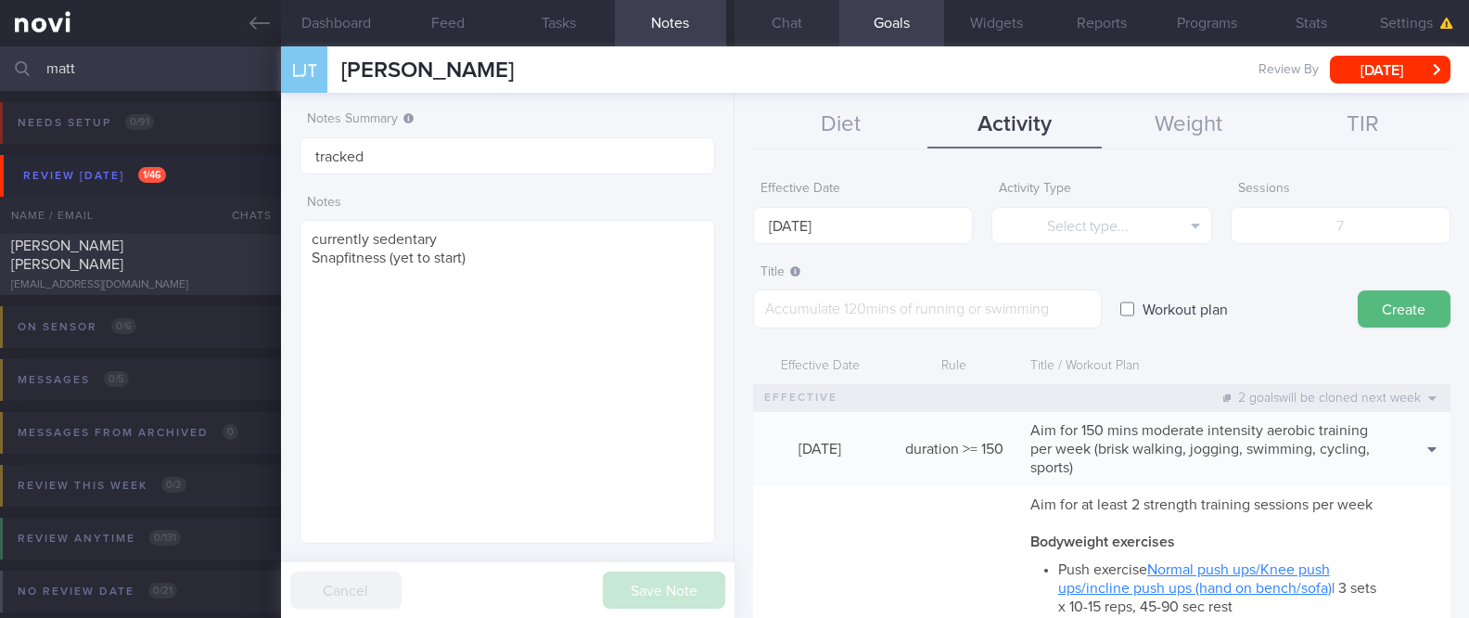
click at [824, 41] on button "Chat" at bounding box center [787, 23] width 105 height 46
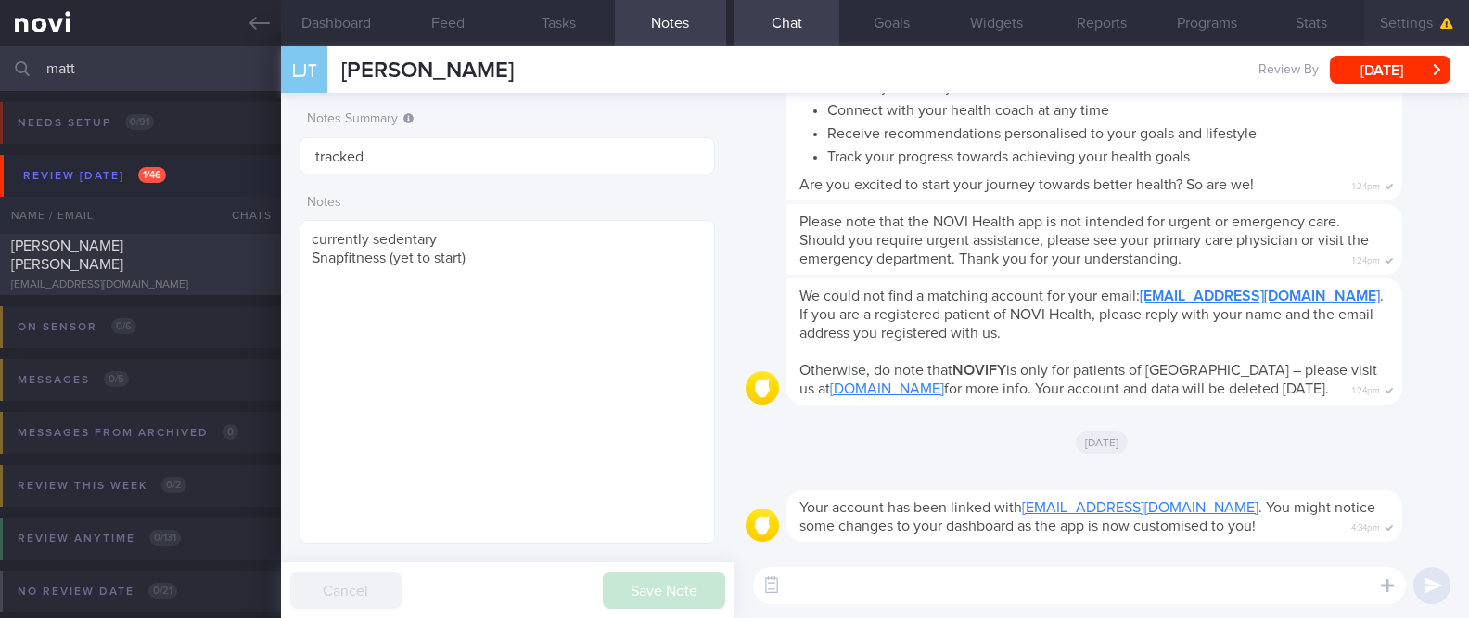
click at [1383, 13] on button "Settings" at bounding box center [1417, 23] width 105 height 46
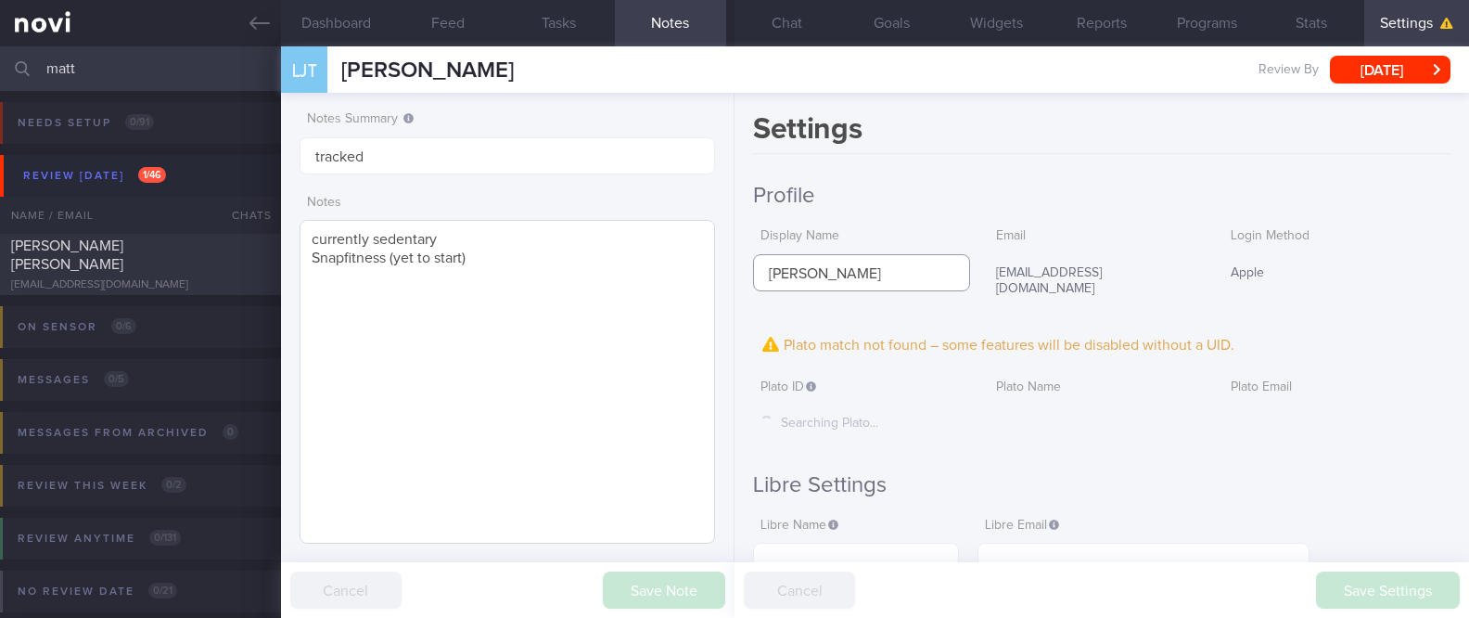
drag, startPoint x: 889, startPoint y: 260, endPoint x: 683, endPoint y: 274, distance: 206.4
click at [683, 274] on div "Dashboard Feed Tasks Notes Chat Goals Widgets Reports Programs Stats Settings L…" at bounding box center [875, 331] width 1188 height 571
click at [904, 550] on input "text" at bounding box center [856, 561] width 206 height 37
paste input "[PERSON_NAME]"
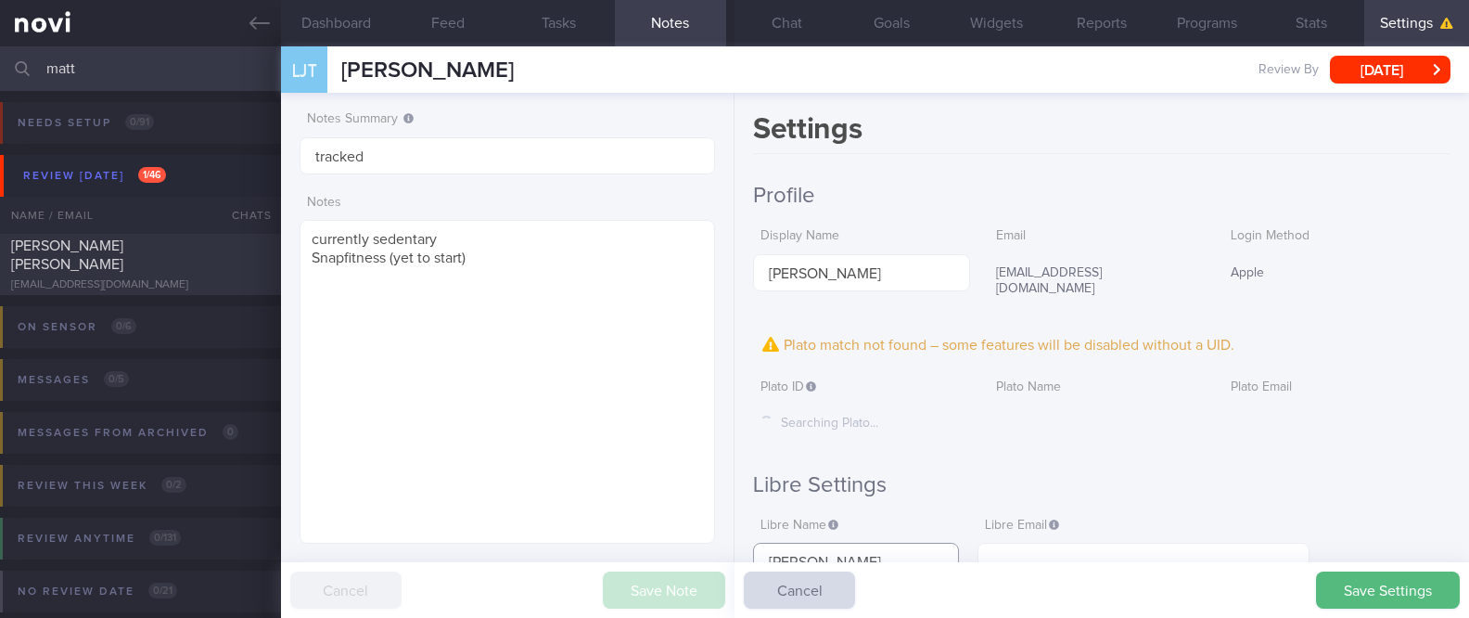
type input "[PERSON_NAME]"
click at [1290, 409] on div at bounding box center [1337, 415] width 227 height 22
drag, startPoint x: 1127, startPoint y: 262, endPoint x: 981, endPoint y: 264, distance: 146.6
click at [989, 264] on div "[EMAIL_ADDRESS][DOMAIN_NAME]" at bounding box center [1097, 281] width 216 height 55
copy div "[EMAIL_ADDRESS][DOMAIN_NAME]"
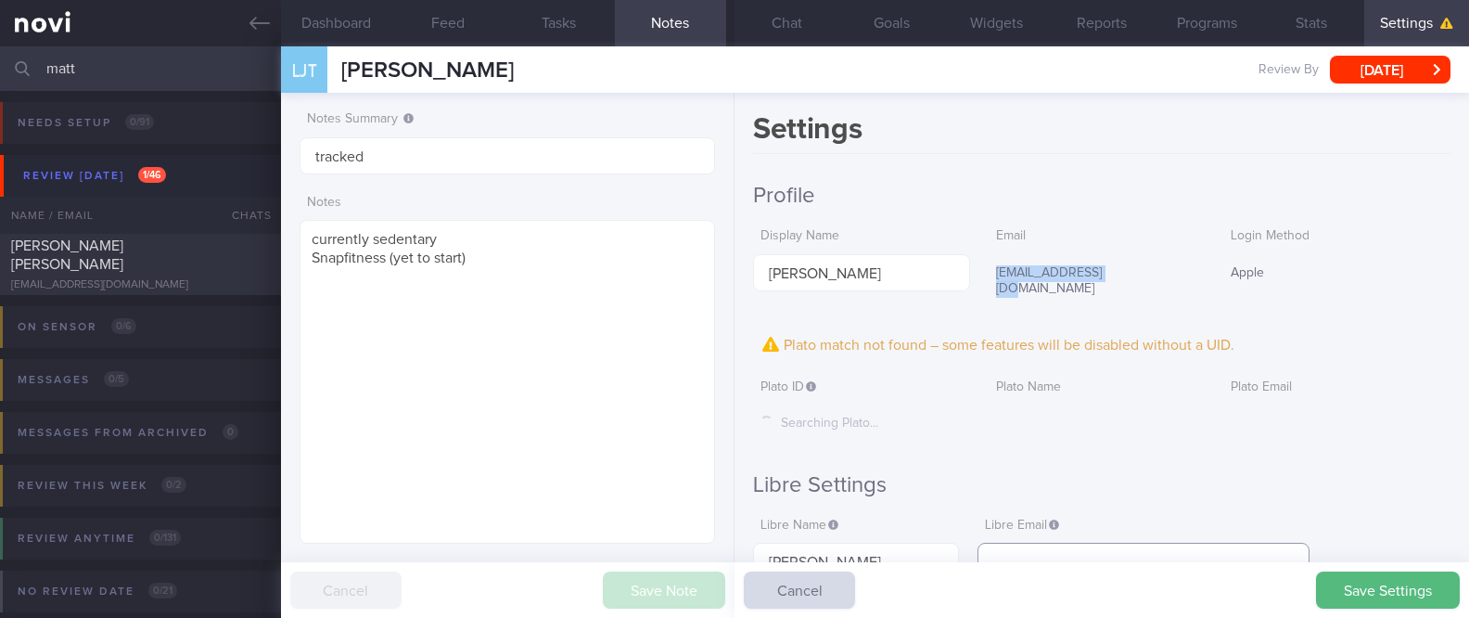
click at [1130, 550] on input "text" at bounding box center [1144, 561] width 332 height 37
paste input "[EMAIL_ADDRESS][DOMAIN_NAME]"
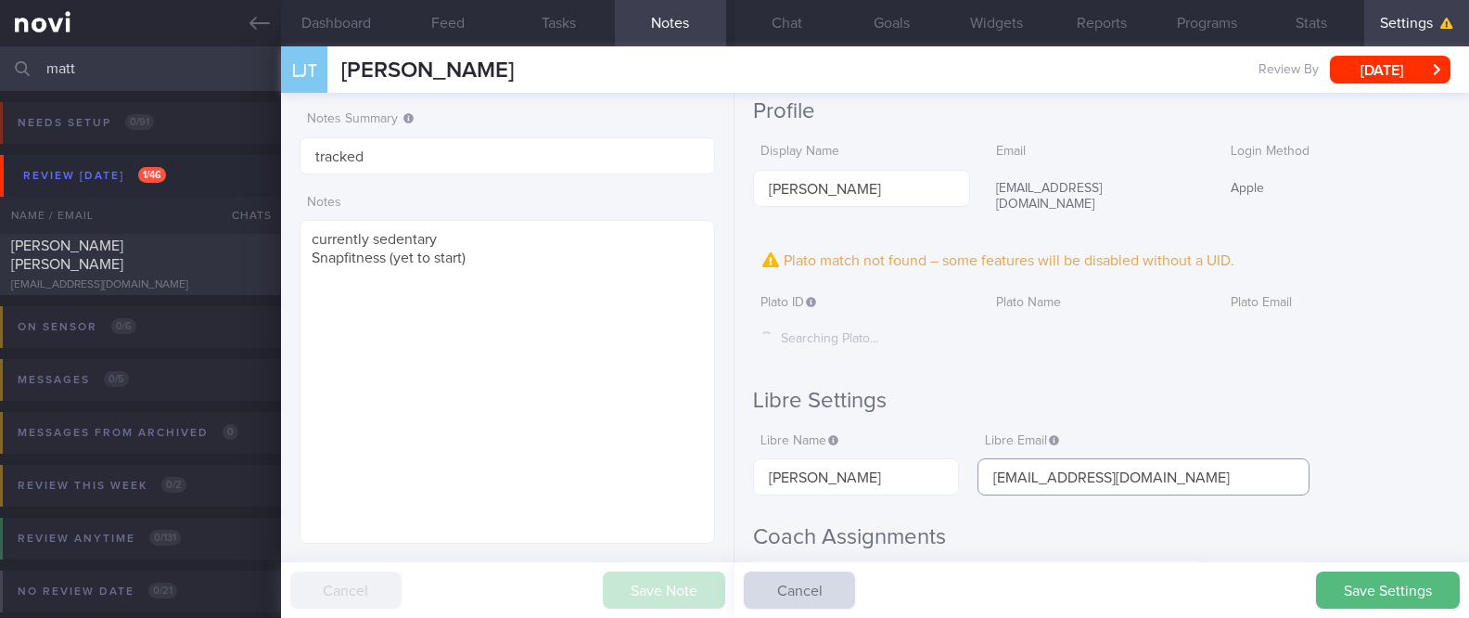
scroll to position [123, 0]
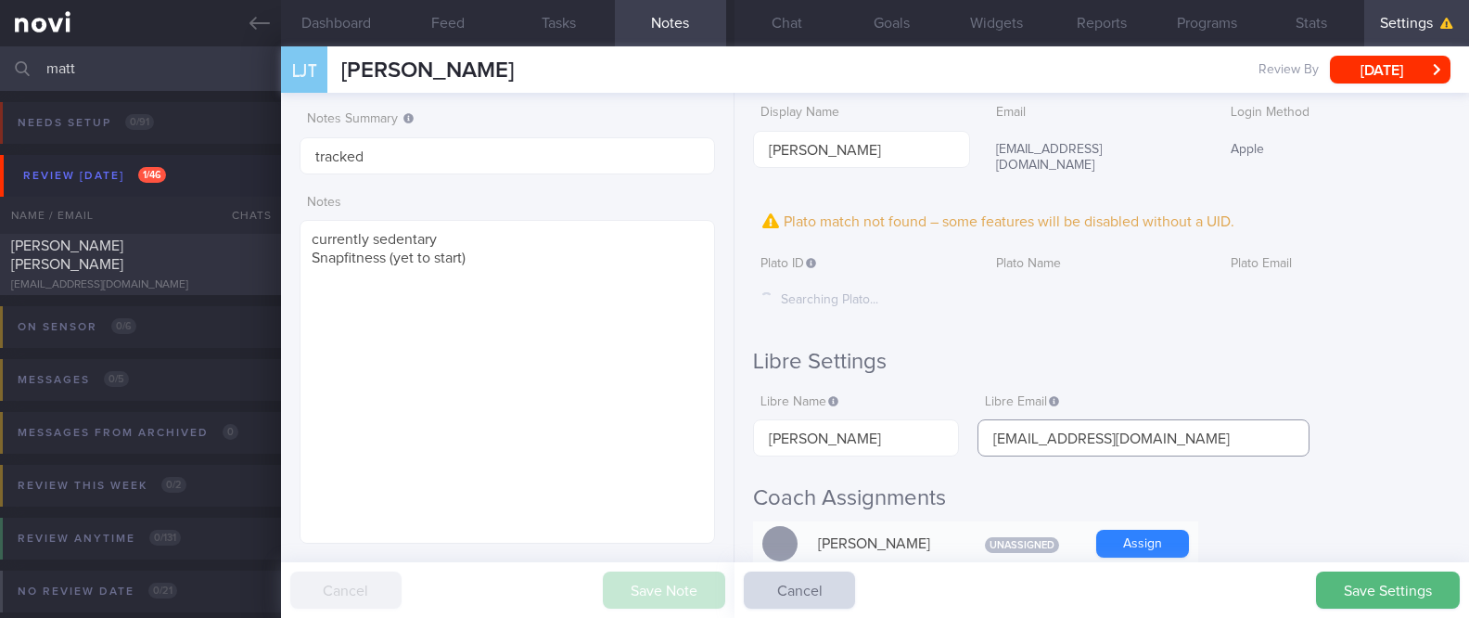
type input "[EMAIL_ADDRESS][DOMAIN_NAME]"
click at [1364, 596] on button "Save Settings" at bounding box center [1388, 589] width 144 height 37
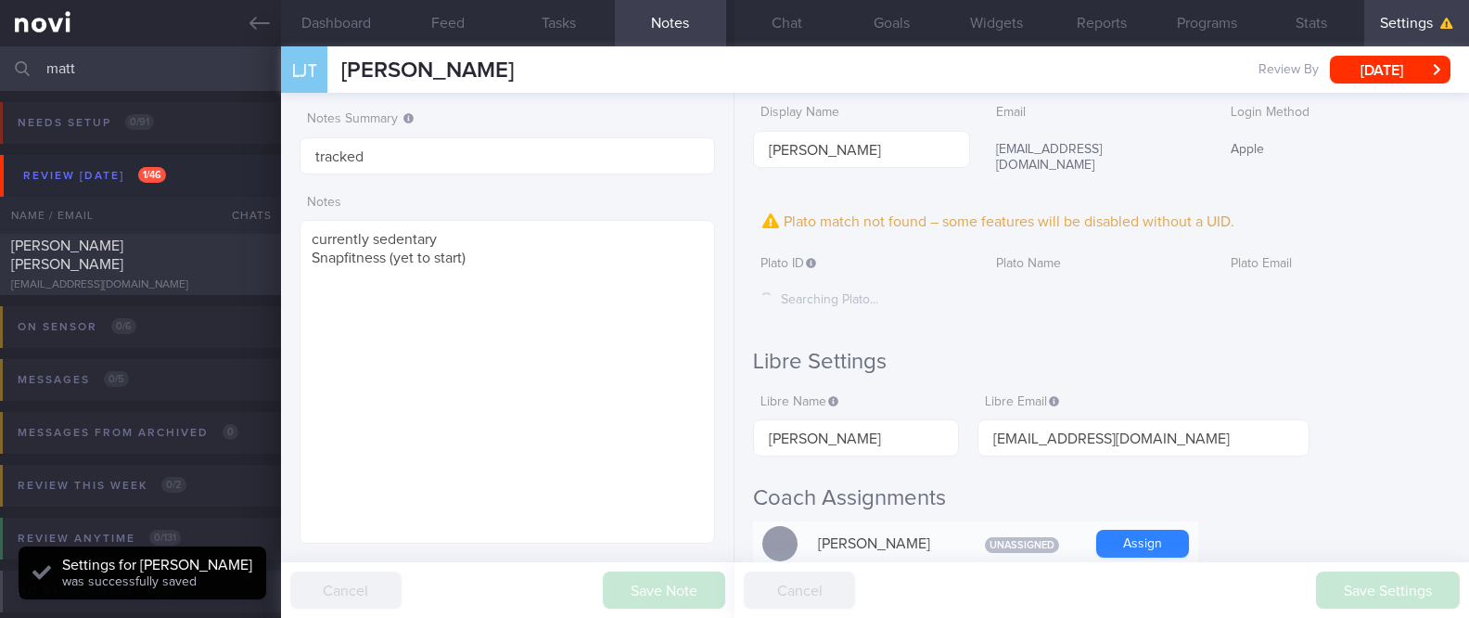
scroll to position [186, 371]
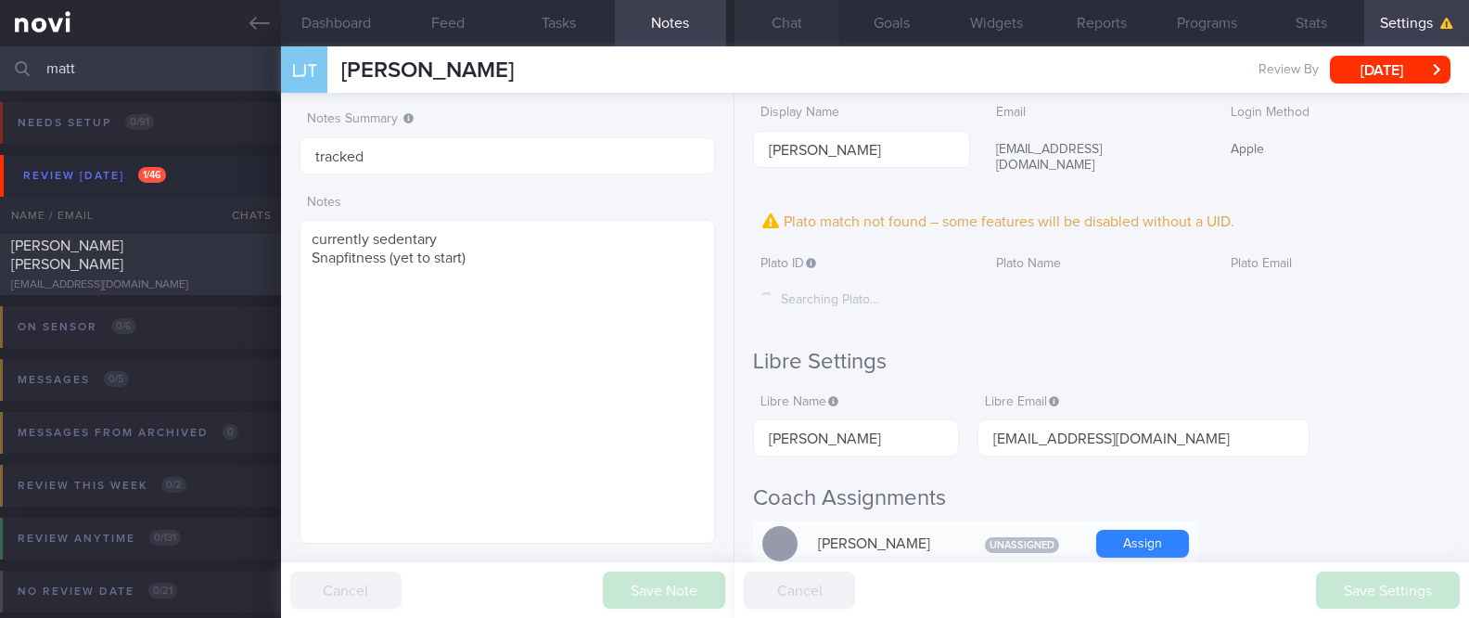
click at [806, 11] on button "Chat" at bounding box center [787, 23] width 105 height 46
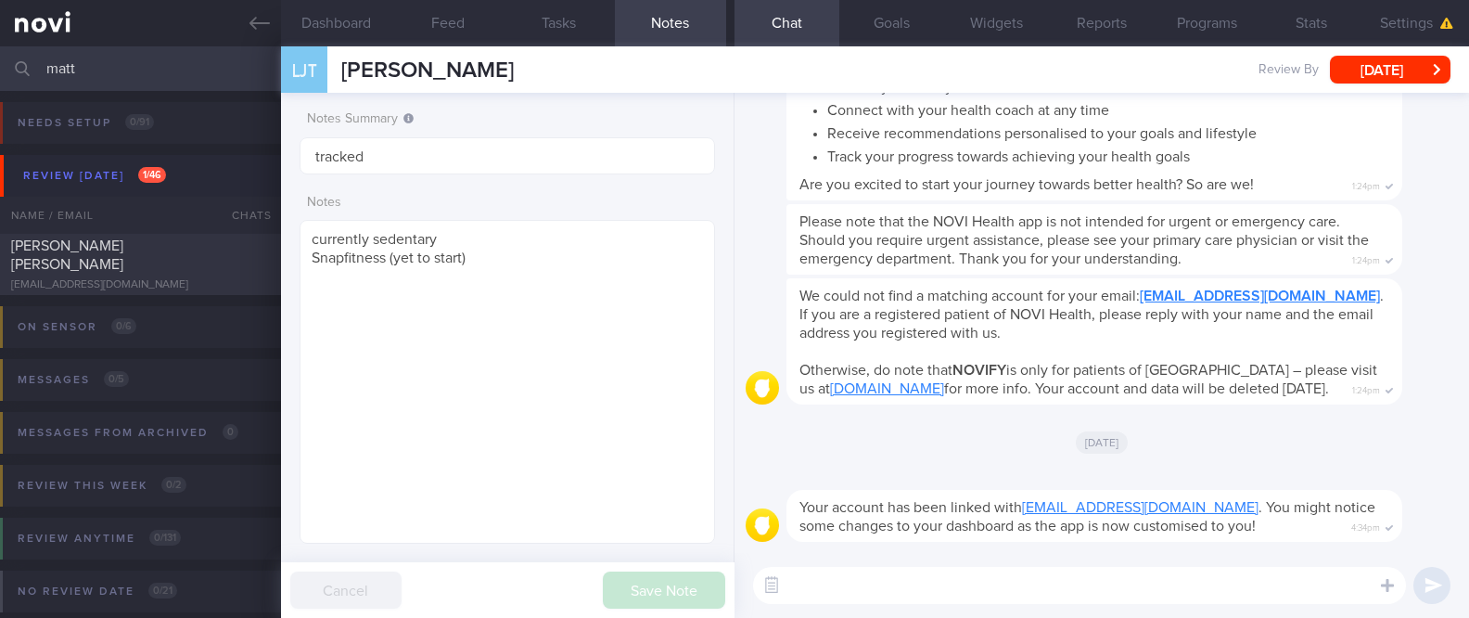
click at [1390, 362] on div "We could not find a matching account for your email: tlijie97@gmail.com . If yo…" at bounding box center [1123, 341] width 672 height 126
click at [1150, 584] on textarea at bounding box center [1079, 585] width 653 height 37
paste textarea "Hi Suzanne! This is Joel, the dietitian. It was nice chatting with you today Pl…"
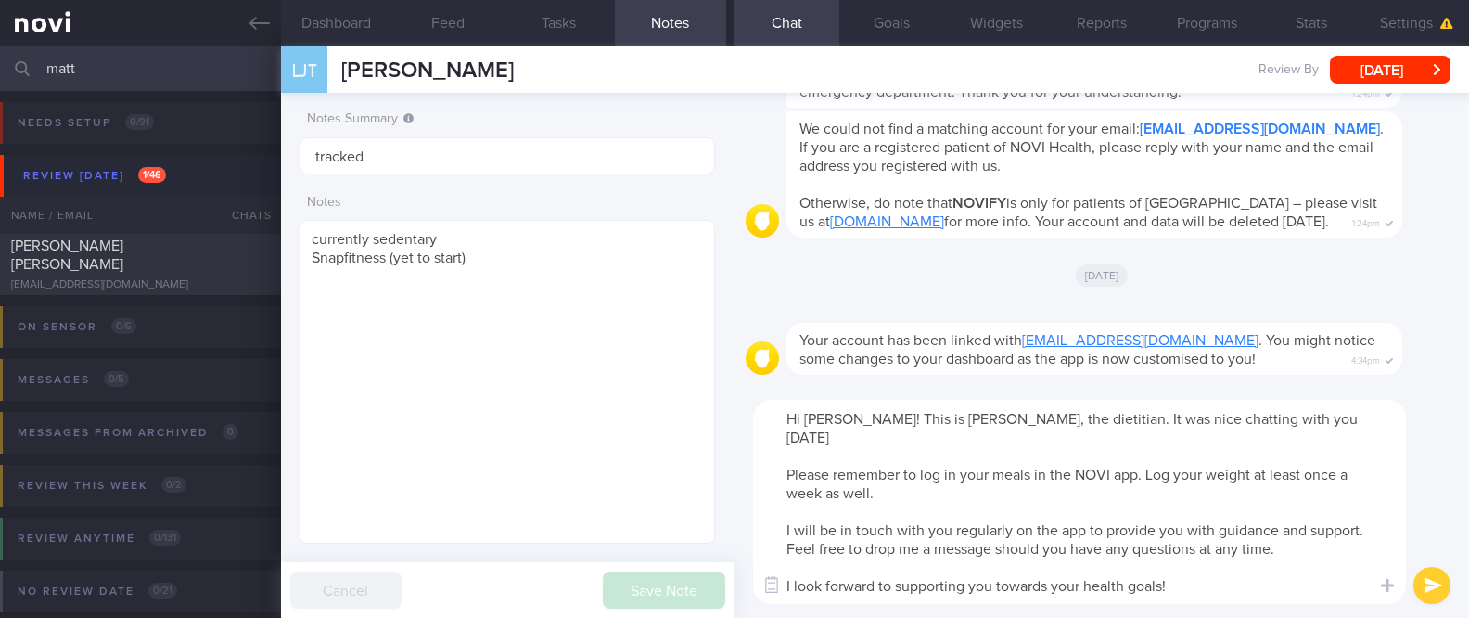
click at [828, 417] on textarea "Hi Suzanne! This is Joel, the dietitian. It was nice chatting with you today Pl…" at bounding box center [1079, 502] width 653 height 204
type textarea "Hi Li Jie! This is Joel, the dietitian. It was nice chatting with you today Ple…"
click at [1102, 432] on textarea "Hi Li Jie! This is Joel, the dietitian. It was nice chatting with you today Ple…" at bounding box center [1079, 502] width 653 height 204
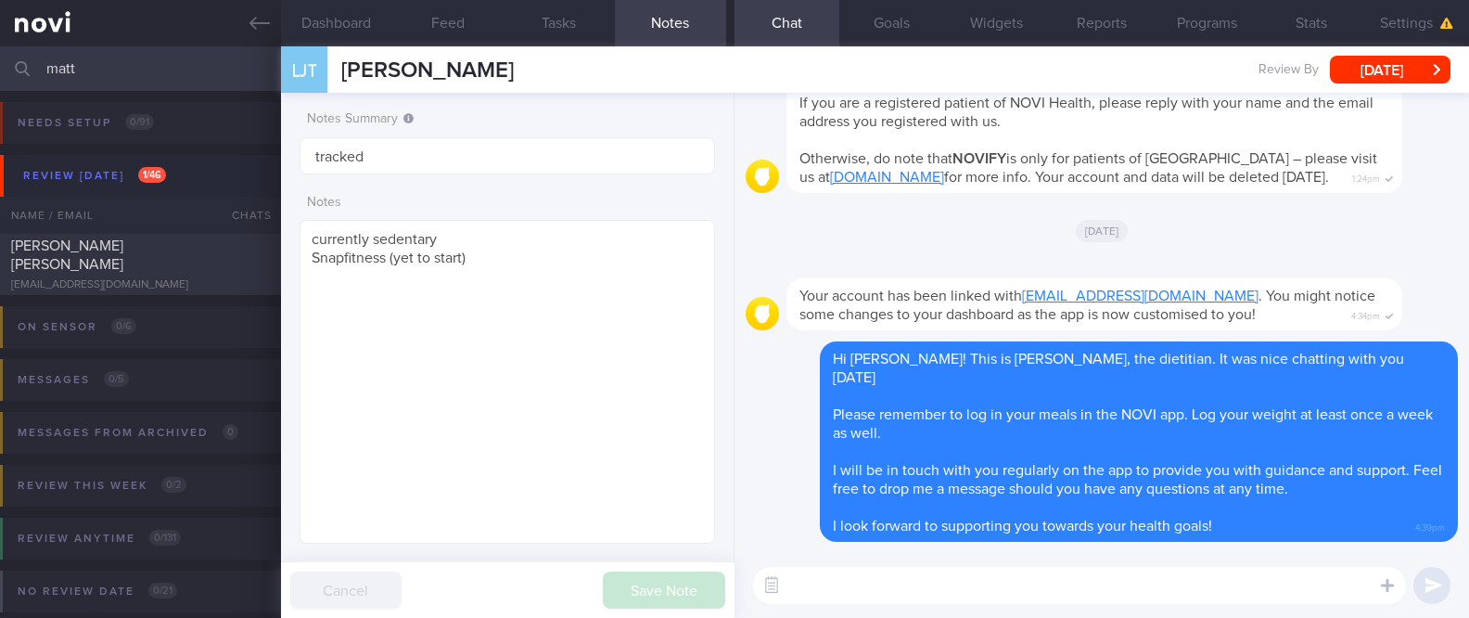
click at [1380, 277] on div at bounding box center [1123, 267] width 672 height 22
click at [1103, 583] on textarea at bounding box center [1079, 585] width 653 height 37
paste textarea "Here are the points we discussed just now, with additional suggestions Weight m…"
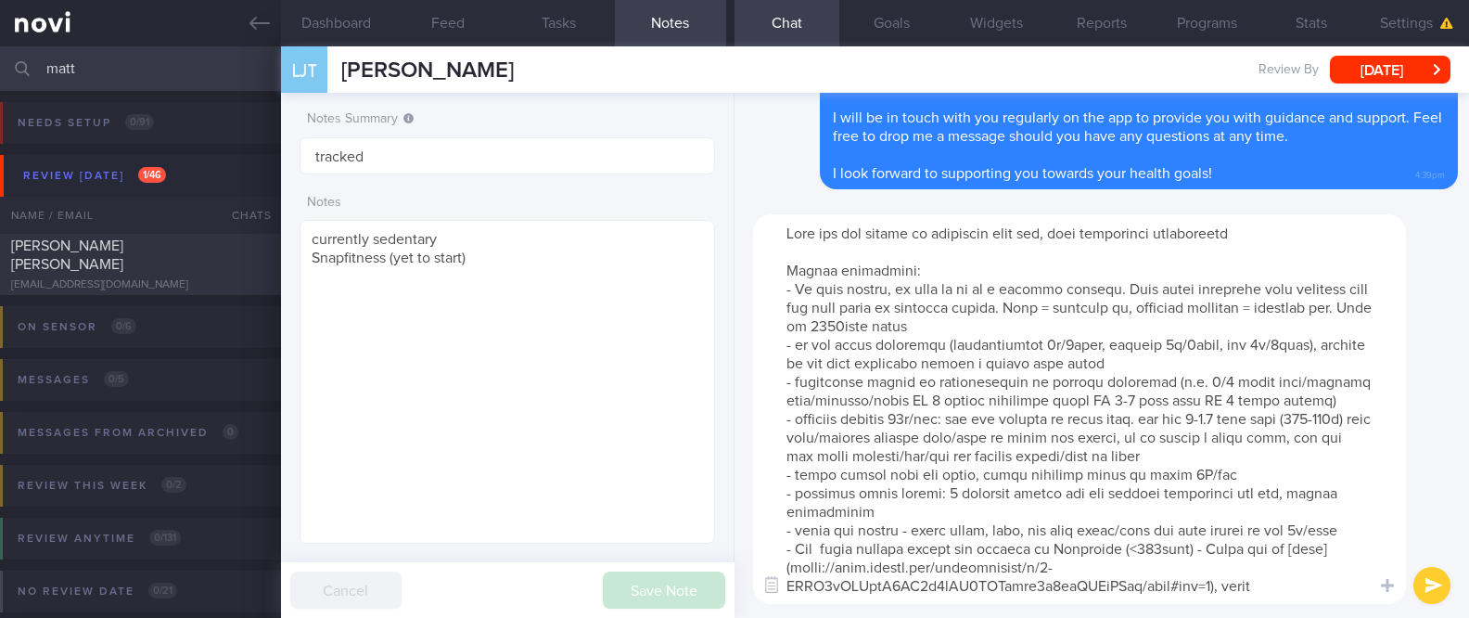
click at [877, 328] on textarea at bounding box center [1079, 409] width 653 height 390
click at [988, 388] on textarea at bounding box center [1079, 409] width 653 height 390
click at [1240, 416] on textarea at bounding box center [1079, 409] width 653 height 390
click at [1327, 419] on textarea at bounding box center [1079, 409] width 653 height 390
click at [798, 432] on textarea at bounding box center [1079, 409] width 653 height 390
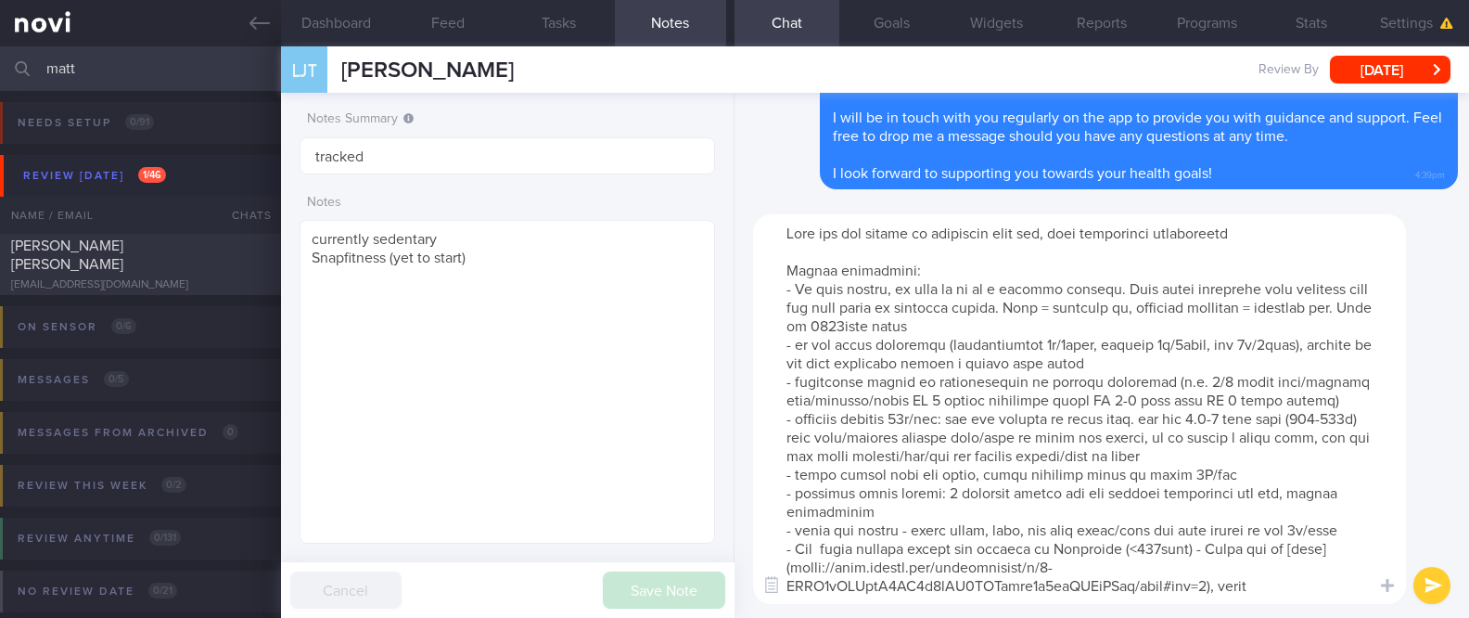
click at [920, 417] on textarea at bounding box center [1079, 409] width 653 height 390
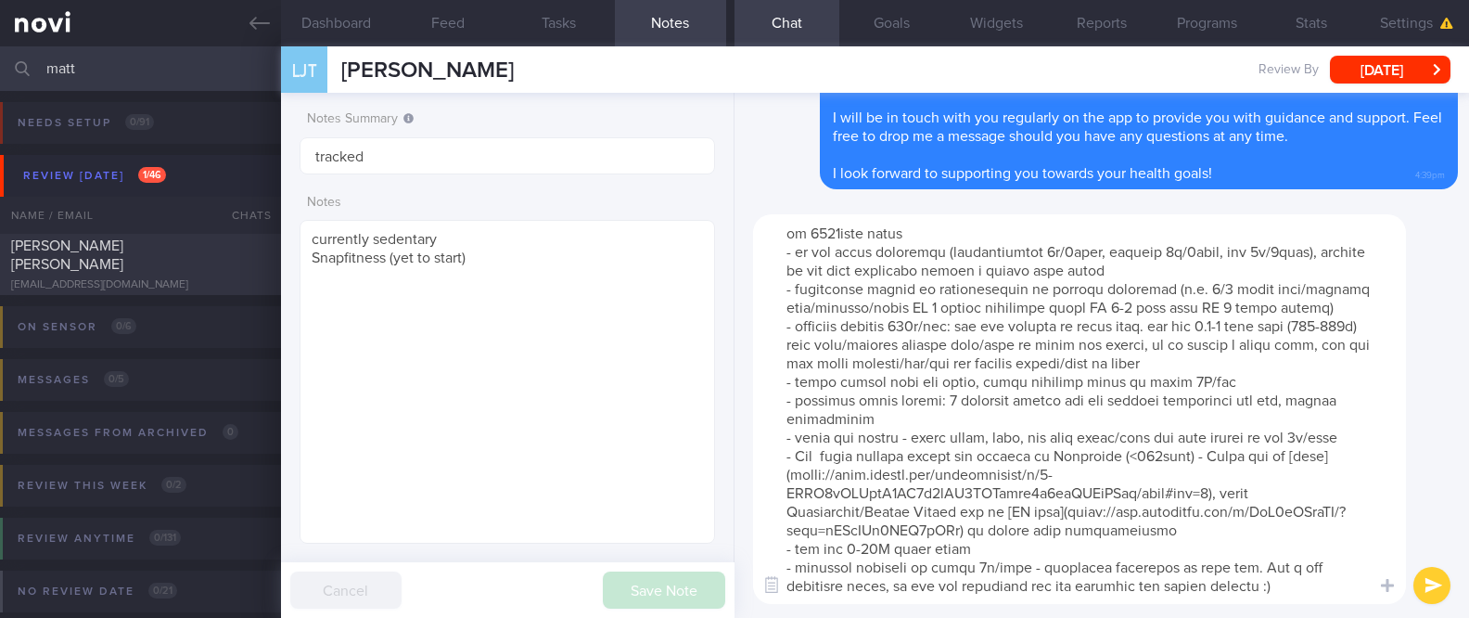
click at [1185, 357] on textarea at bounding box center [1079, 409] width 653 height 390
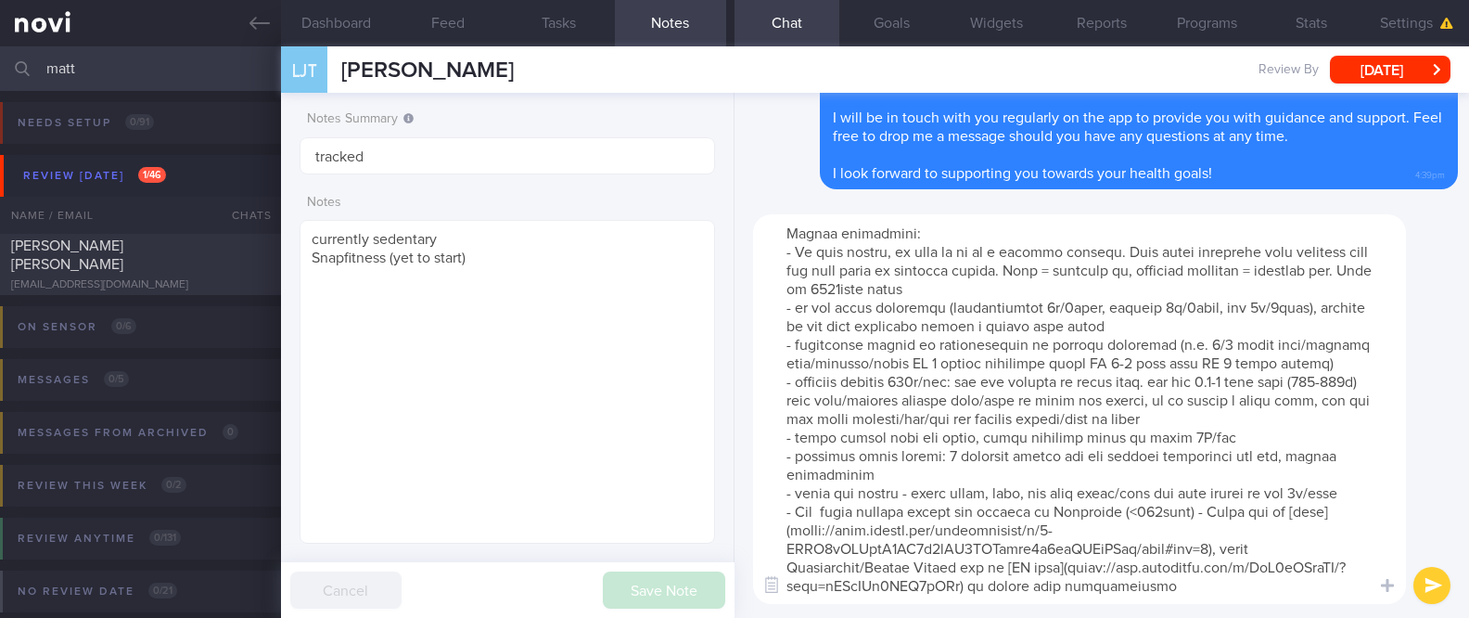
scroll to position [0, 0]
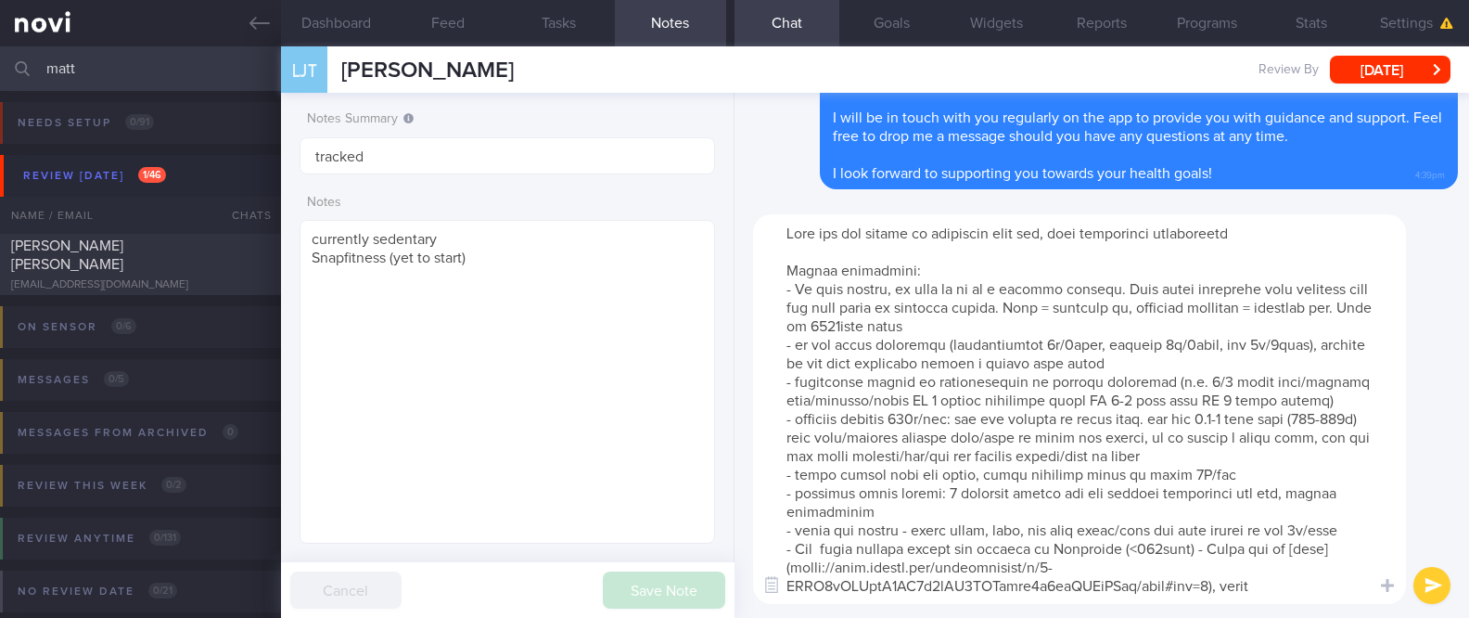
click at [1212, 383] on textarea at bounding box center [1079, 409] width 653 height 390
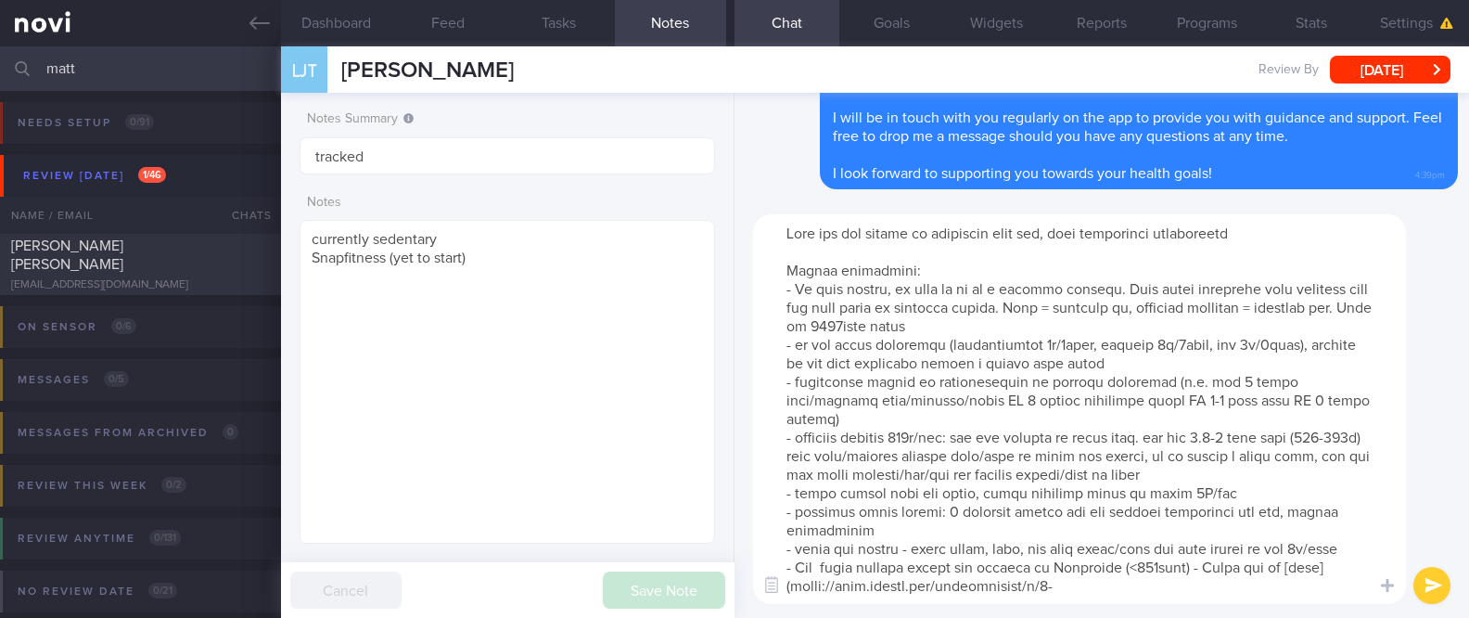
click at [941, 404] on textarea at bounding box center [1079, 409] width 653 height 390
click at [1283, 398] on textarea at bounding box center [1079, 409] width 653 height 390
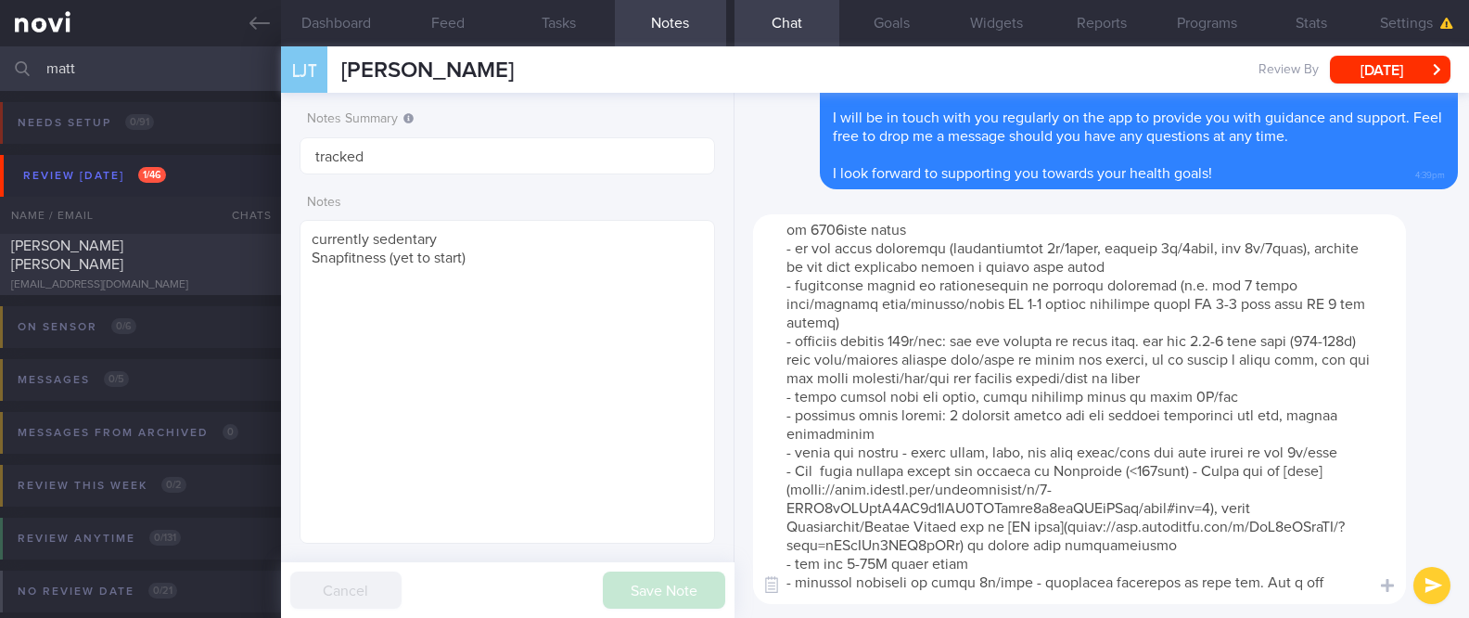
scroll to position [129, 0]
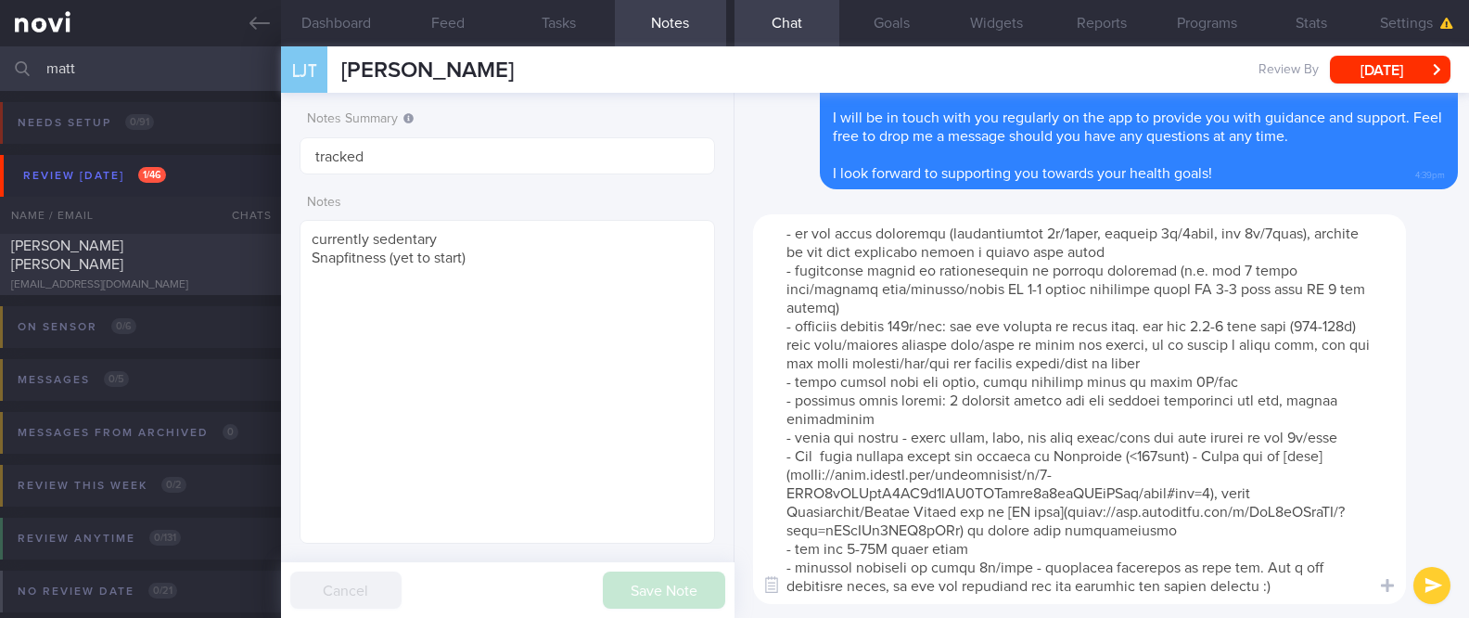
type textarea "Here are the points we discussed just now, with additional suggestions Weight m…"
click at [1424, 576] on button "submit" at bounding box center [1432, 585] width 37 height 37
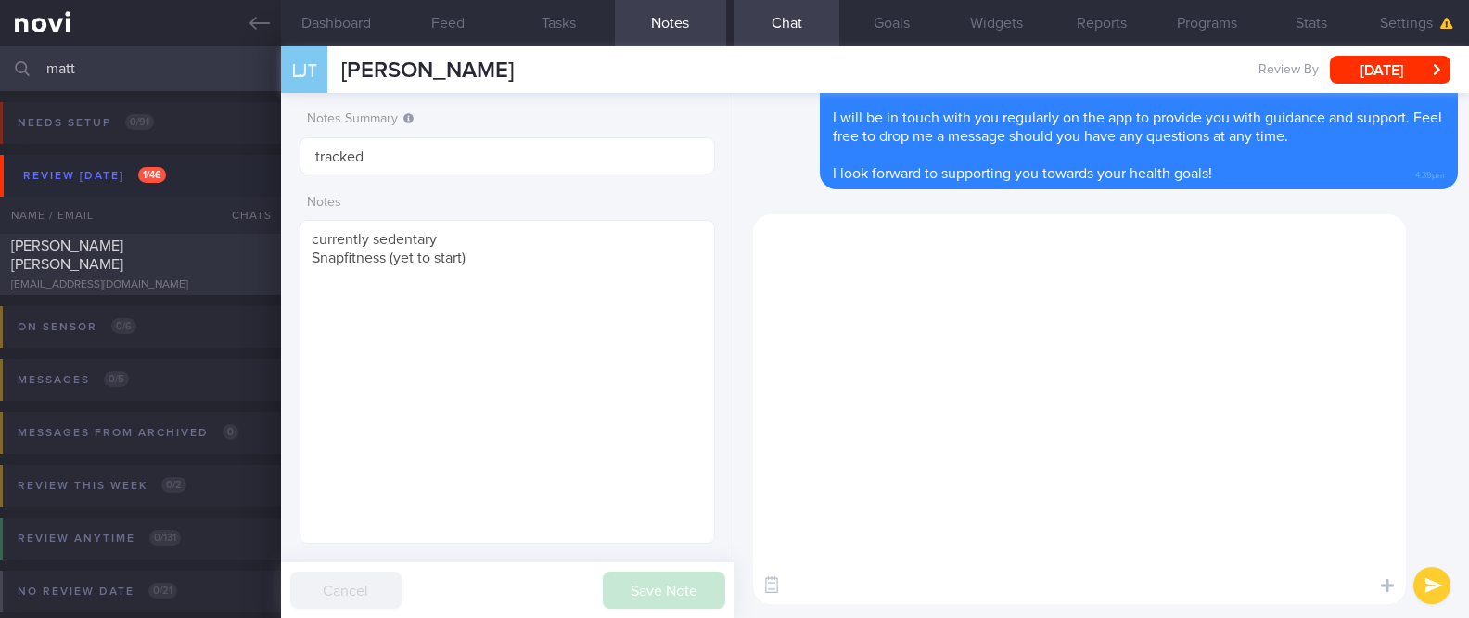
scroll to position [0, 0]
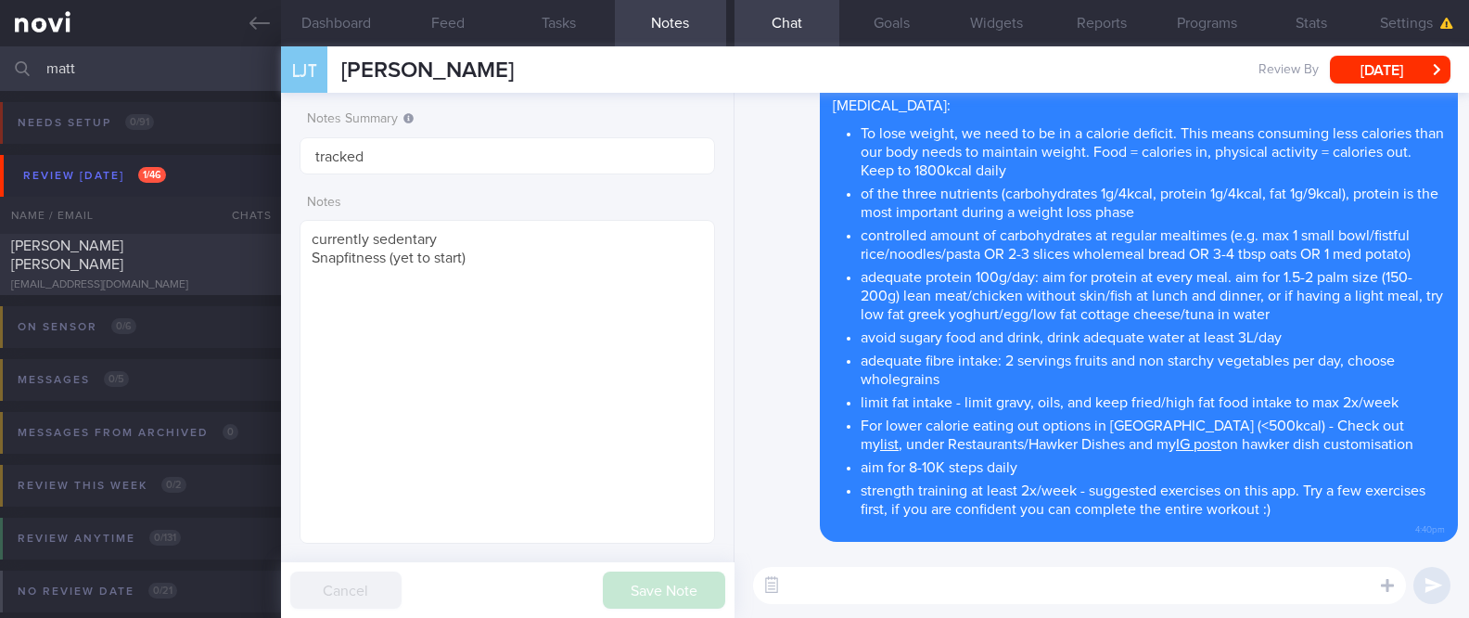
click at [923, 584] on textarea at bounding box center [1079, 585] width 653 height 37
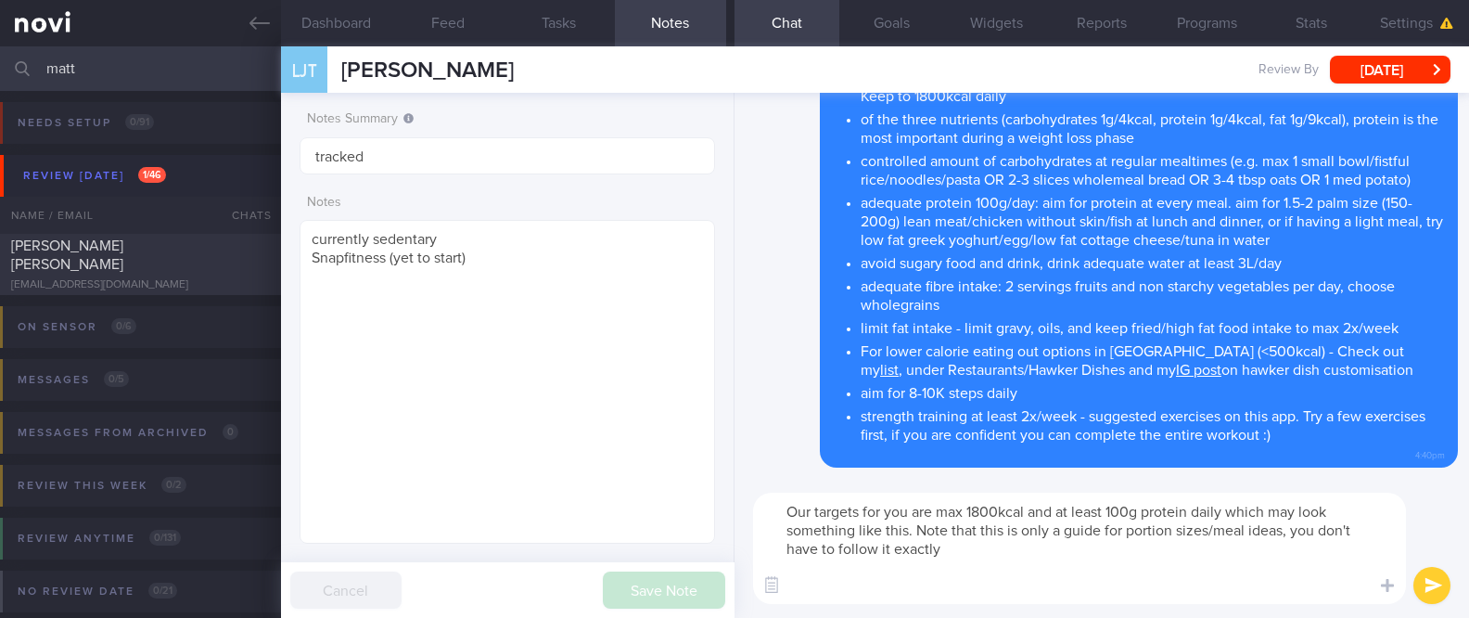
paste textarea "8-9am Breakfast: oats (3-4 tbsp) + 1 tsp unsweetened peanut butter + 1 cup unsw…"
type textarea "Our targets for you are max 1800kcal and at least 100g protein daily which may …"
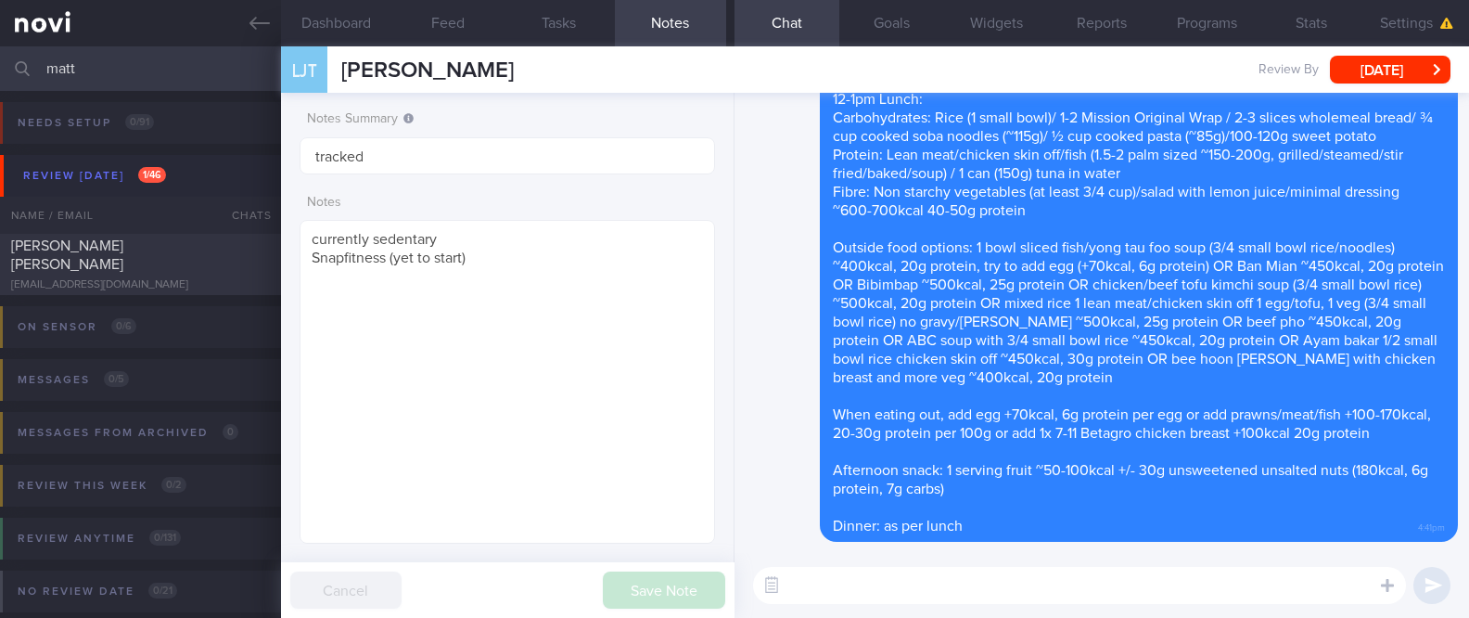
paste textarea "Here are the instructions for [AI photo food logging]([URL][DOMAIN_NAME])"
type textarea "Here are the instructions for [AI photo food logging]([URL][DOMAIN_NAME])"
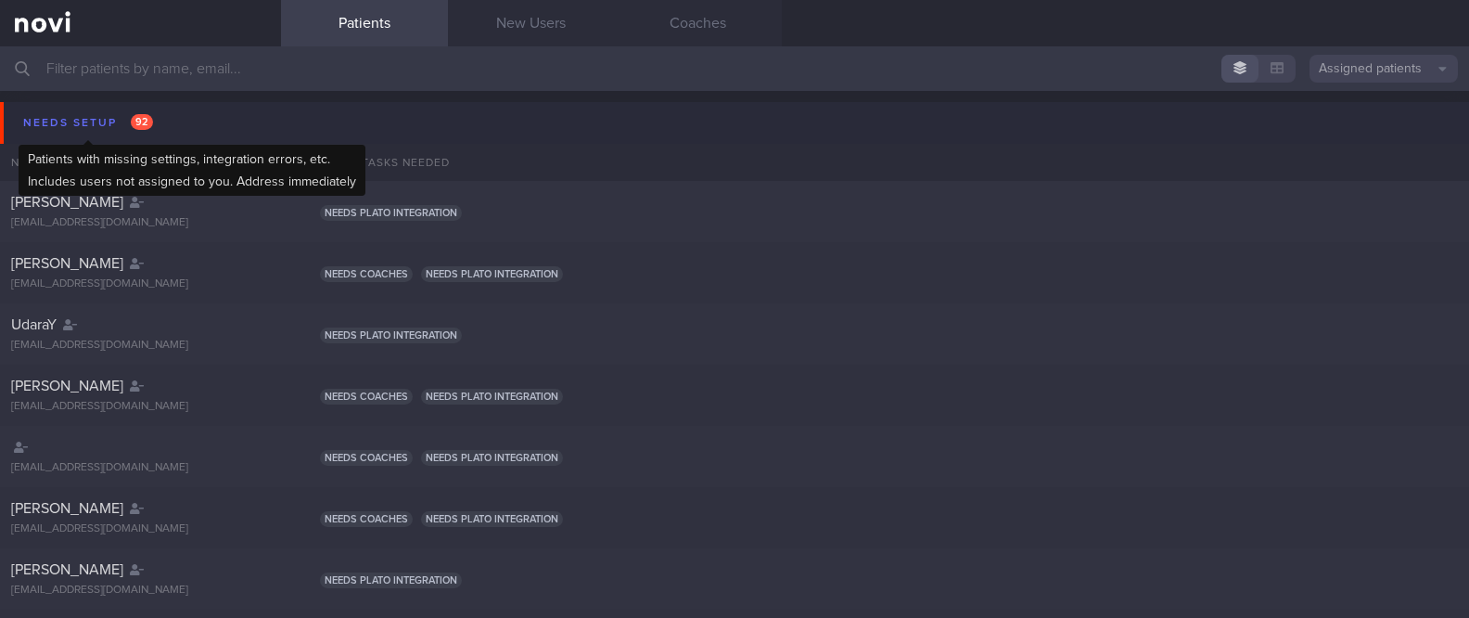
click at [151, 115] on div "Needs setup 92" at bounding box center [88, 122] width 139 height 25
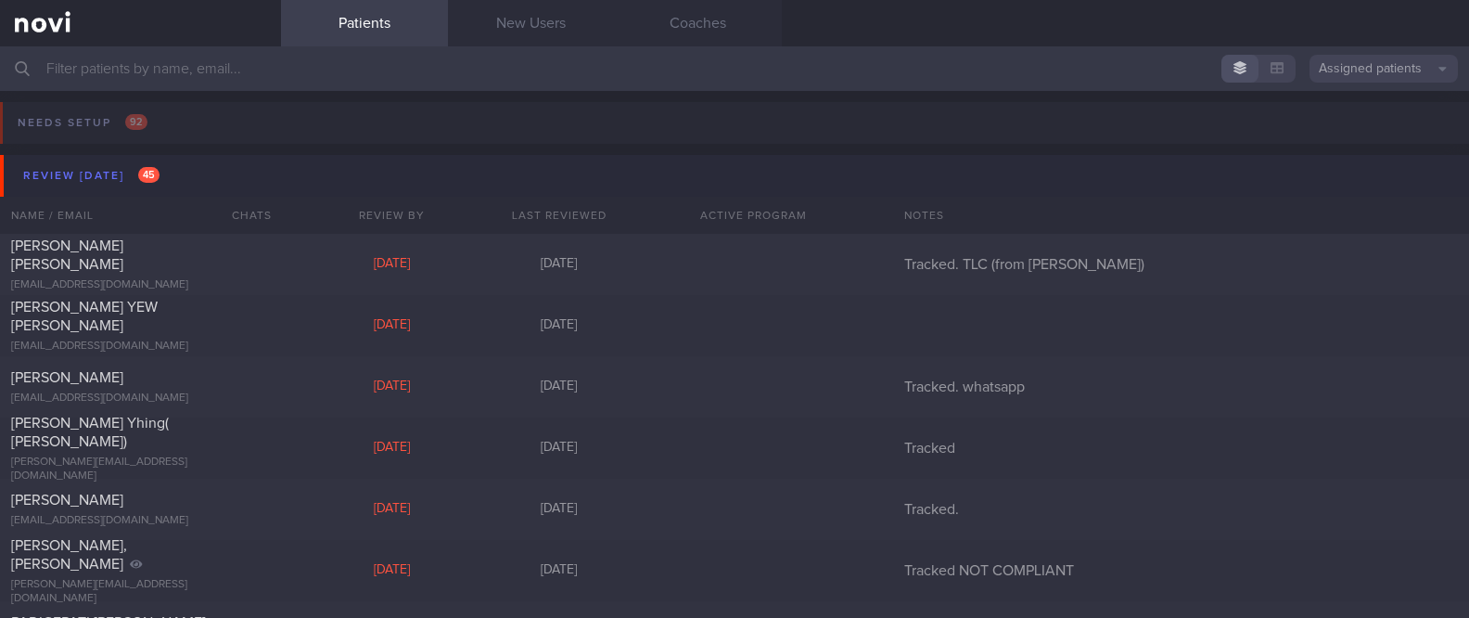
click at [164, 155] on button "Review [DATE] 45" at bounding box center [737, 176] width 1475 height 42
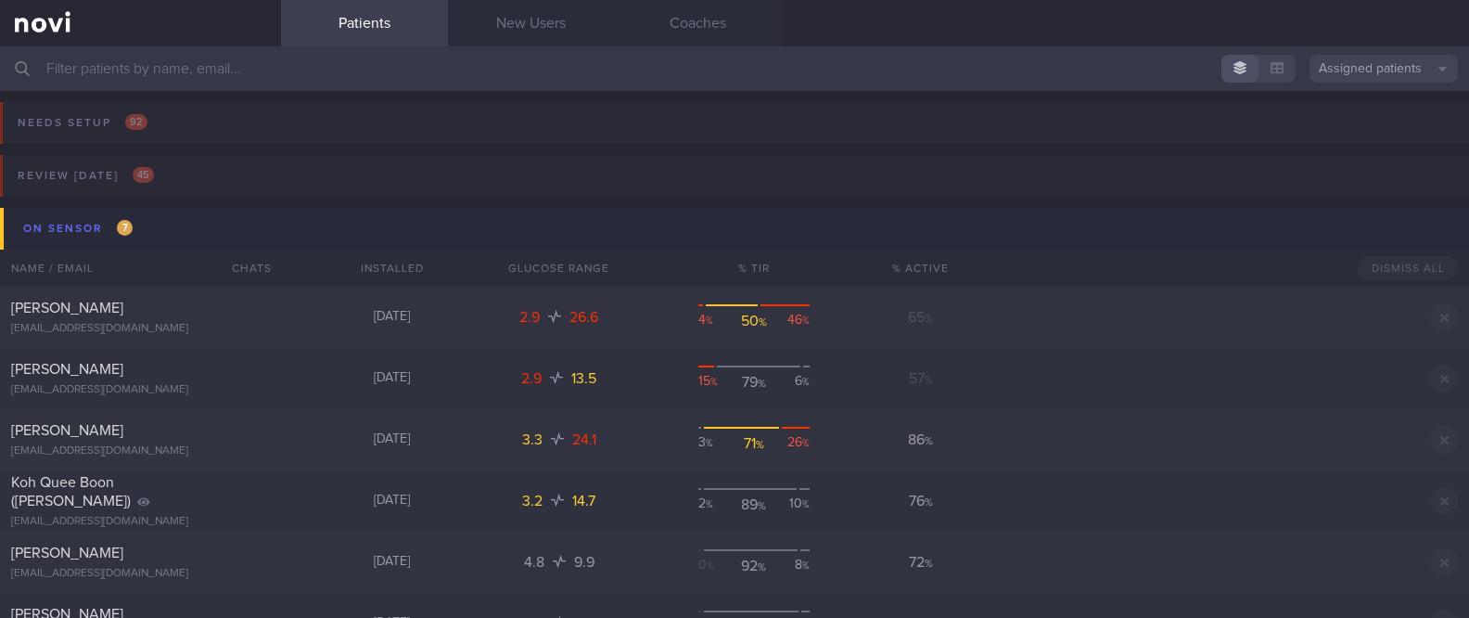
click at [168, 216] on button "On sensor 7" at bounding box center [737, 229] width 1475 height 42
